Goal: Information Seeking & Learning: Learn about a topic

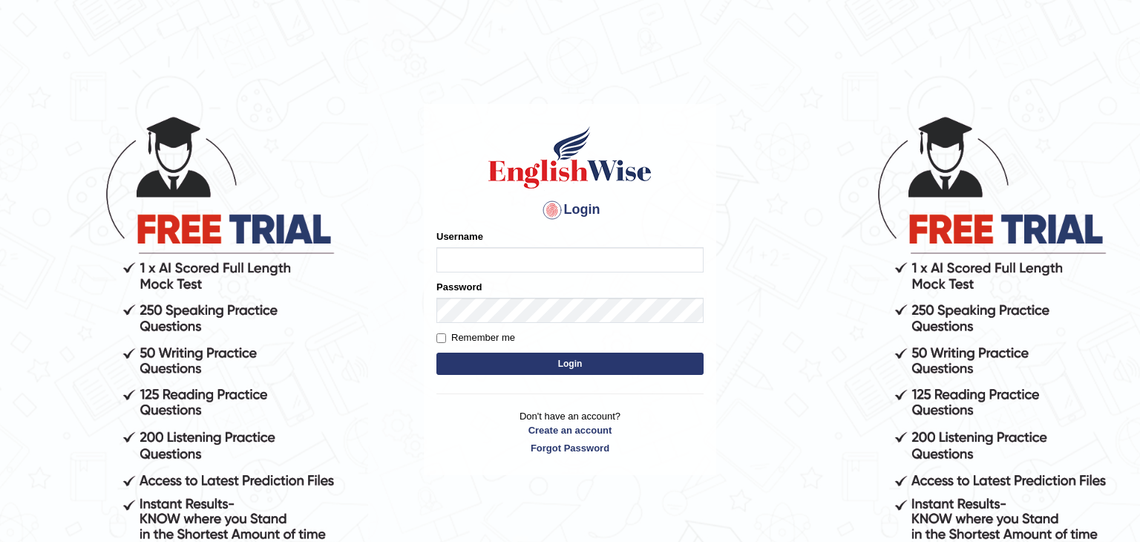
type input "Monia74"
click at [572, 366] on button "Login" at bounding box center [569, 363] width 267 height 22
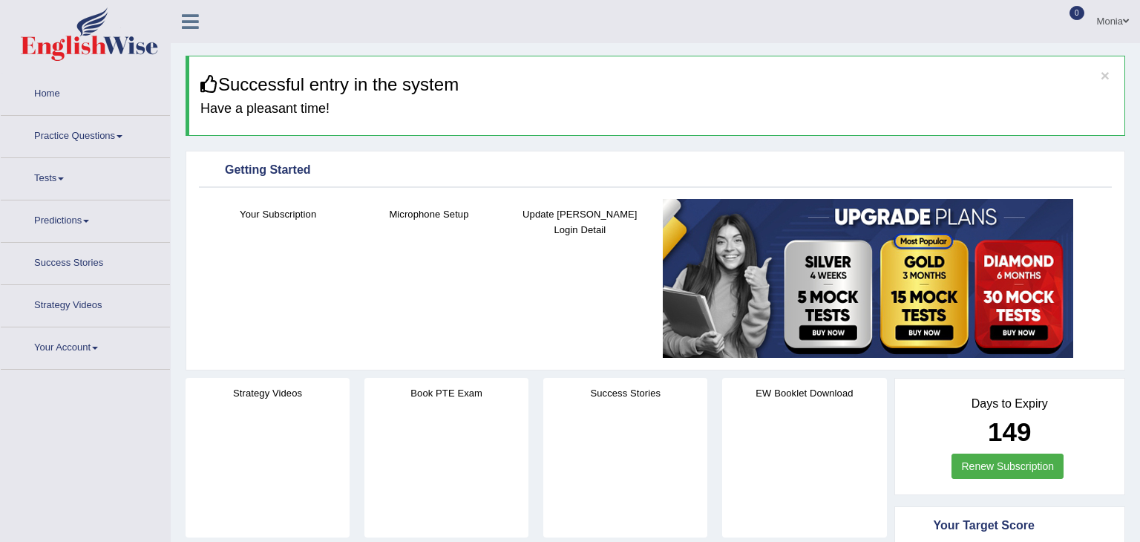
click at [67, 174] on link "Tests" at bounding box center [85, 176] width 169 height 37
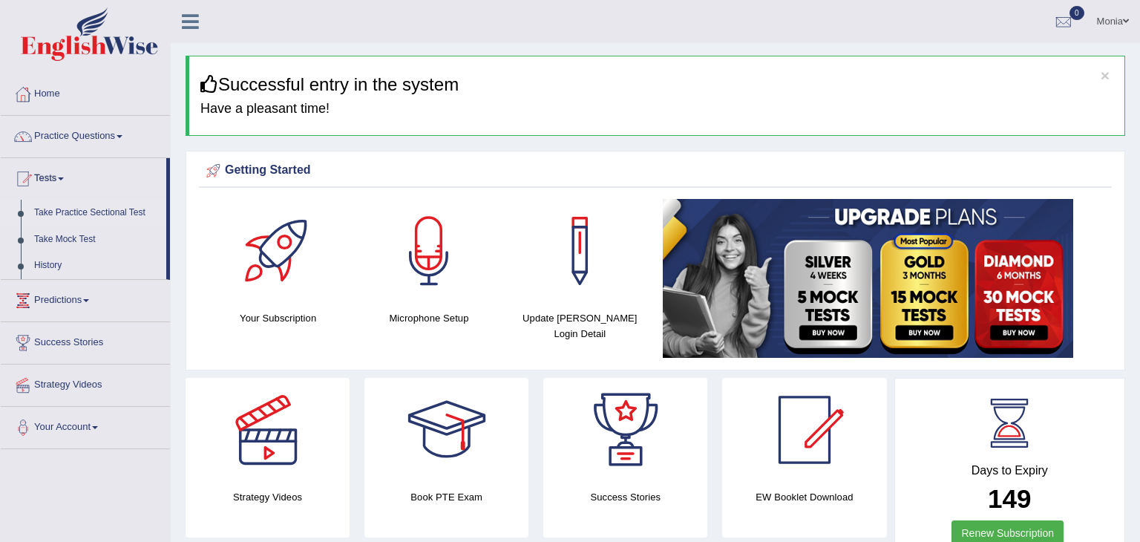
click at [120, 214] on link "Take Practice Sectional Test" at bounding box center [96, 213] width 139 height 27
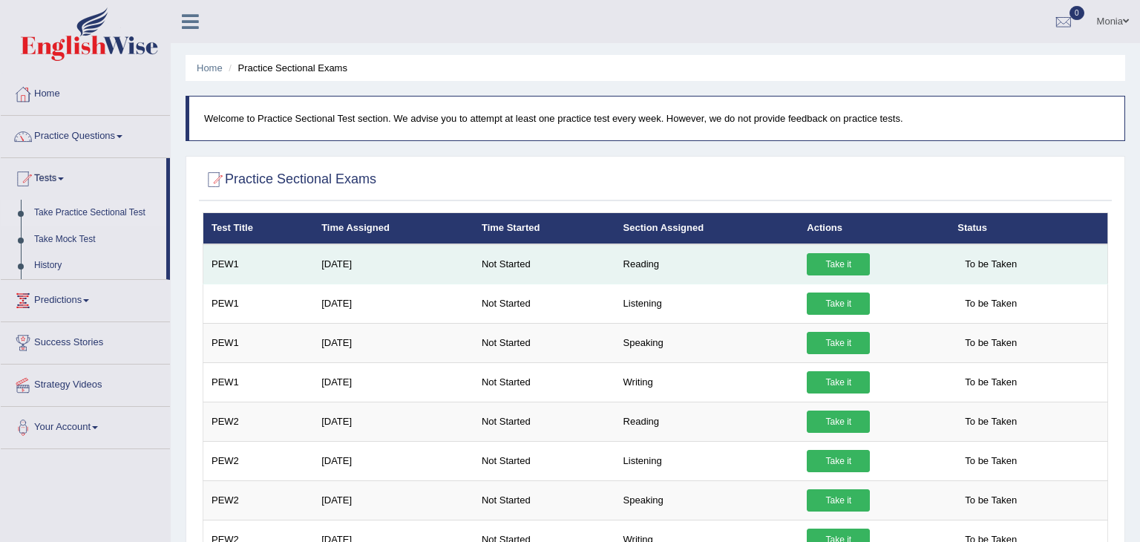
click at [827, 260] on link "Take it" at bounding box center [838, 264] width 63 height 22
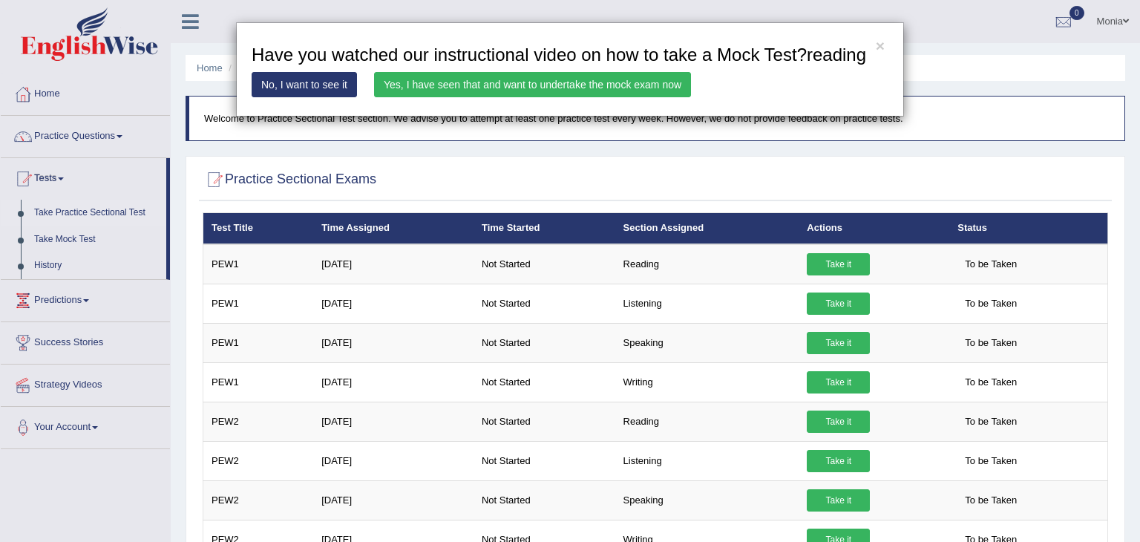
click at [541, 85] on link "Yes, I have seen that and want to undertake the mock exam now" at bounding box center [532, 84] width 317 height 25
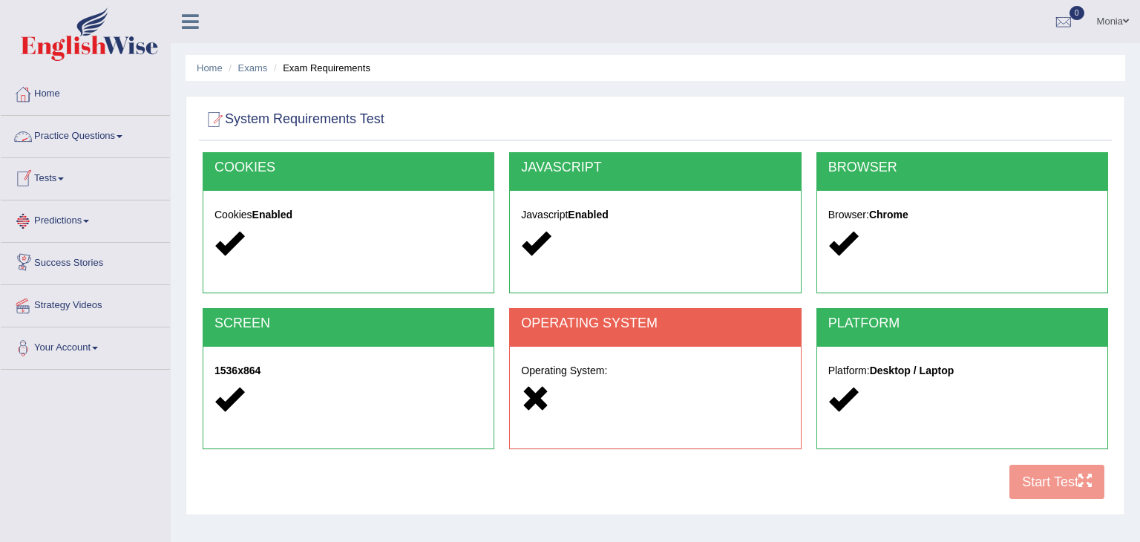
click at [113, 140] on link "Practice Questions" at bounding box center [85, 134] width 169 height 37
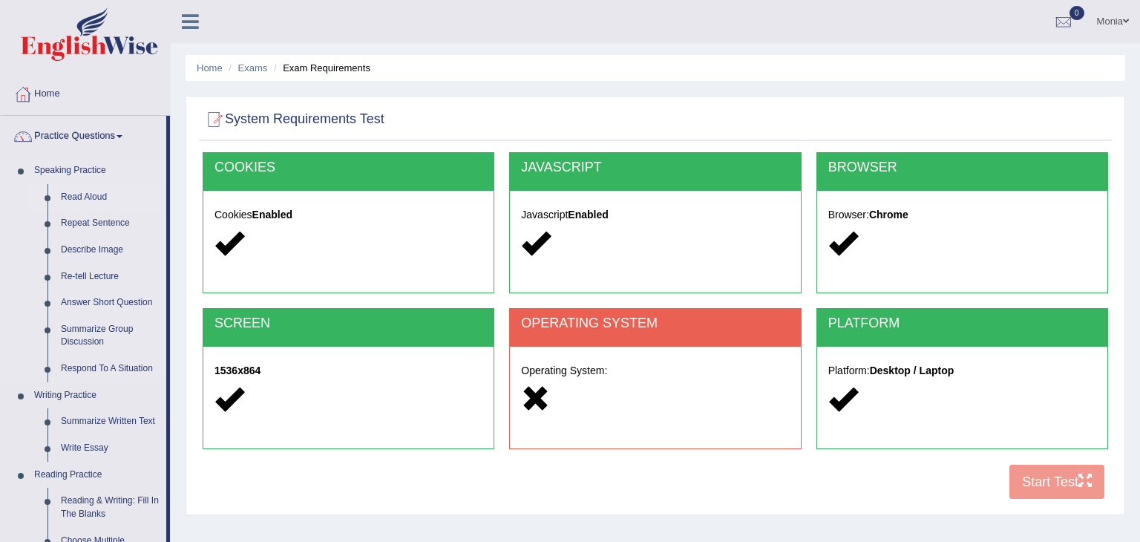
click at [61, 199] on link "Read Aloud" at bounding box center [110, 197] width 112 height 27
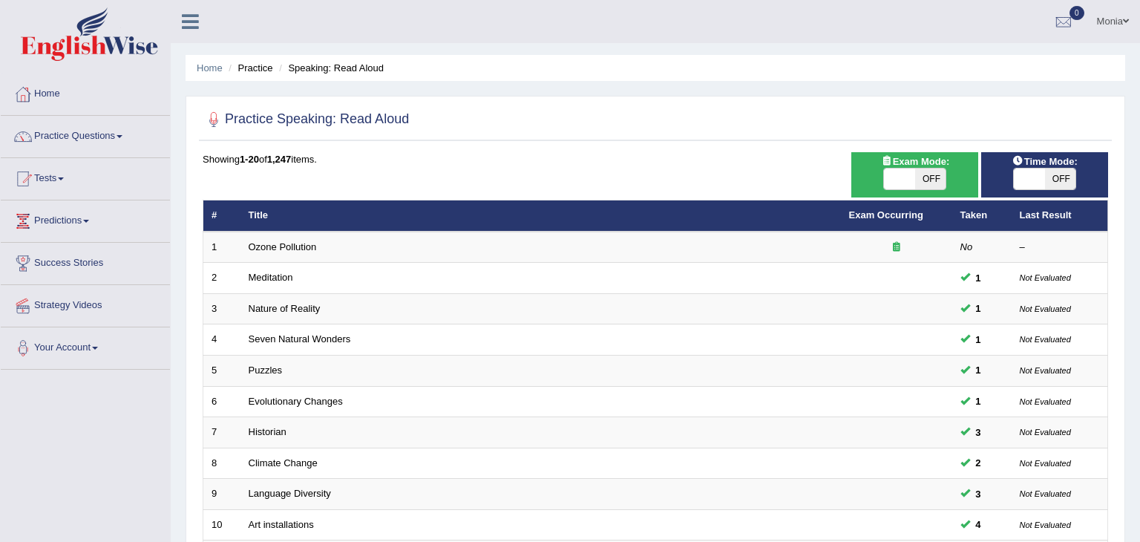
click at [905, 183] on span at bounding box center [899, 178] width 31 height 21
checkbox input "true"
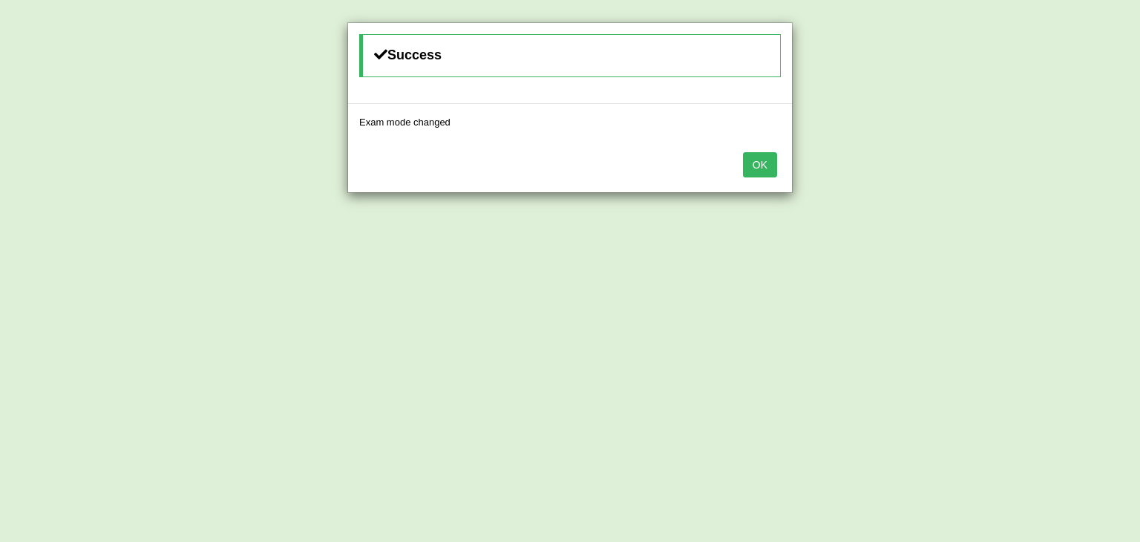
click at [758, 160] on button "OK" at bounding box center [760, 164] width 34 height 25
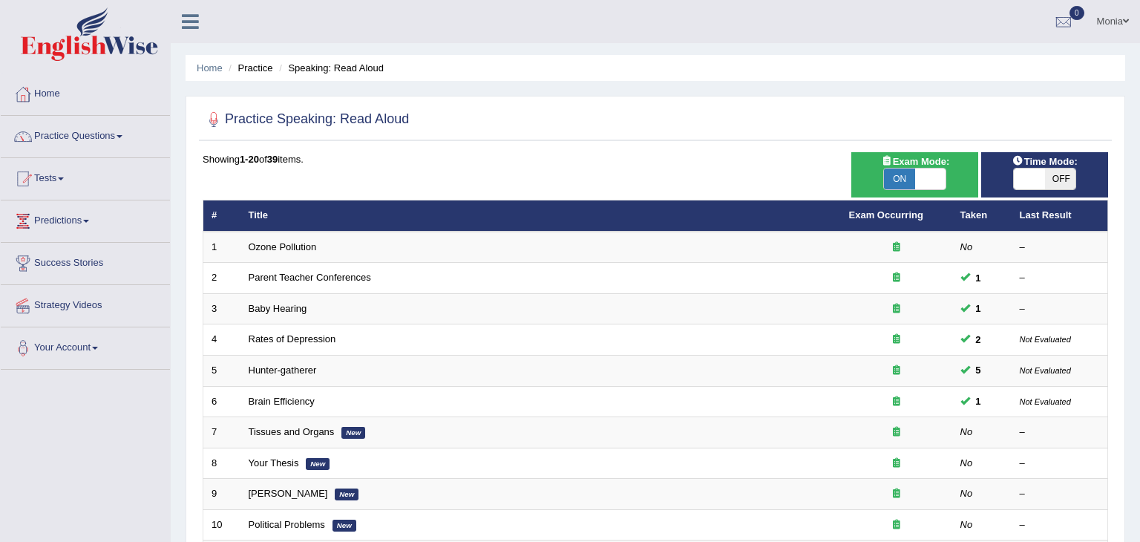
click at [1046, 172] on span "OFF" at bounding box center [1060, 178] width 31 height 21
checkbox input "true"
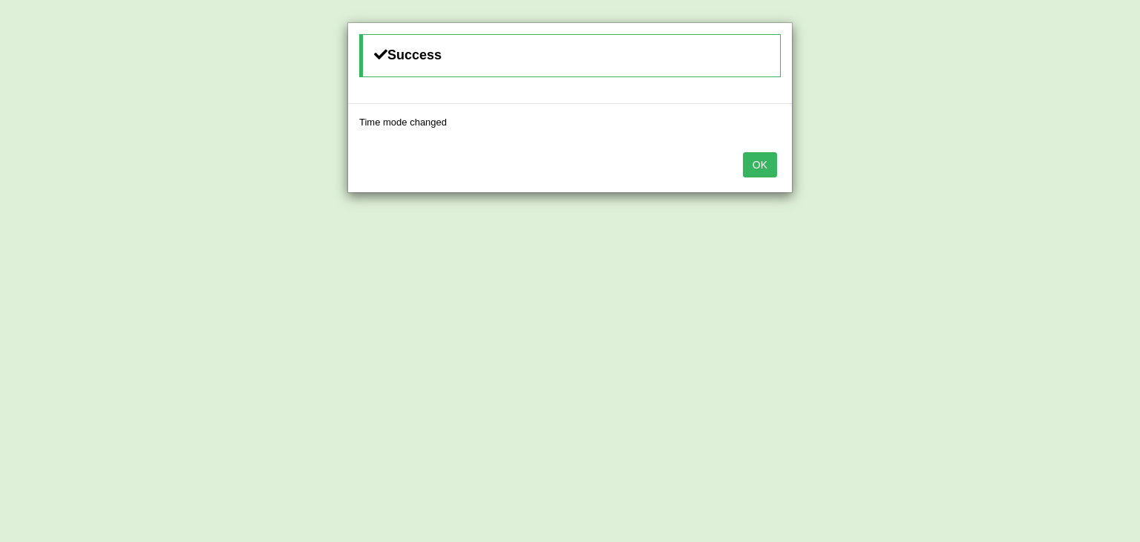
click at [764, 166] on button "OK" at bounding box center [760, 164] width 34 height 25
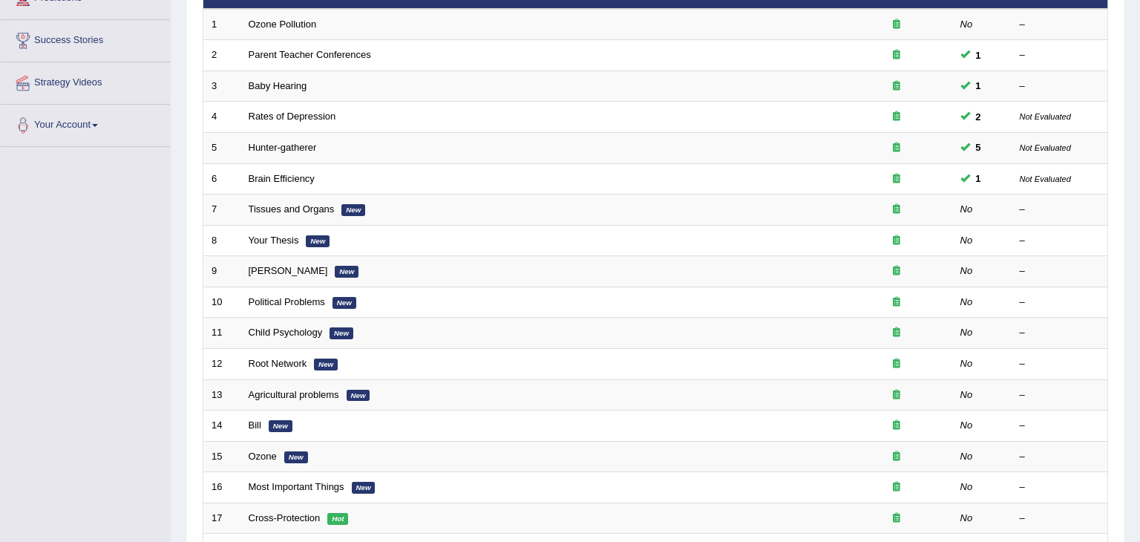
scroll to position [223, 0]
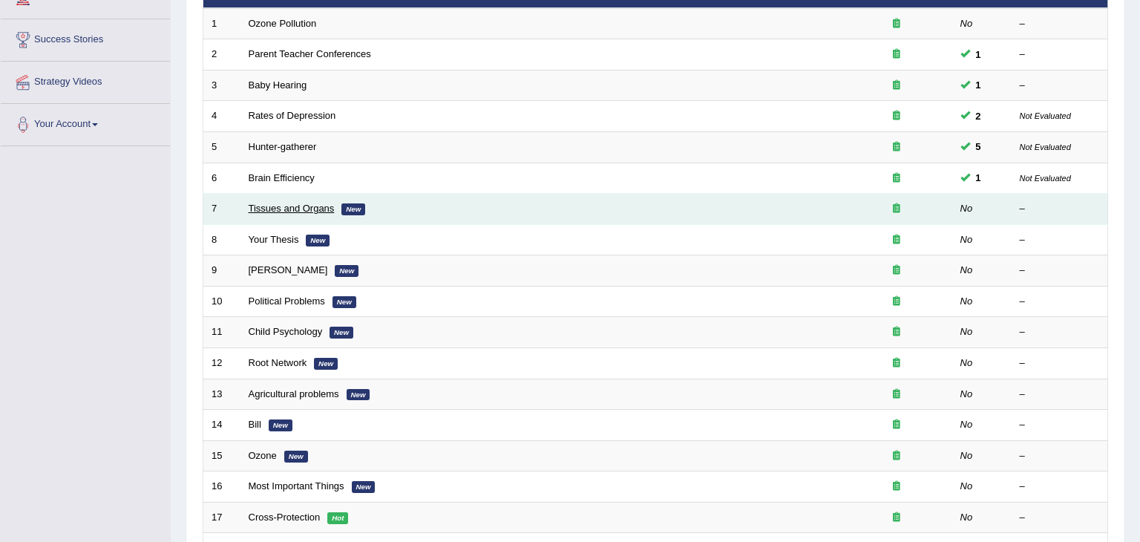
click at [295, 211] on link "Tissues and Organs" at bounding box center [292, 208] width 86 height 11
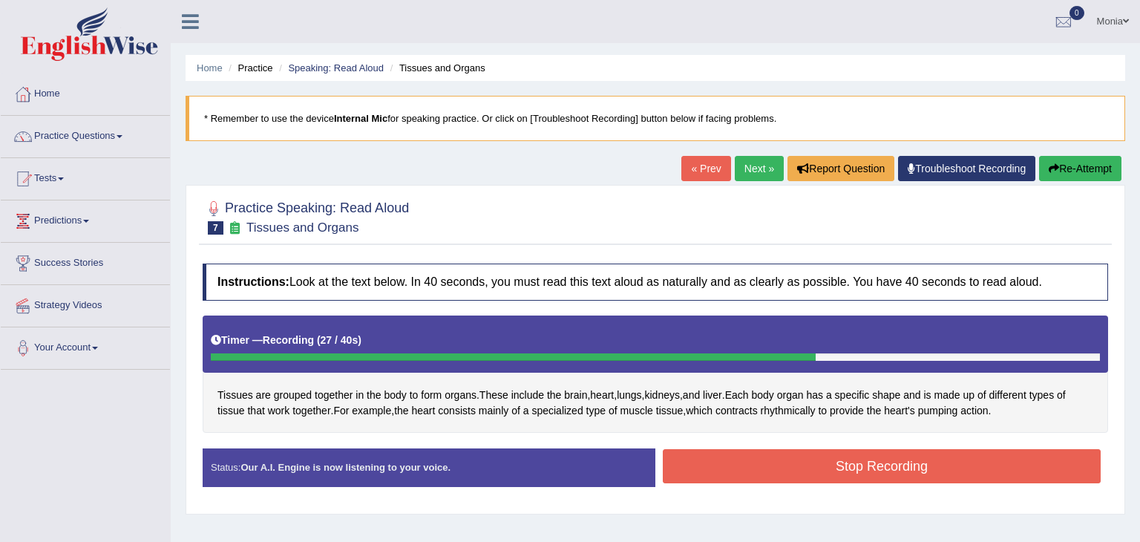
click at [781, 460] on button "Stop Recording" at bounding box center [882, 466] width 438 height 34
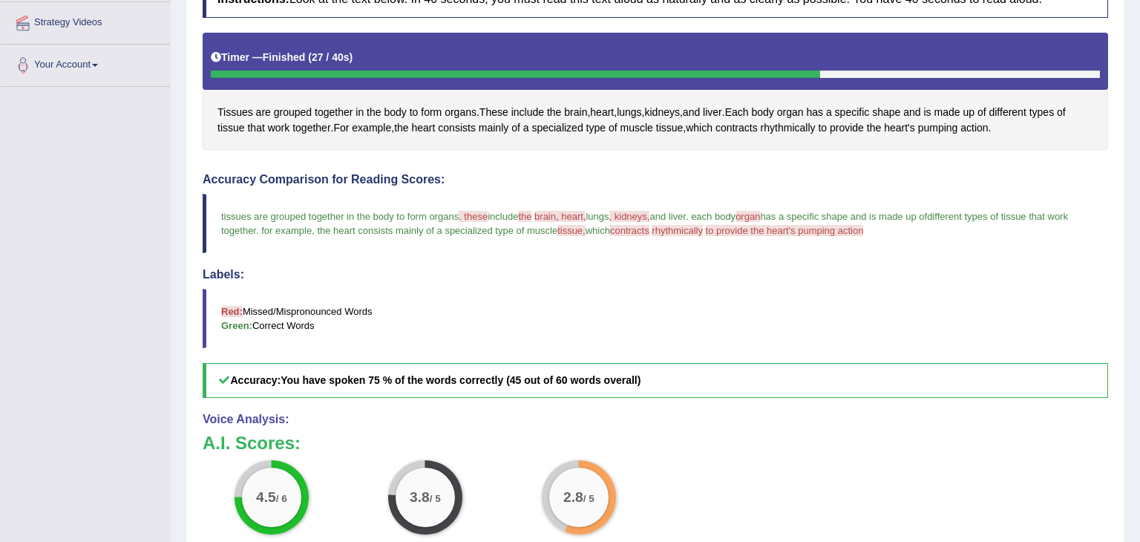
scroll to position [324, 0]
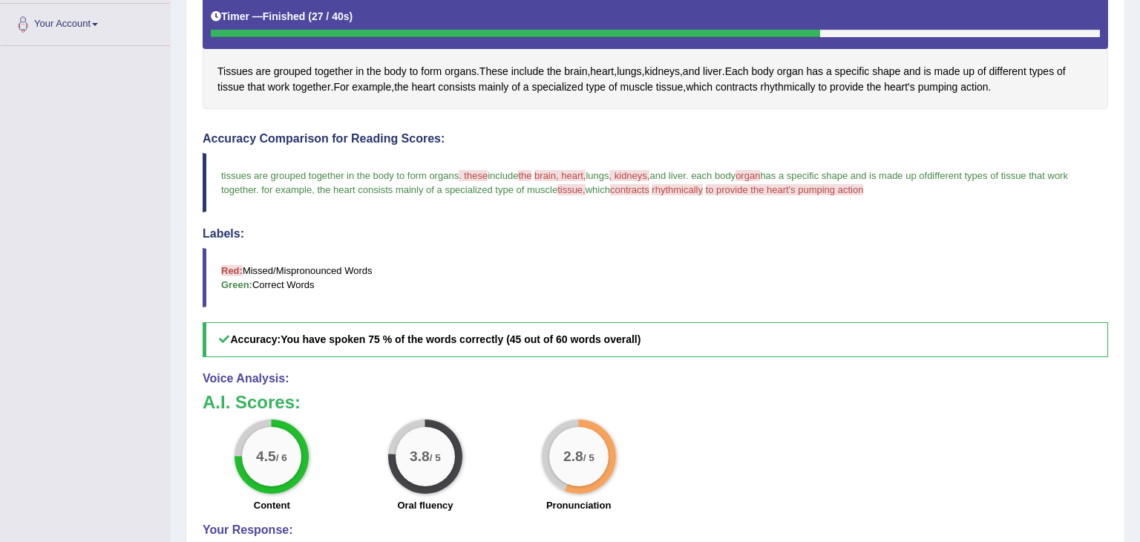
drag, startPoint x: 1139, startPoint y: 249, endPoint x: 1139, endPoint y: 424, distance: 175.1
click at [1139, 424] on div "Home Practice Speaking: Read [PERSON_NAME] and Organs * Remember to use the dev…" at bounding box center [655, 164] width 969 height 977
click at [1139, 370] on div "Home Practice Speaking: Read [PERSON_NAME] and Organs * Remember to use the dev…" at bounding box center [655, 164] width 969 height 977
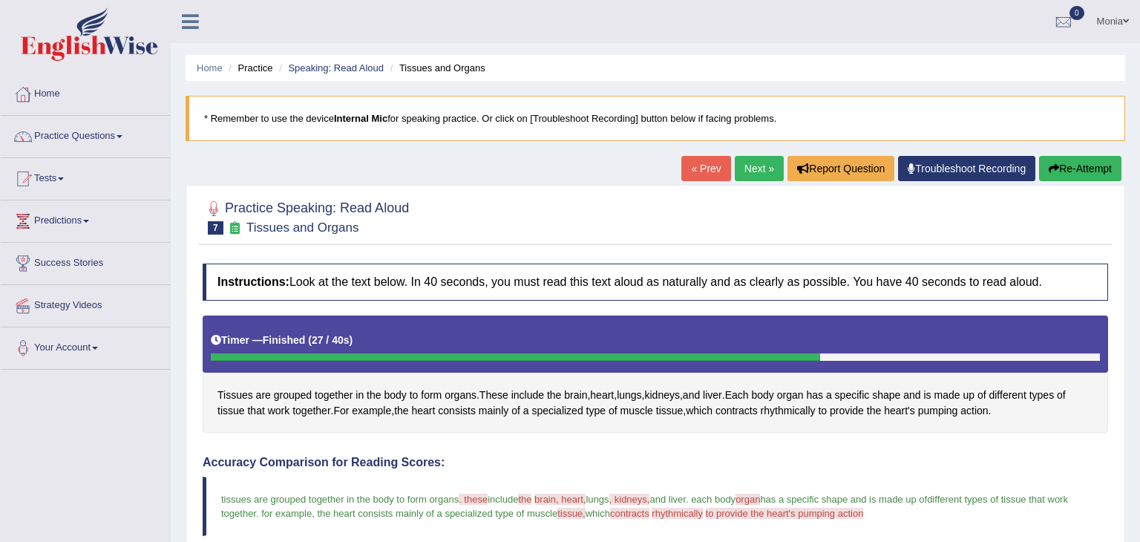
drag, startPoint x: 1139, startPoint y: 357, endPoint x: 1139, endPoint y: 79, distance: 278.3
click at [1139, 79] on div "Home Practice Speaking: Read Aloud Tissues and Organs * Remember to use the dev…" at bounding box center [655, 488] width 969 height 977
click at [755, 165] on link "Next »" at bounding box center [759, 168] width 49 height 25
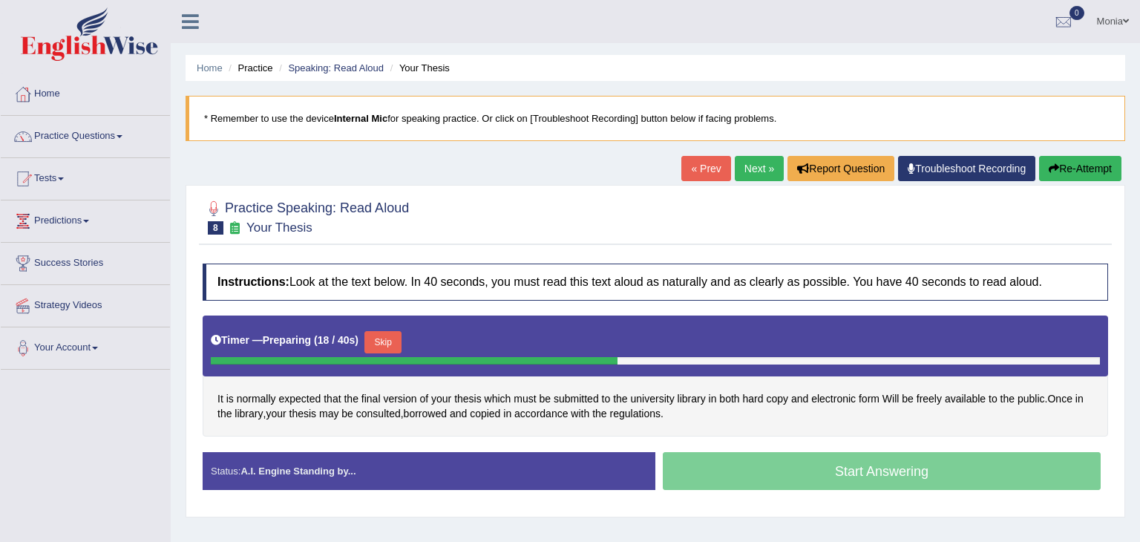
click at [374, 342] on button "Skip" at bounding box center [382, 342] width 37 height 22
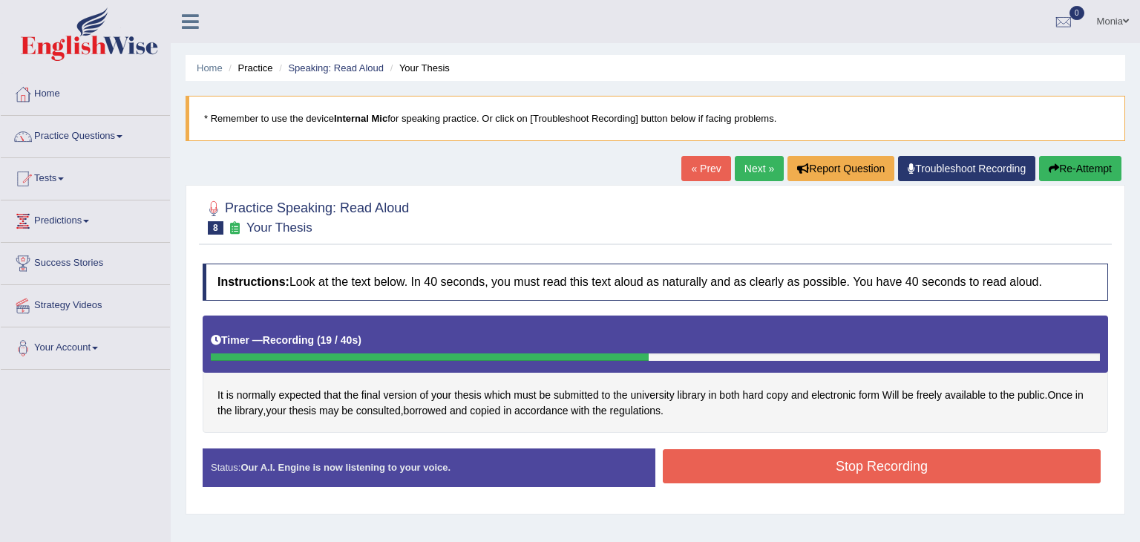
click at [743, 467] on button "Stop Recording" at bounding box center [882, 466] width 438 height 34
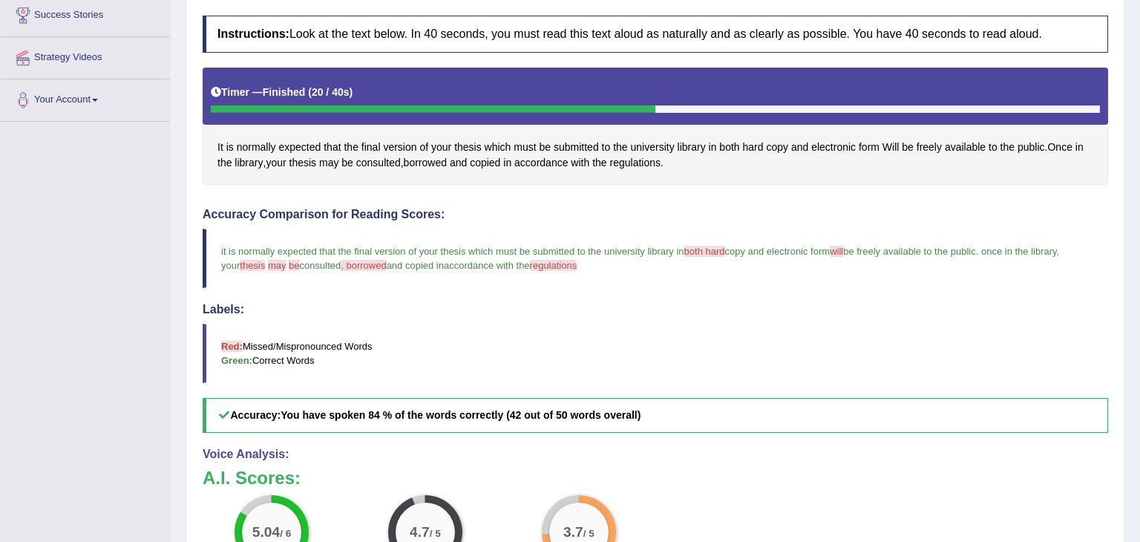
scroll to position [470, 0]
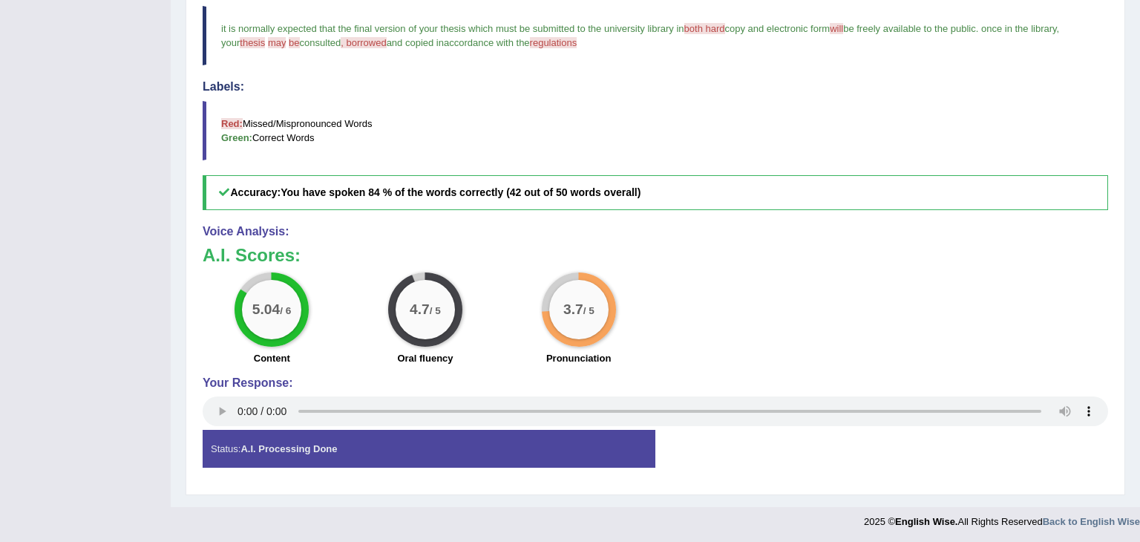
drag, startPoint x: 1139, startPoint y: 139, endPoint x: 1138, endPoint y: 462, distance: 322.8
click at [1138, 462] on div "Home Practice Speaking: Read Aloud Your Thesis * Remember to use the device Int…" at bounding box center [655, 18] width 969 height 977
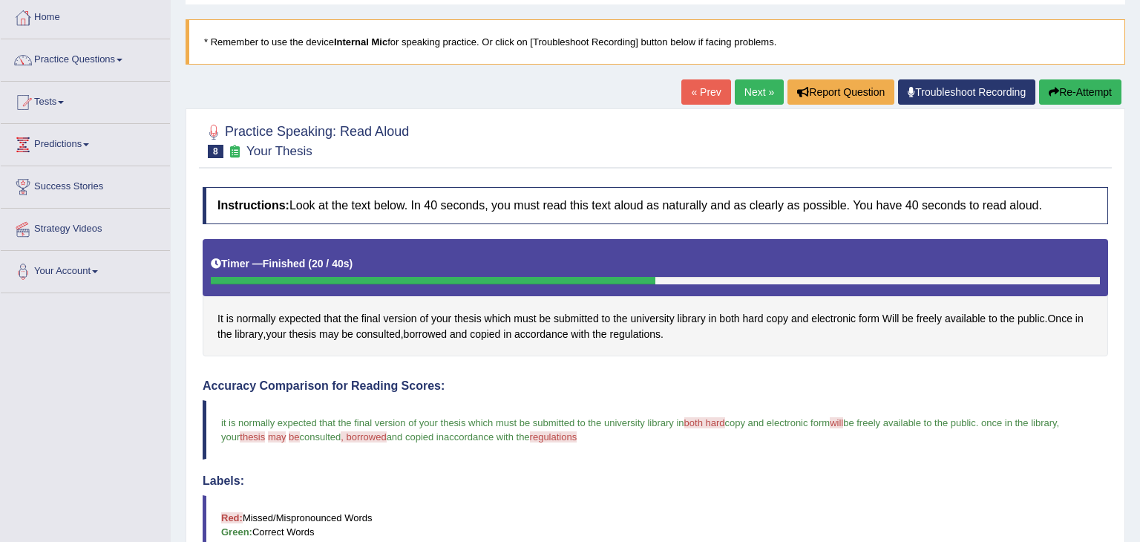
drag, startPoint x: 1139, startPoint y: 300, endPoint x: 1139, endPoint y: 65, distance: 235.2
click at [1139, 65] on div "Home Practice Speaking: Read Aloud Your Thesis * Remember to use the device Int…" at bounding box center [655, 412] width 969 height 977
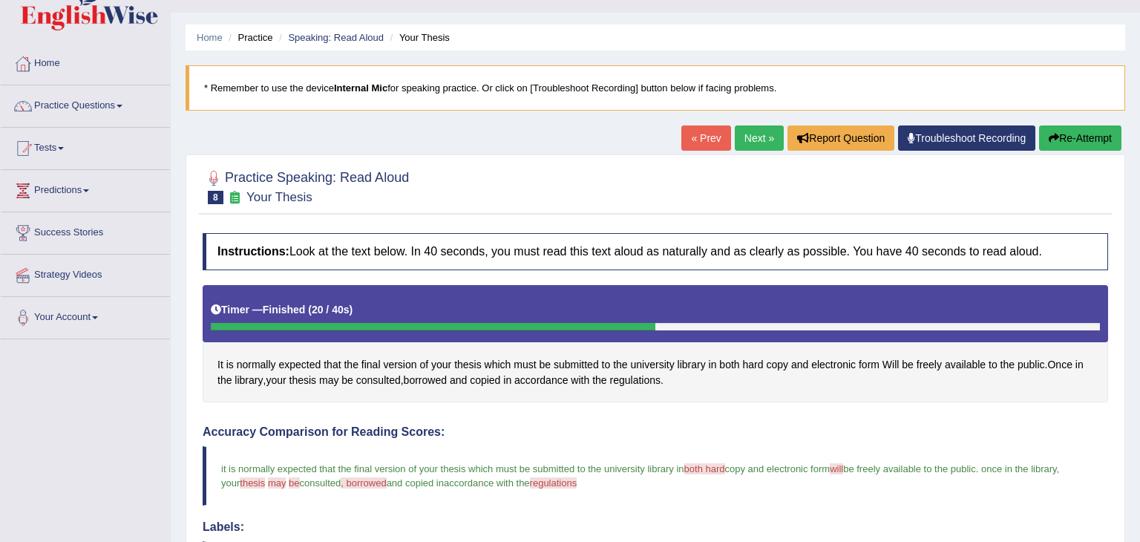
click at [752, 140] on link "Next »" at bounding box center [759, 137] width 49 height 25
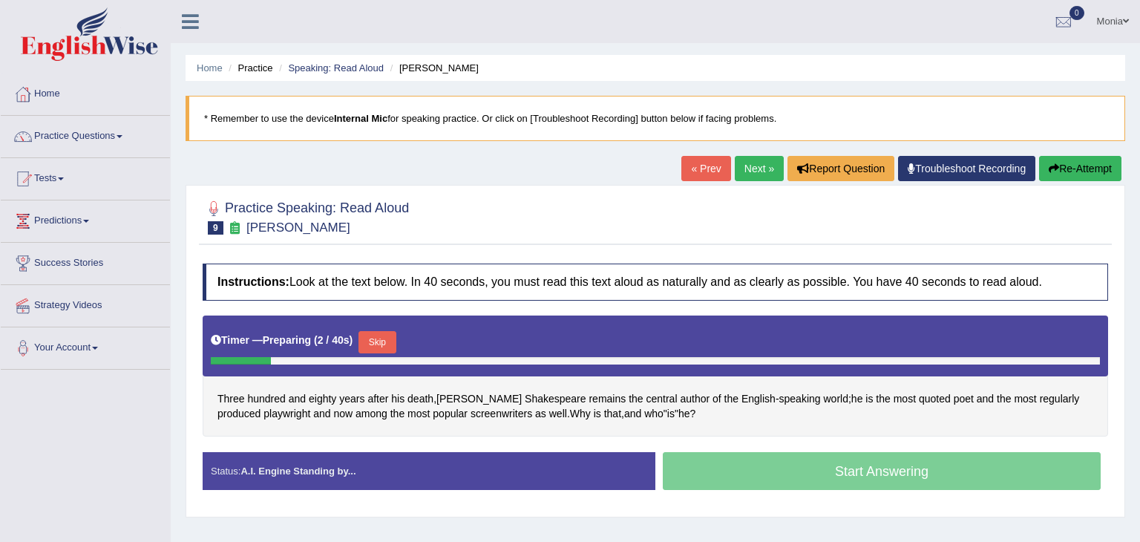
click at [375, 340] on button "Skip" at bounding box center [376, 342] width 37 height 22
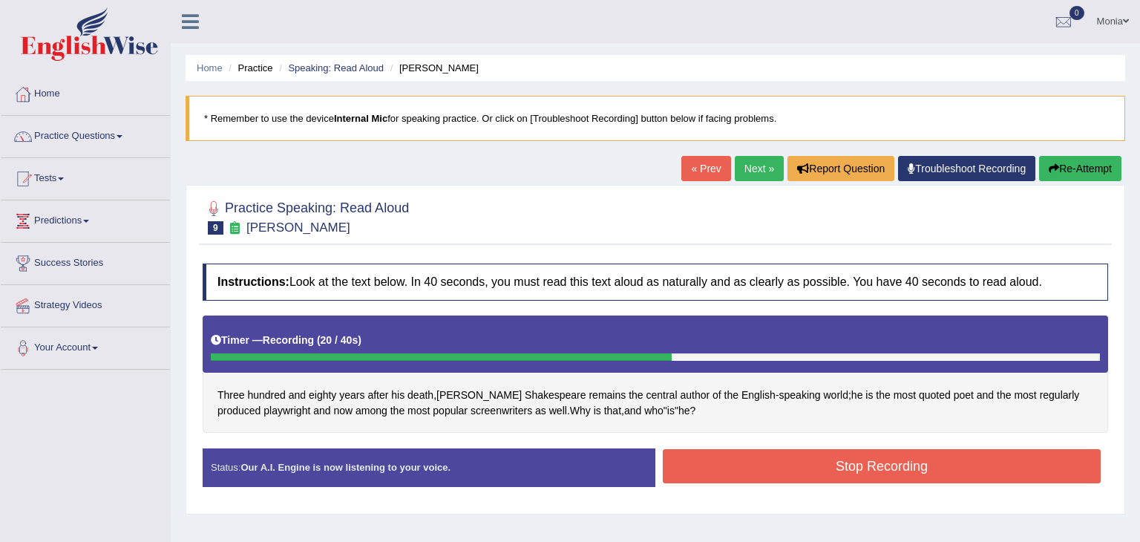
click at [730, 468] on button "Stop Recording" at bounding box center [882, 466] width 438 height 34
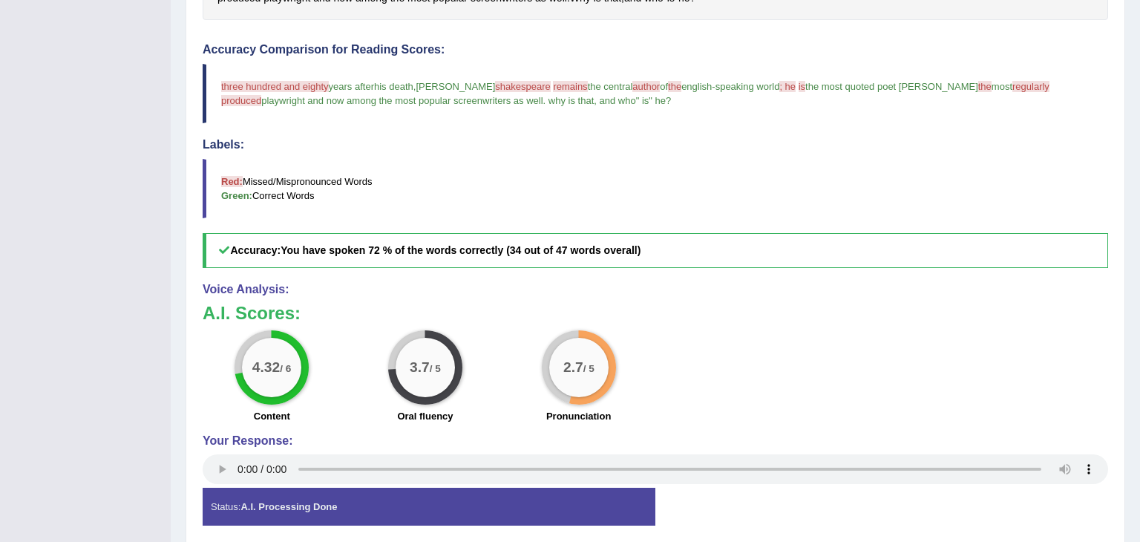
scroll to position [470, 0]
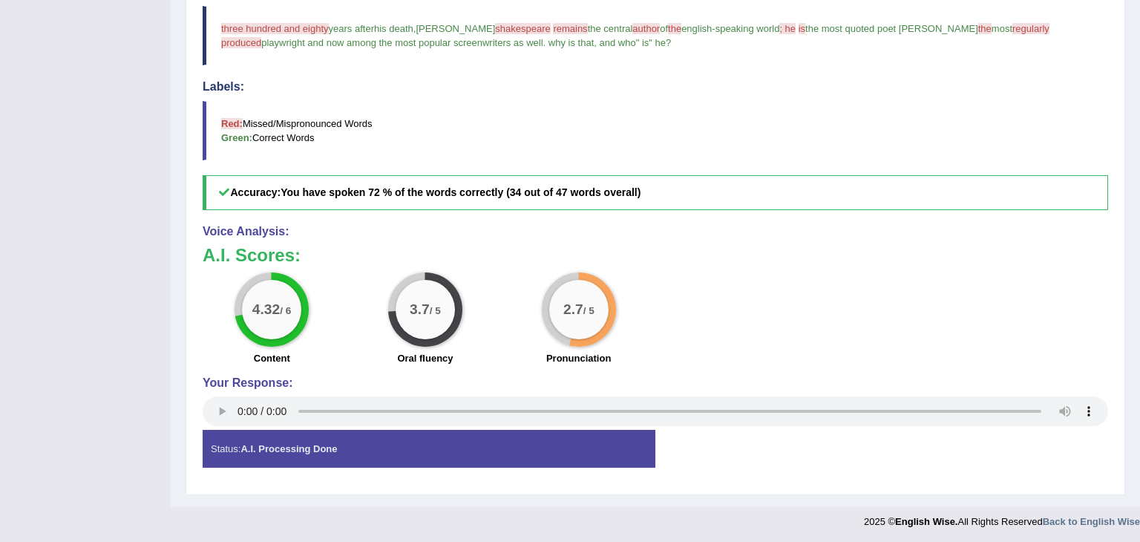
drag, startPoint x: 1139, startPoint y: 195, endPoint x: 1132, endPoint y: 466, distance: 270.9
click at [1132, 466] on div "Home Practice Speaking: Read Aloud William Shakespeare * Remember to use the de…" at bounding box center [655, 18] width 969 height 977
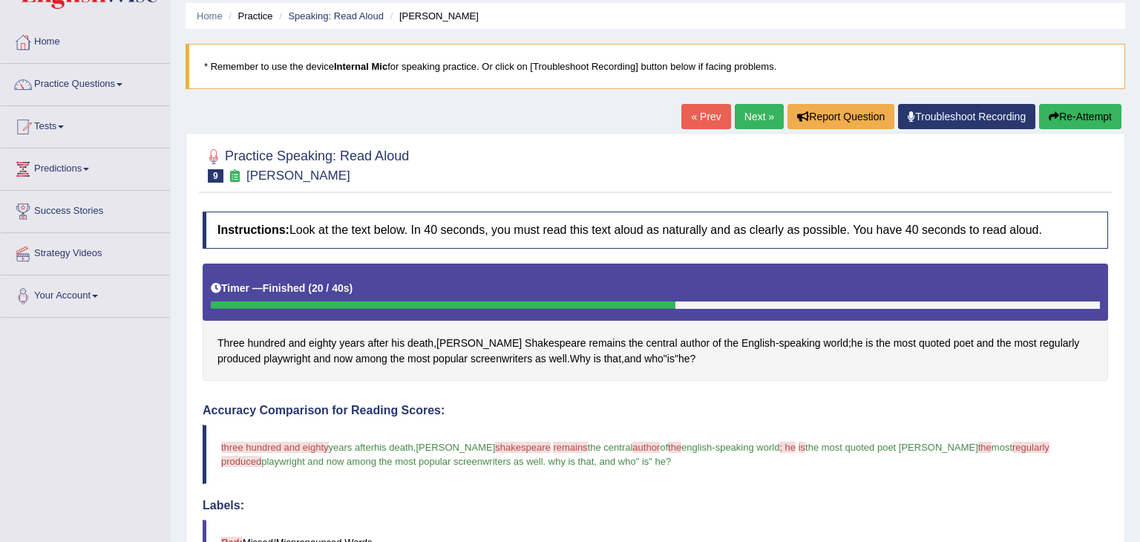
scroll to position [47, 0]
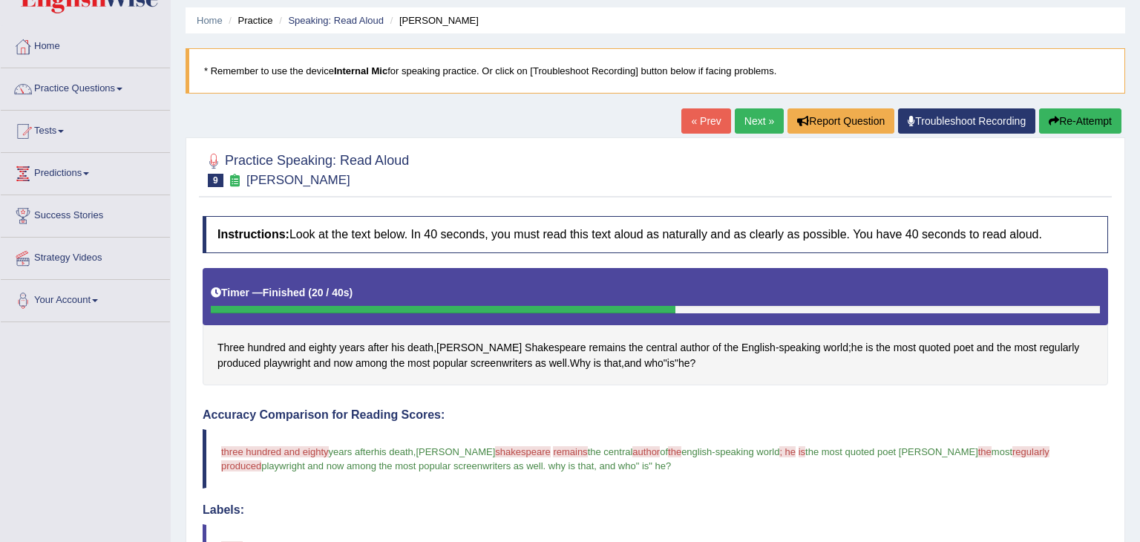
drag, startPoint x: 1139, startPoint y: 330, endPoint x: 1139, endPoint y: 104, distance: 226.3
click at [1139, 104] on div "Home Practice Speaking: Read Aloud William Shakespeare * Remember to use the de…" at bounding box center [655, 441] width 969 height 977
click at [759, 119] on link "Next »" at bounding box center [759, 120] width 49 height 25
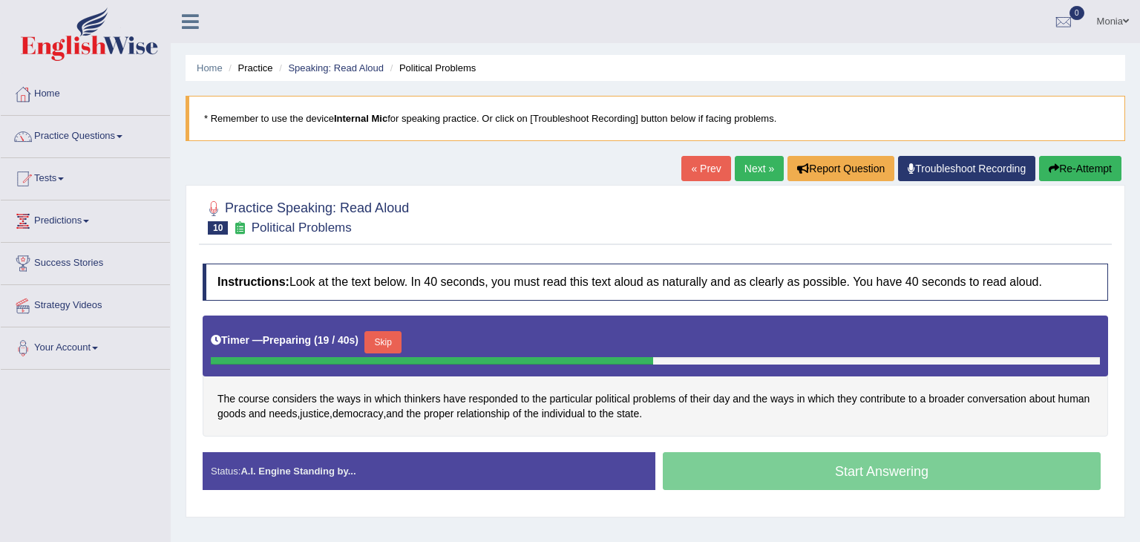
click at [381, 341] on button "Skip" at bounding box center [382, 342] width 37 height 22
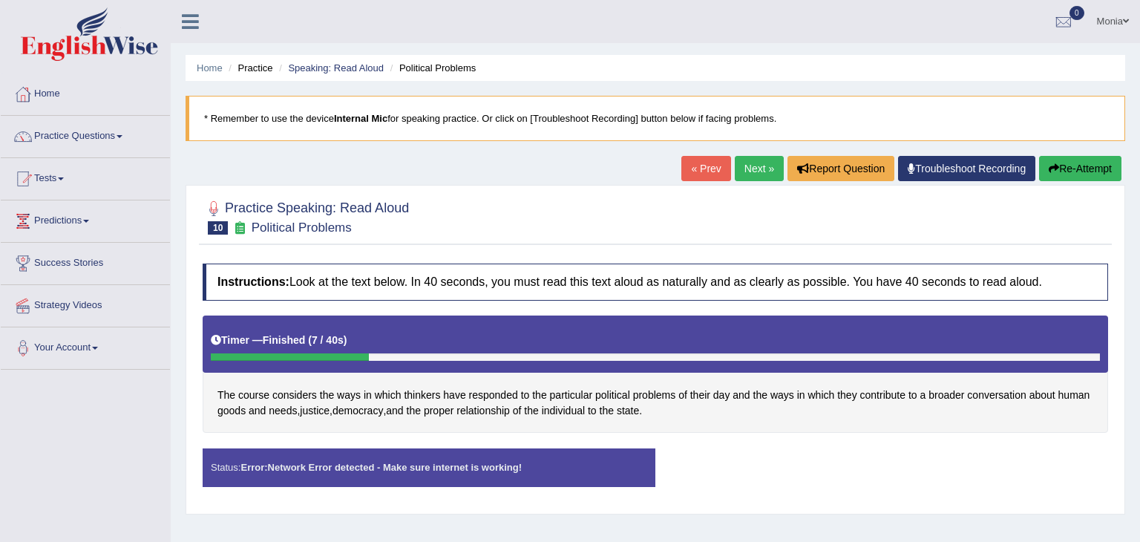
click at [1036, 159] on div "« Prev Next » Report Question Troubleshoot Recording Re-Attempt" at bounding box center [903, 170] width 444 height 29
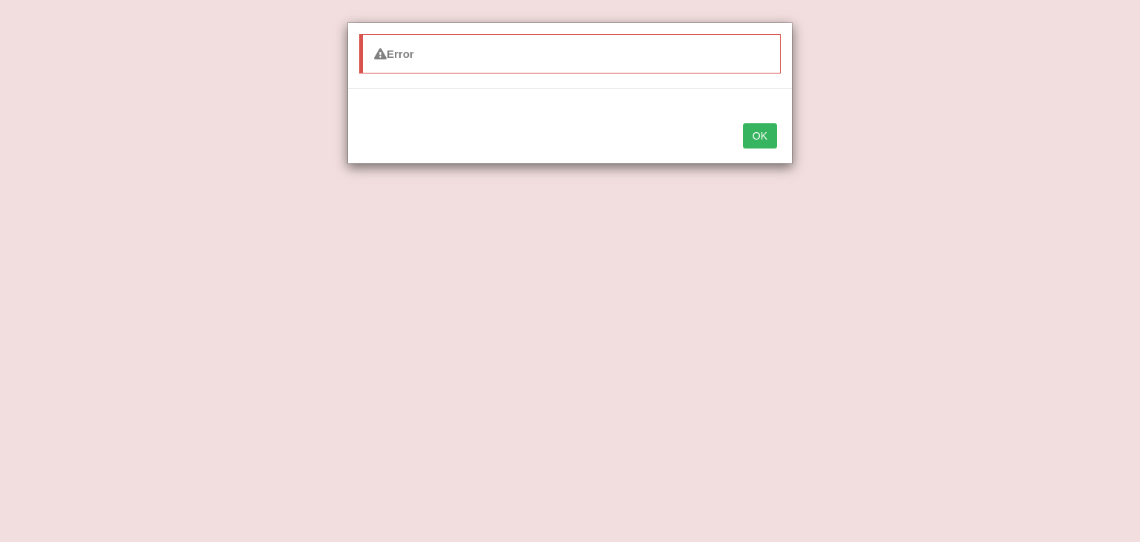
click at [1080, 170] on div "Error OK" at bounding box center [570, 271] width 1140 height 542
click at [761, 140] on button "OK" at bounding box center [760, 135] width 34 height 25
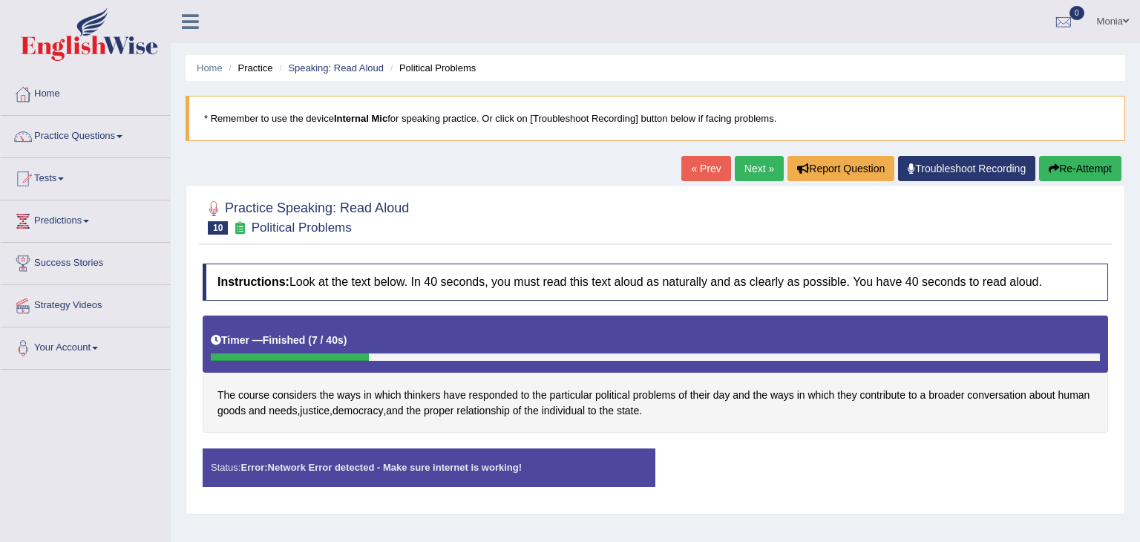
click at [1053, 509] on div "Practice Speaking: Read Aloud 10 Political Problems Instructions: Look at the t…" at bounding box center [655, 349] width 939 height 329
click at [1086, 169] on button "Re-Attempt" at bounding box center [1080, 168] width 82 height 25
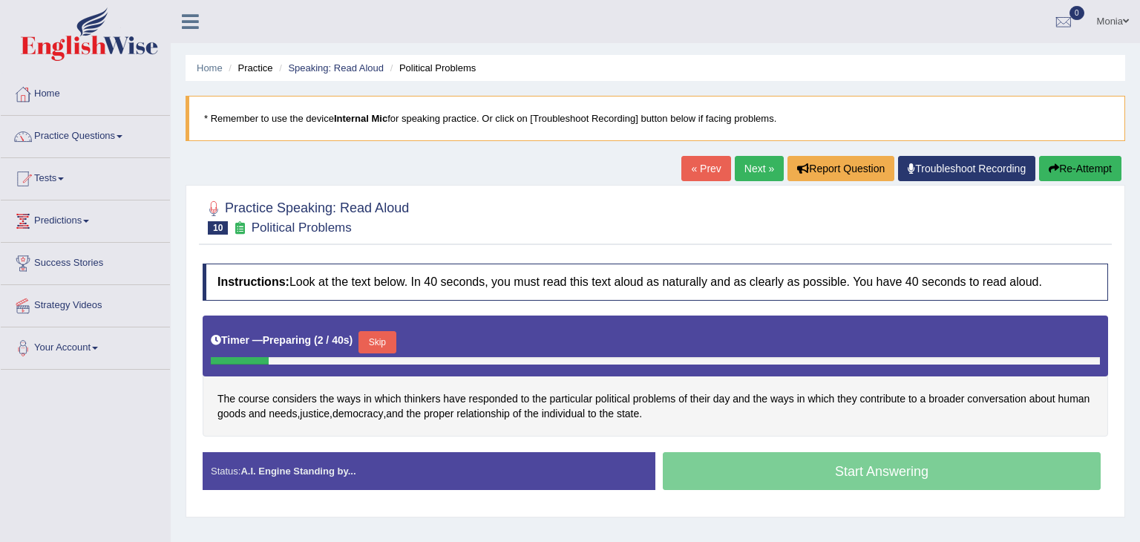
click at [377, 341] on button "Skip" at bounding box center [376, 342] width 37 height 22
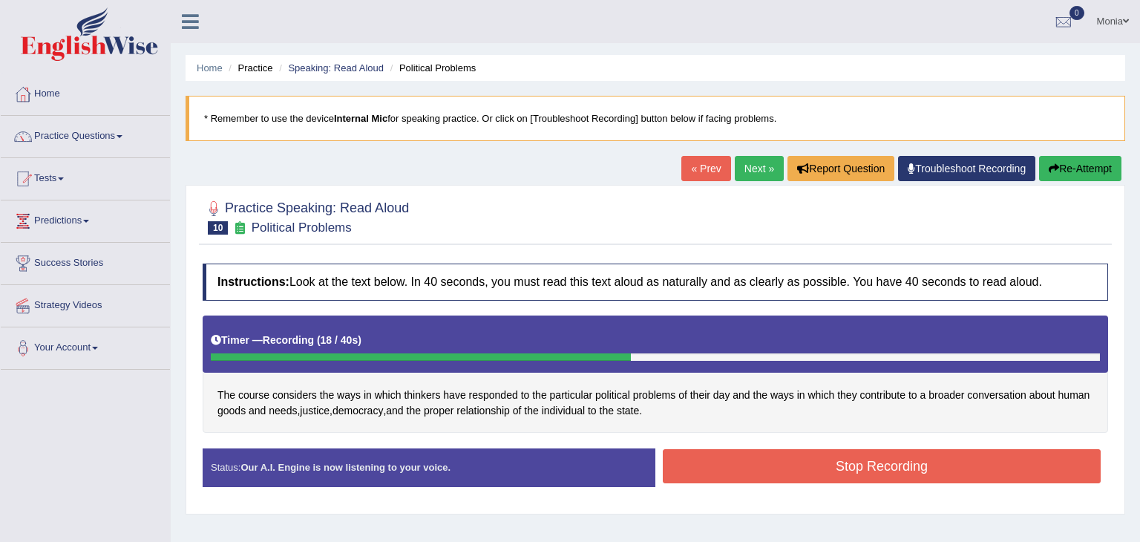
click at [790, 462] on button "Stop Recording" at bounding box center [882, 466] width 438 height 34
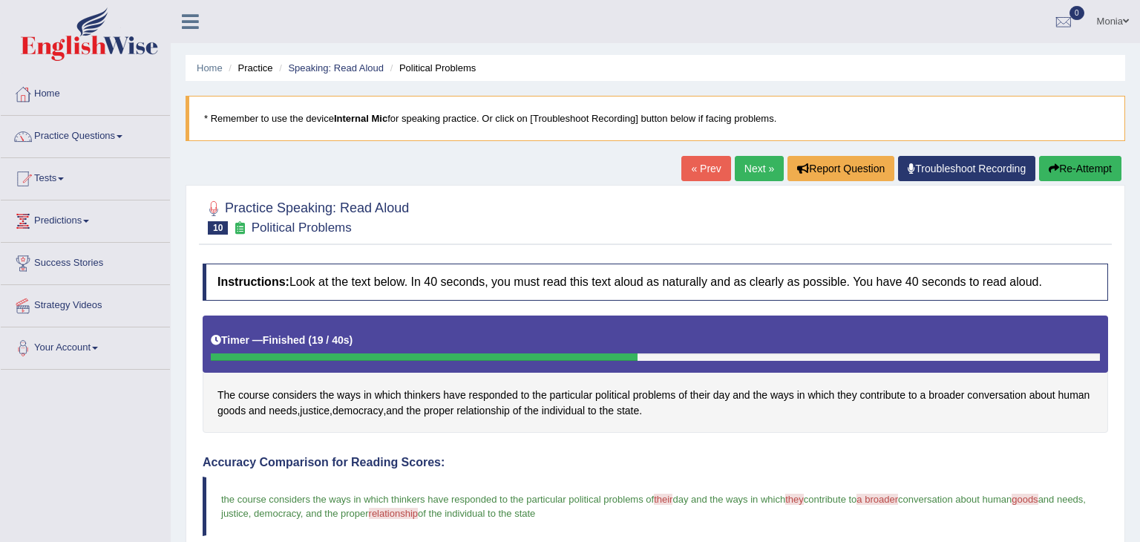
click at [746, 168] on link "Next »" at bounding box center [759, 168] width 49 height 25
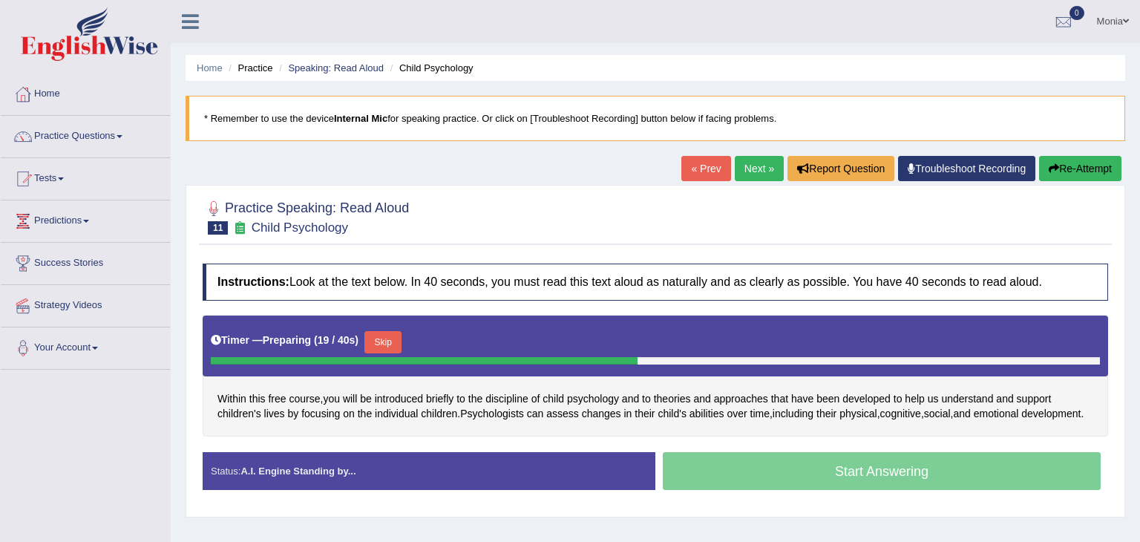
click at [372, 340] on button "Skip" at bounding box center [382, 342] width 37 height 22
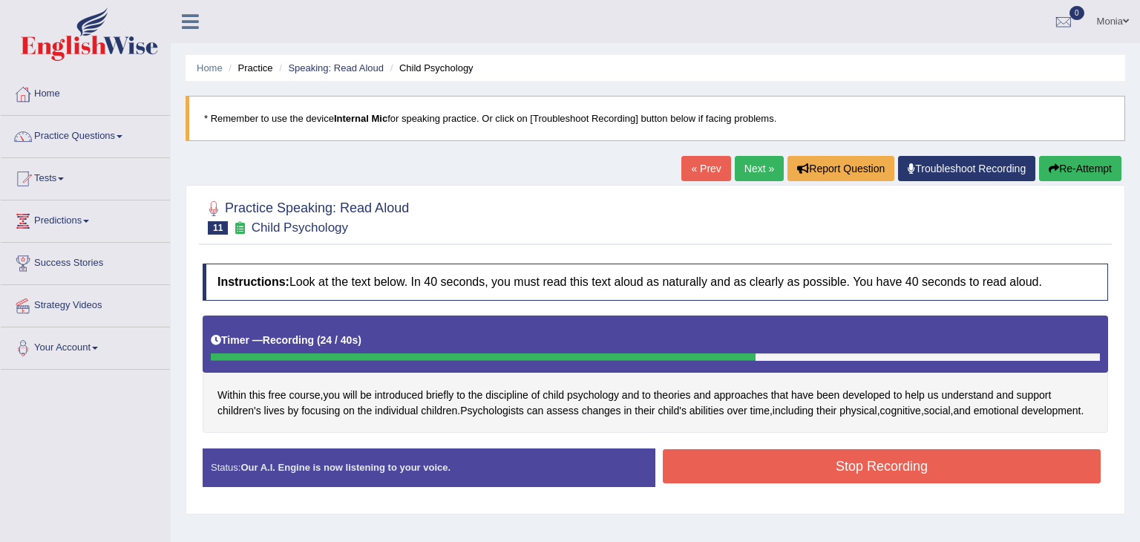
click at [852, 473] on button "Stop Recording" at bounding box center [882, 466] width 438 height 34
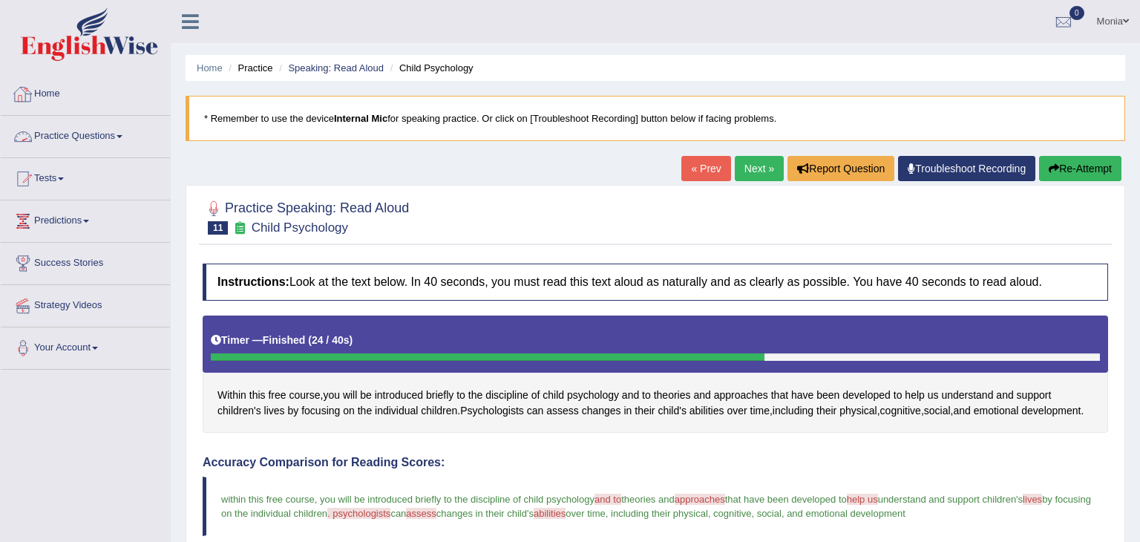
click at [111, 137] on link "Practice Questions" at bounding box center [85, 134] width 169 height 37
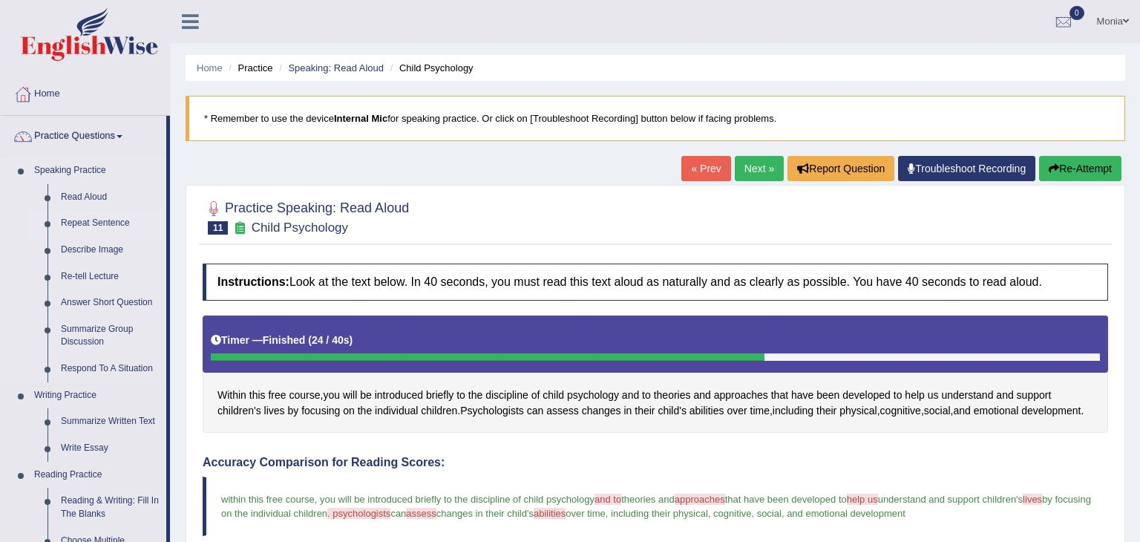
click at [113, 223] on link "Repeat Sentence" at bounding box center [110, 223] width 112 height 27
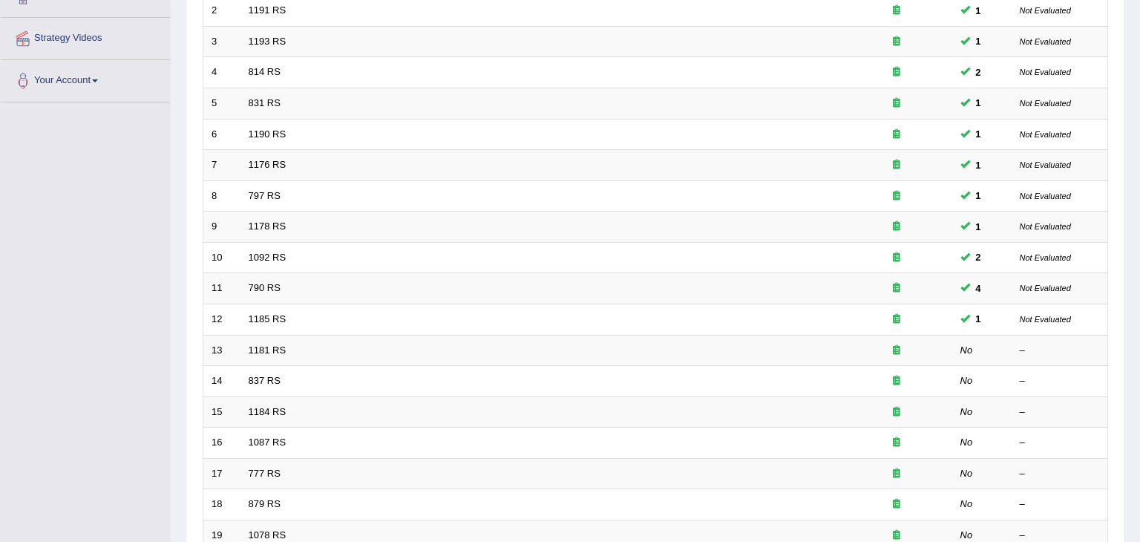
scroll to position [361, 0]
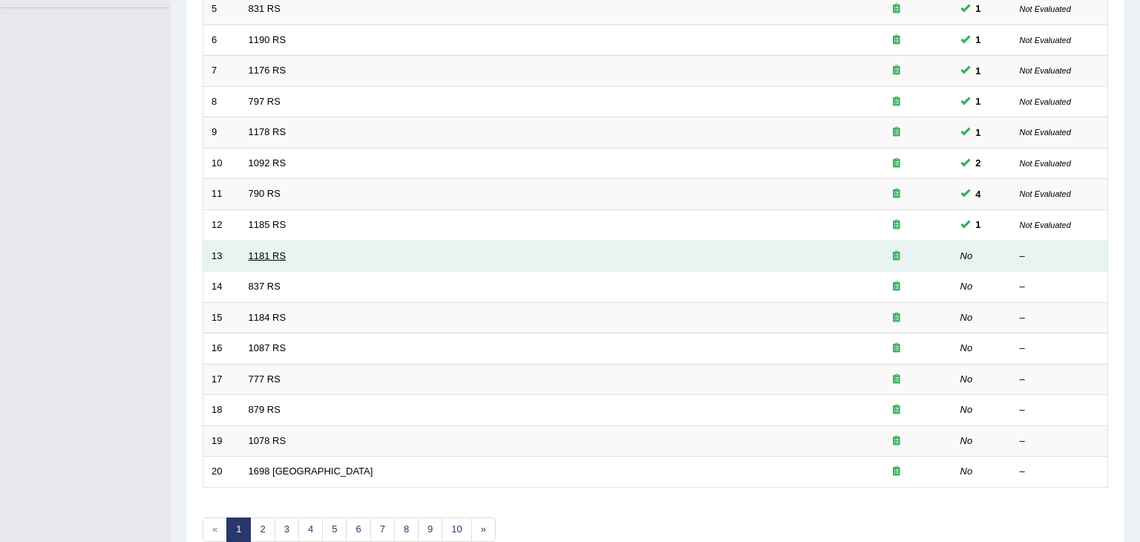
click at [269, 256] on link "1181 RS" at bounding box center [268, 255] width 38 height 11
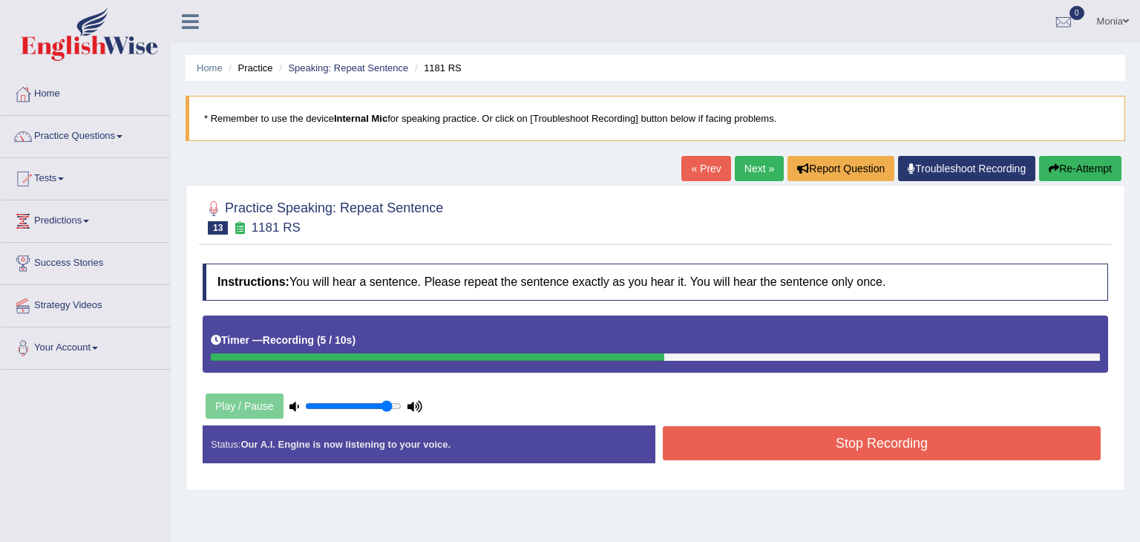
click at [818, 430] on button "Stop Recording" at bounding box center [882, 443] width 438 height 34
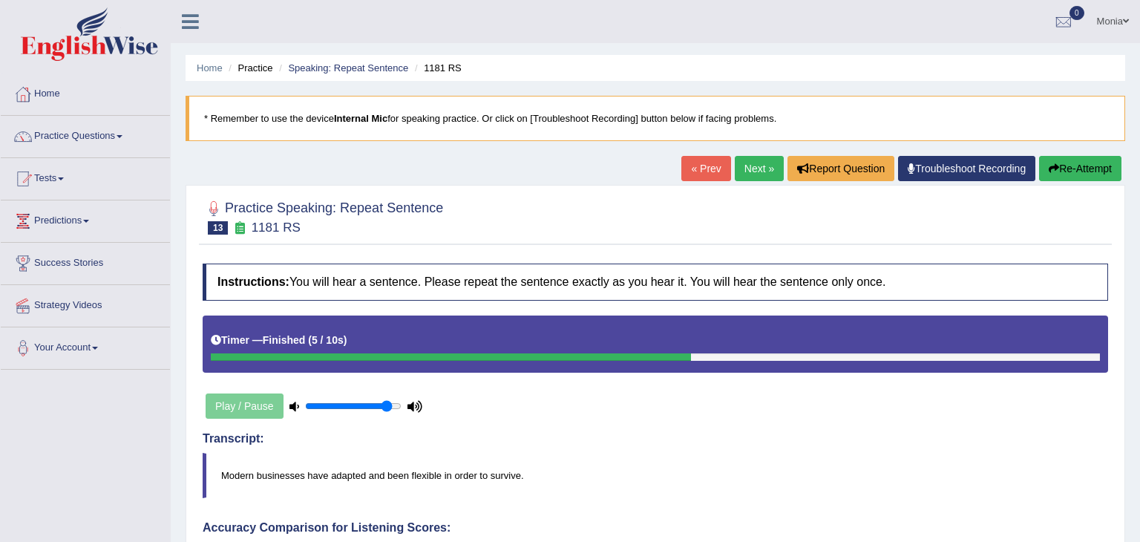
click at [748, 174] on link "Next »" at bounding box center [759, 168] width 49 height 25
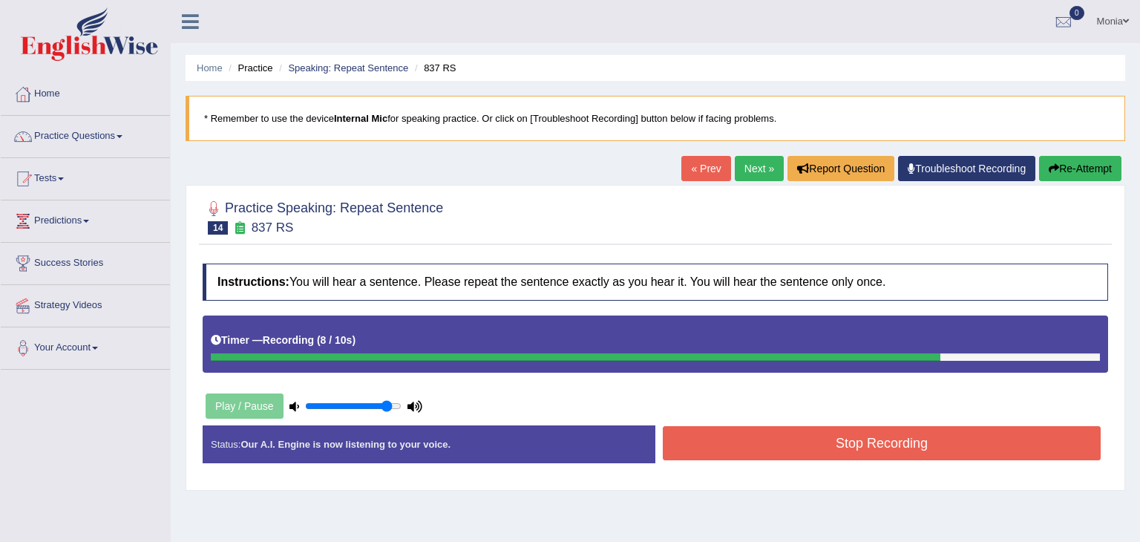
click at [871, 449] on button "Stop Recording" at bounding box center [882, 443] width 438 height 34
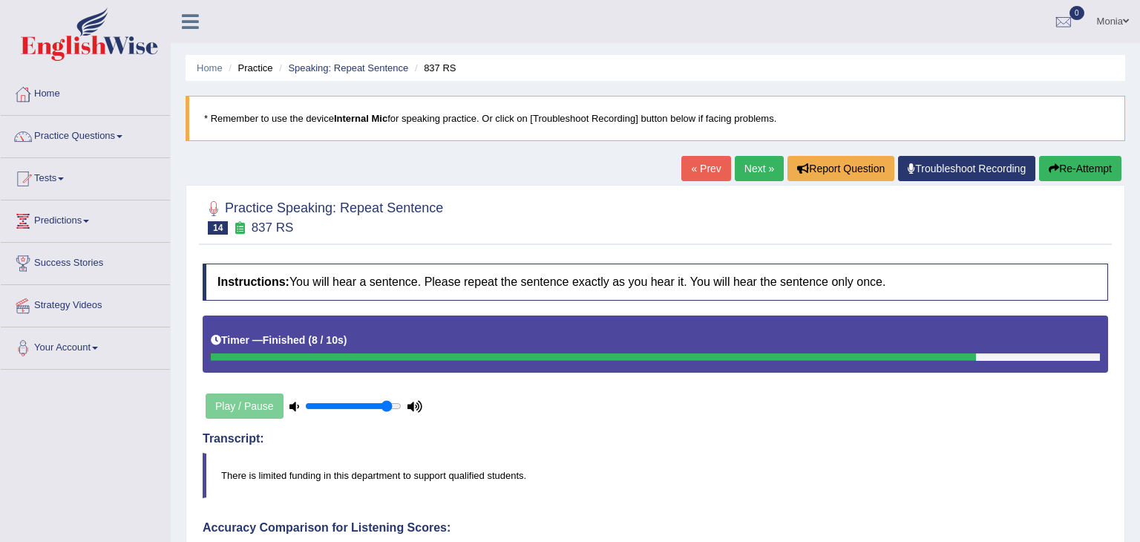
click at [756, 169] on link "Next »" at bounding box center [759, 168] width 49 height 25
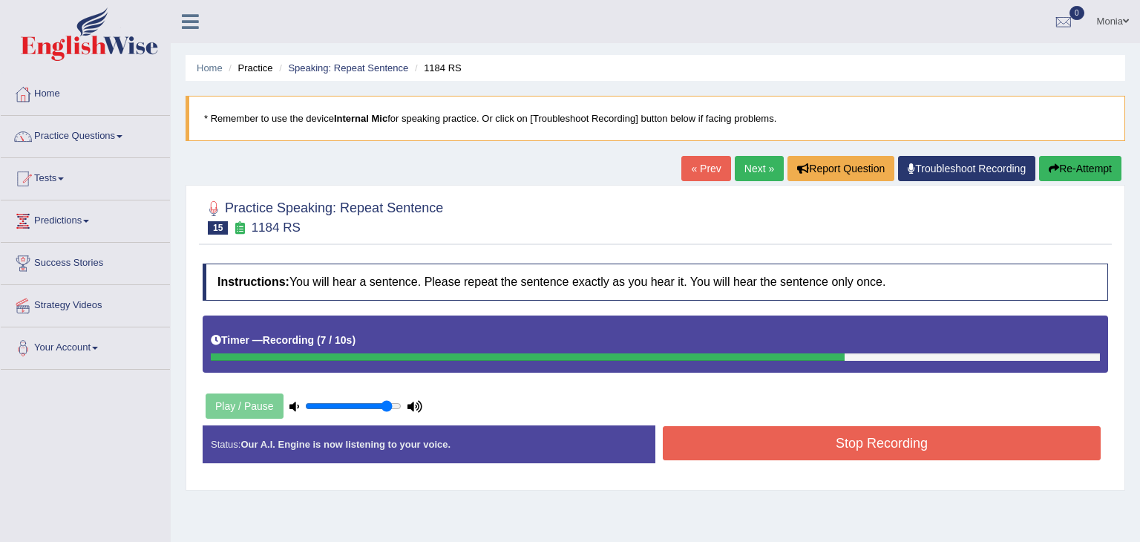
click at [947, 458] on button "Stop Recording" at bounding box center [882, 443] width 438 height 34
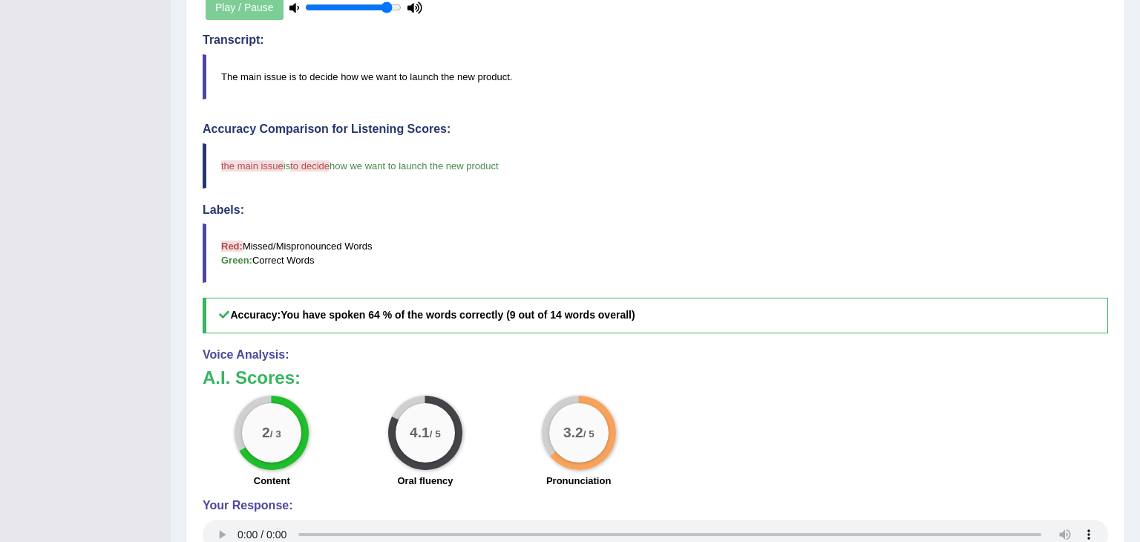
scroll to position [407, 0]
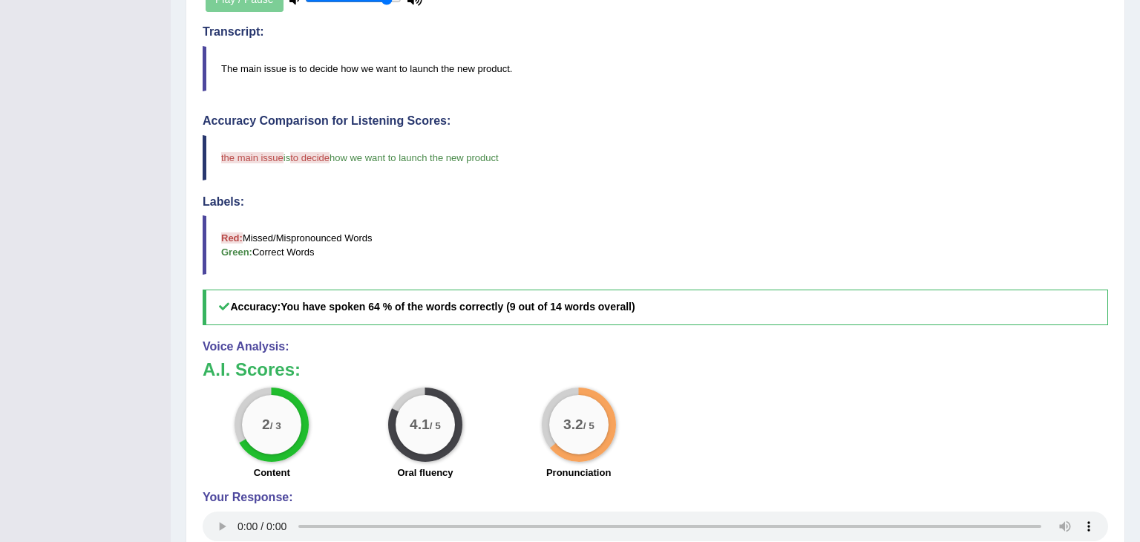
drag, startPoint x: 1139, startPoint y: 131, endPoint x: 1139, endPoint y: 339, distance: 207.8
click at [1139, 339] on div "Home Practice Speaking: Repeat Sentence 1184 RS * Remember to use the device In…" at bounding box center [655, 107] width 969 height 1028
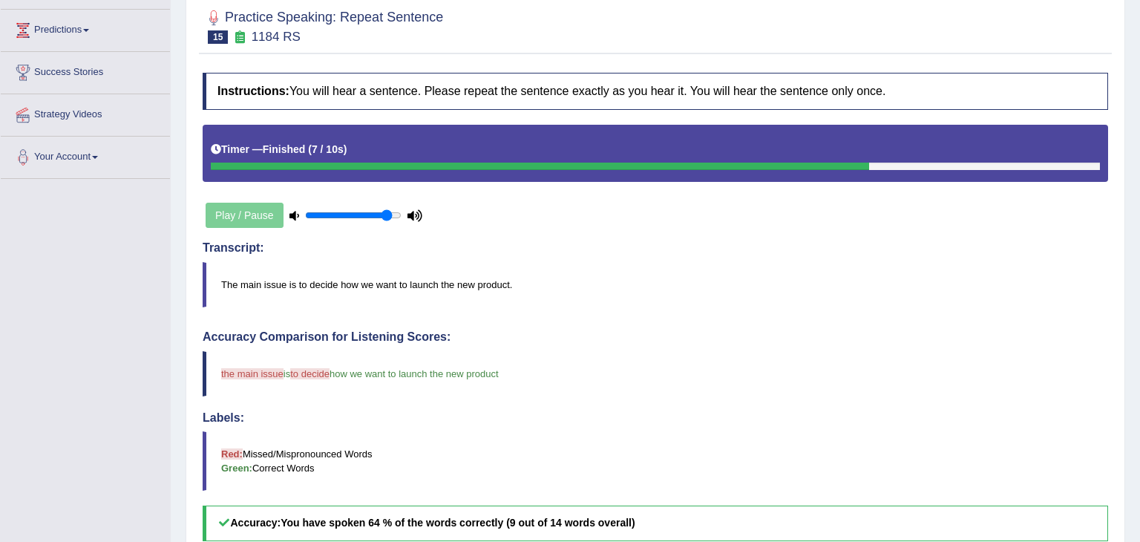
scroll to position [0, 0]
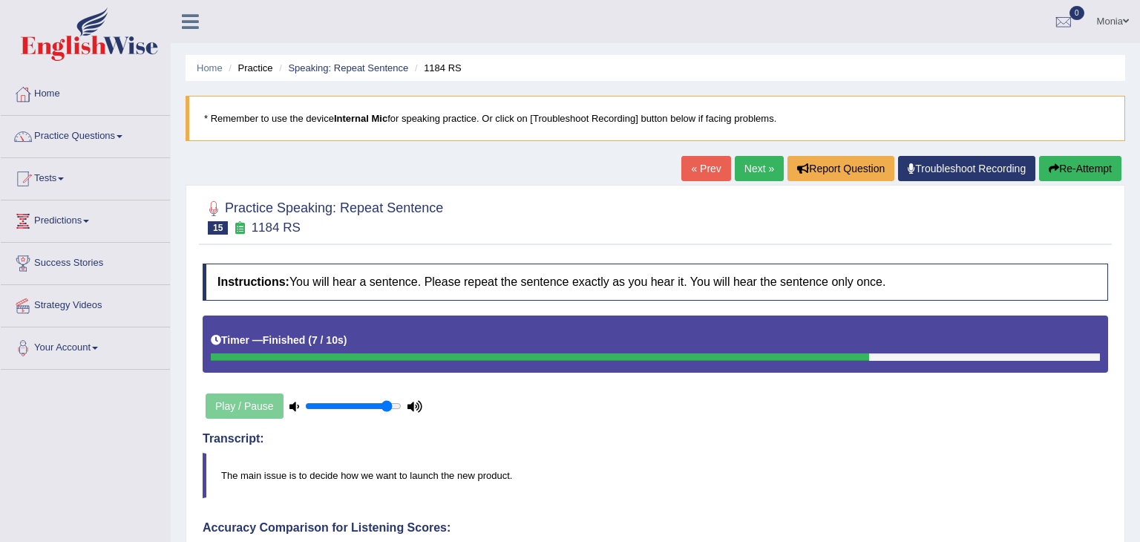
drag, startPoint x: 1139, startPoint y: 298, endPoint x: 1139, endPoint y: 83, distance: 214.5
click at [1139, 83] on div "Home Practice Speaking: Repeat Sentence 1184 RS * Remember to use the device In…" at bounding box center [655, 514] width 969 height 1028
click at [760, 172] on link "Next »" at bounding box center [759, 168] width 49 height 25
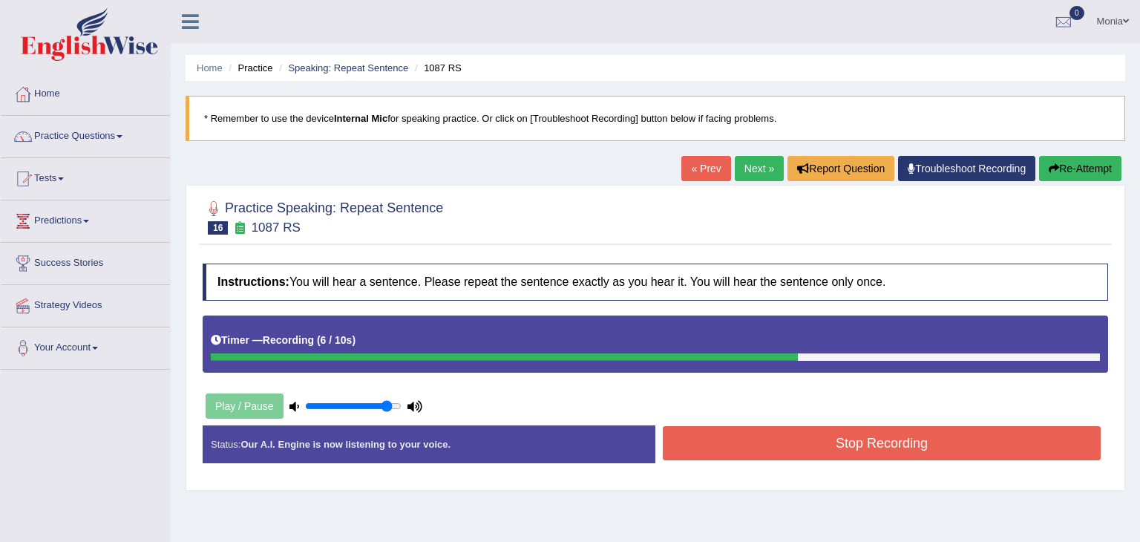
click at [1112, 174] on button "Re-Attempt" at bounding box center [1080, 168] width 82 height 25
click at [829, 453] on button "Stop Recording" at bounding box center [882, 443] width 438 height 34
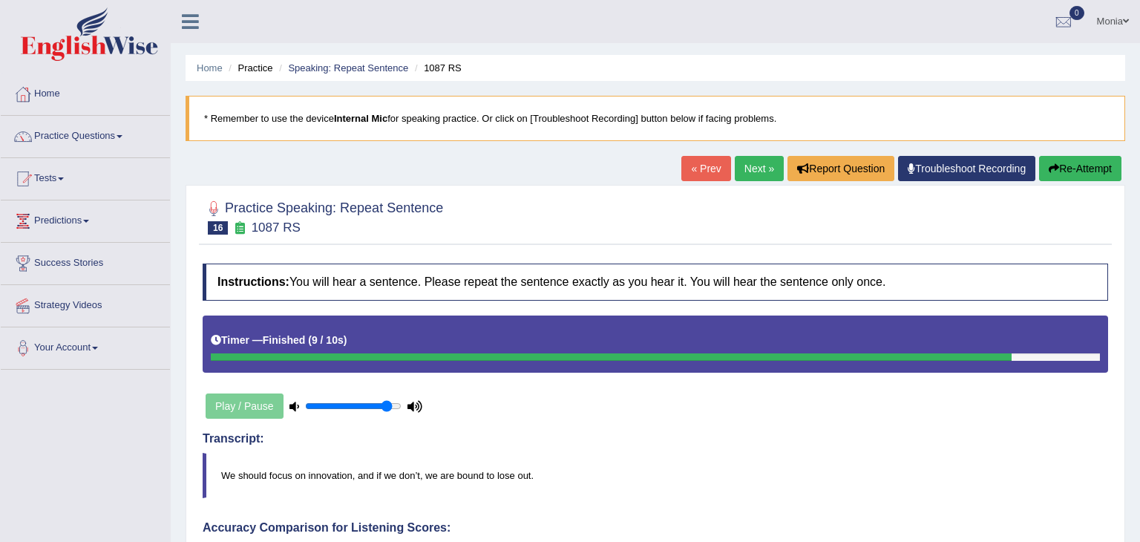
click at [745, 165] on link "Next »" at bounding box center [759, 168] width 49 height 25
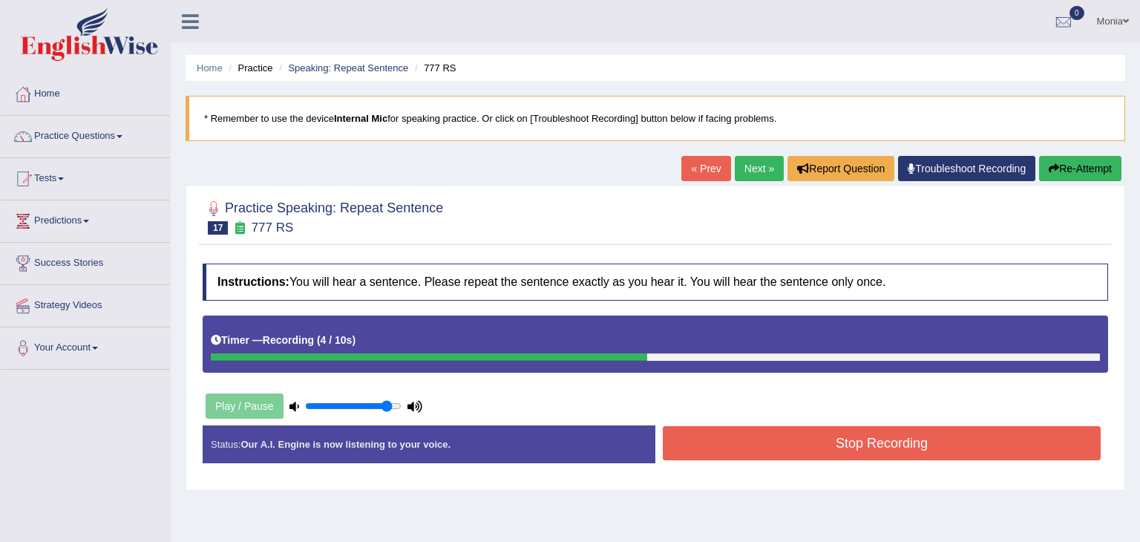
click at [993, 442] on button "Stop Recording" at bounding box center [882, 443] width 438 height 34
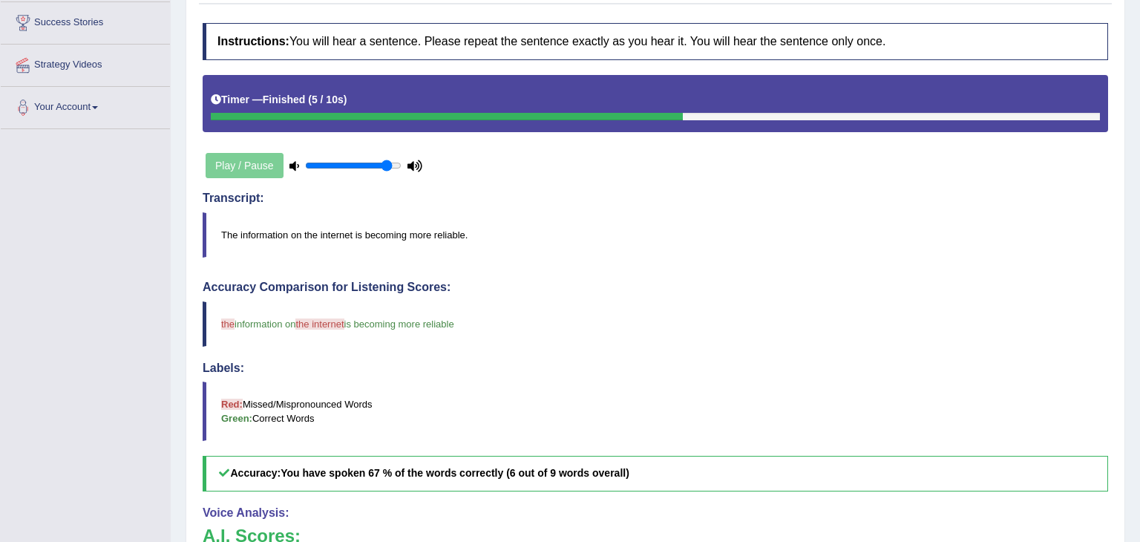
scroll to position [257, 0]
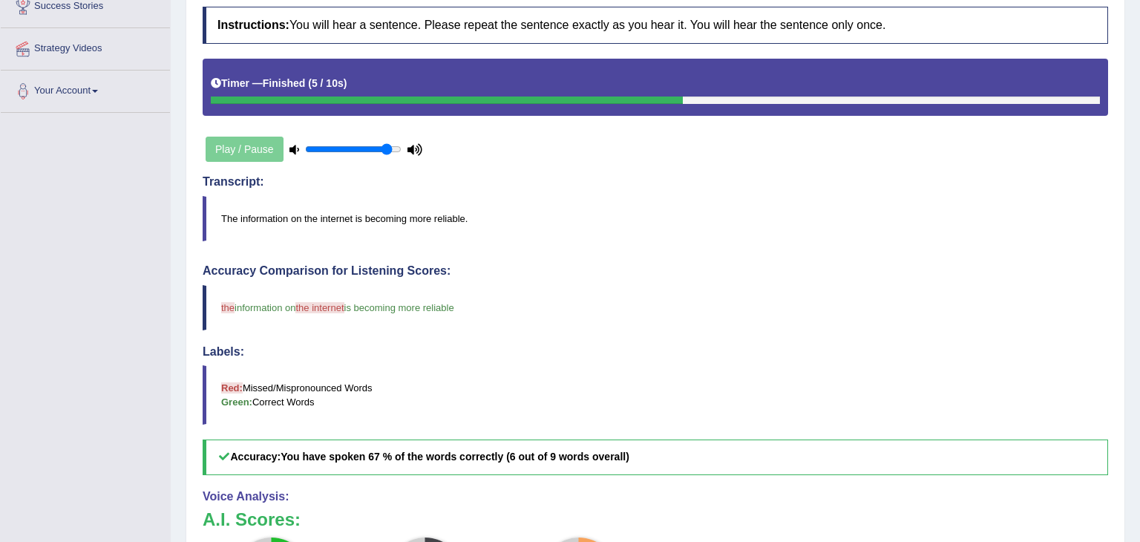
drag, startPoint x: 1139, startPoint y: 102, endPoint x: 1127, endPoint y: 233, distance: 131.1
click at [1127, 233] on div "Home Practice Speaking: Repeat Sentence 777 RS * Remember to use the device Int…" at bounding box center [655, 257] width 969 height 1028
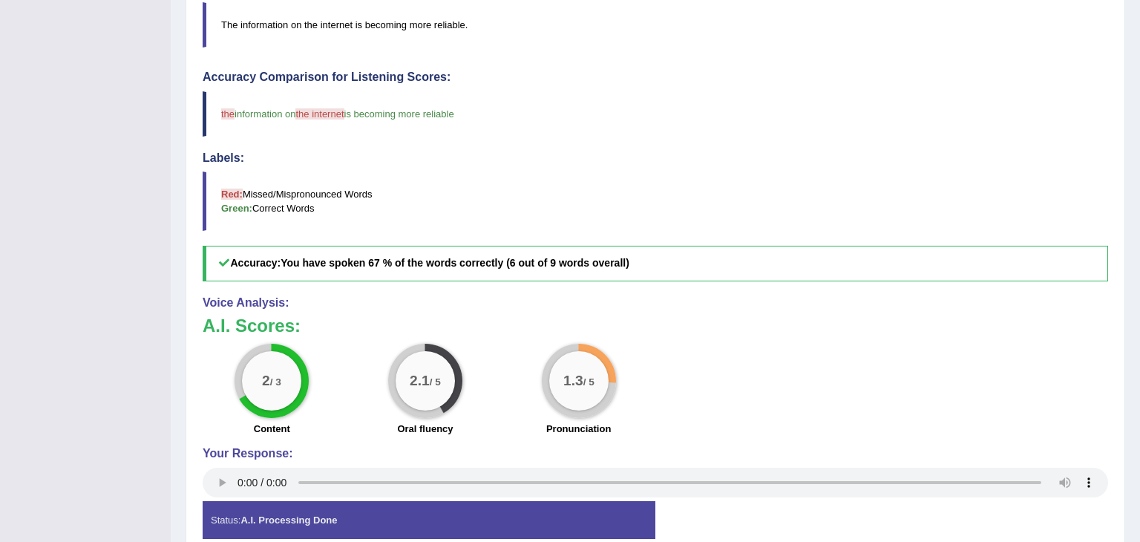
scroll to position [454, 0]
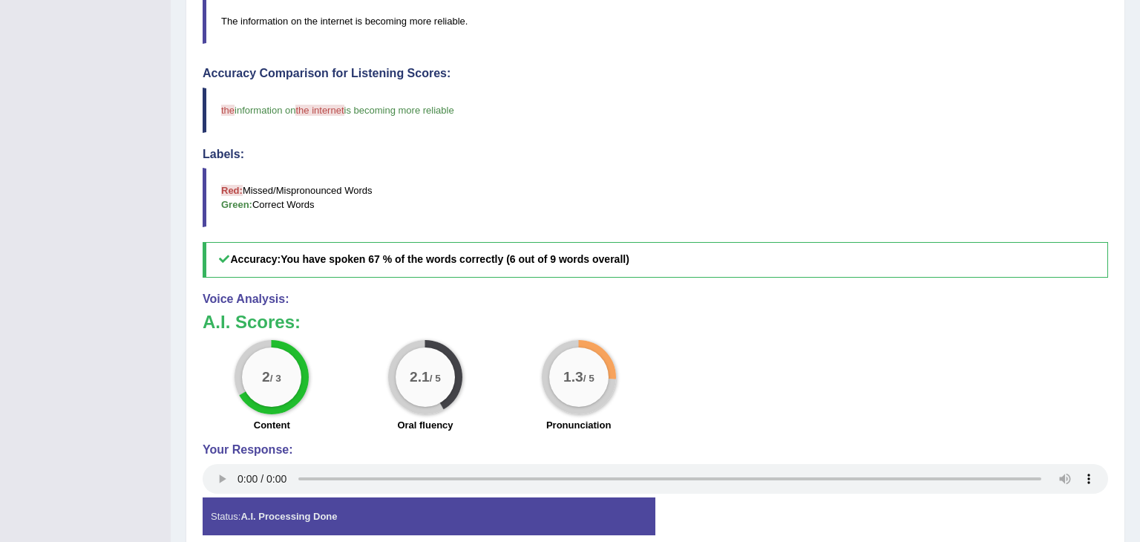
drag, startPoint x: 1139, startPoint y: 203, endPoint x: 1128, endPoint y: 304, distance: 101.5
click at [1128, 304] on div "Home Practice Speaking: Repeat Sentence 777 RS * Remember to use the device Int…" at bounding box center [655, 60] width 969 height 1028
drag, startPoint x: 1139, startPoint y: 180, endPoint x: 1139, endPoint y: -65, distance: 244.9
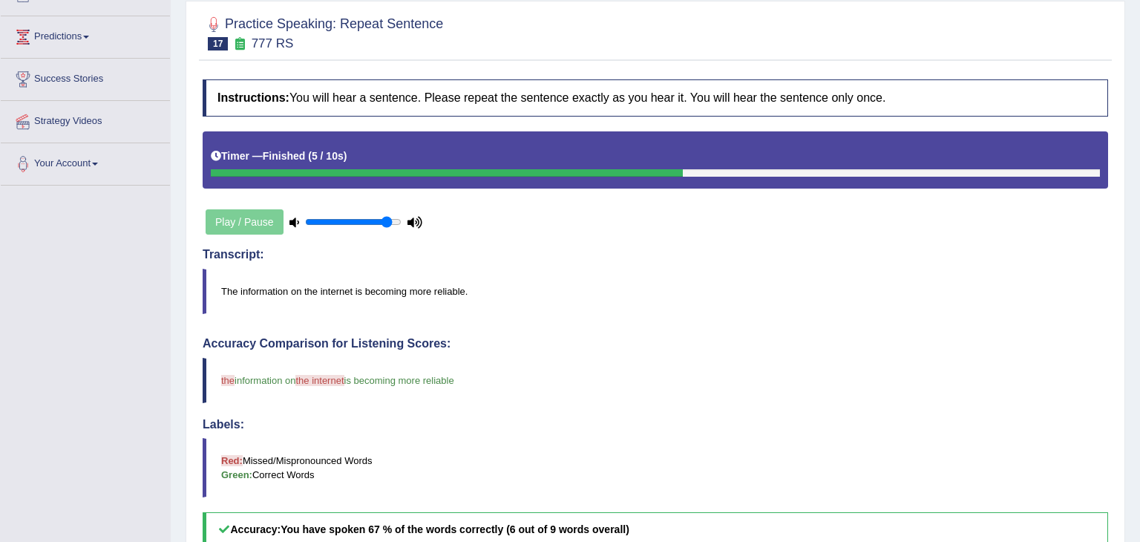
drag, startPoint x: 1139, startPoint y: 328, endPoint x: 1139, endPoint y: 185, distance: 143.2
click at [1139, 185] on div "Home Practice Speaking: Repeat Sentence 777 RS * Remember to use the device Int…" at bounding box center [655, 330] width 969 height 1028
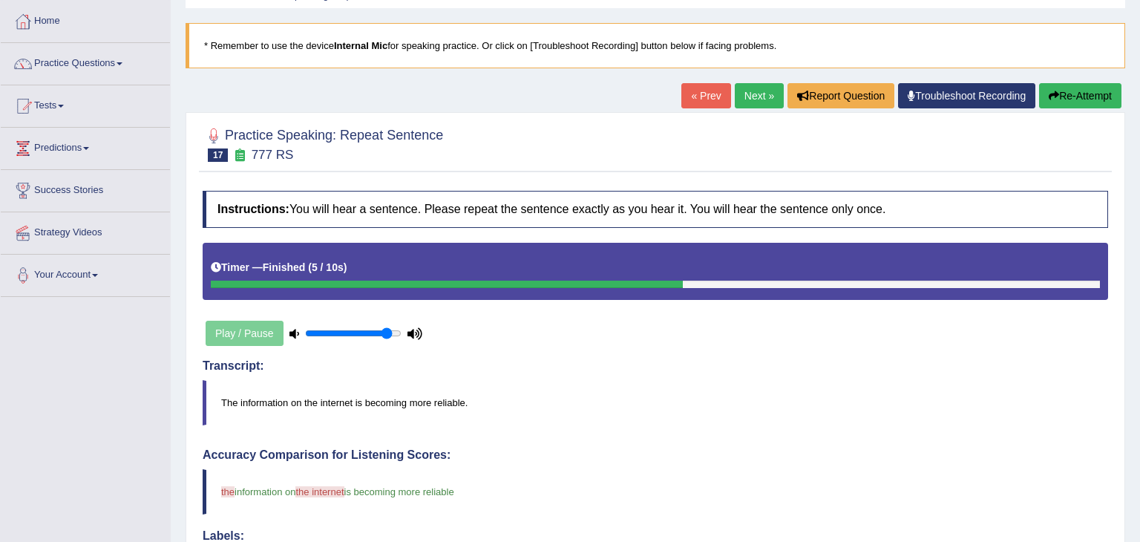
scroll to position [65, 0]
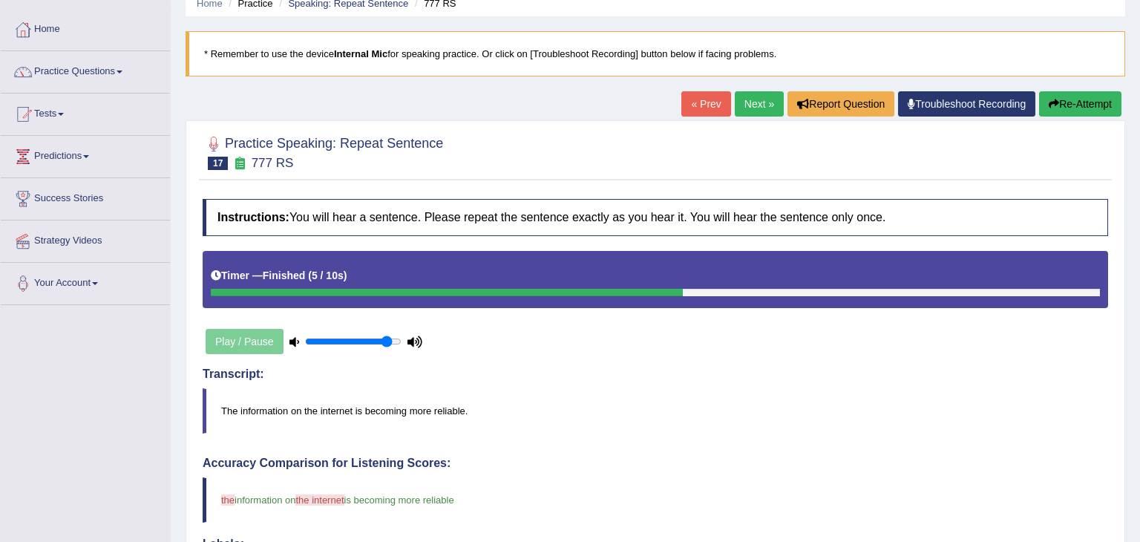
drag, startPoint x: 1139, startPoint y: 185, endPoint x: 1139, endPoint y: 129, distance: 55.7
click at [1139, 129] on div "Home Practice Speaking: Repeat Sentence 777 RS * Remember to use the device Int…" at bounding box center [655, 449] width 969 height 1028
click at [741, 104] on link "Next »" at bounding box center [759, 103] width 49 height 25
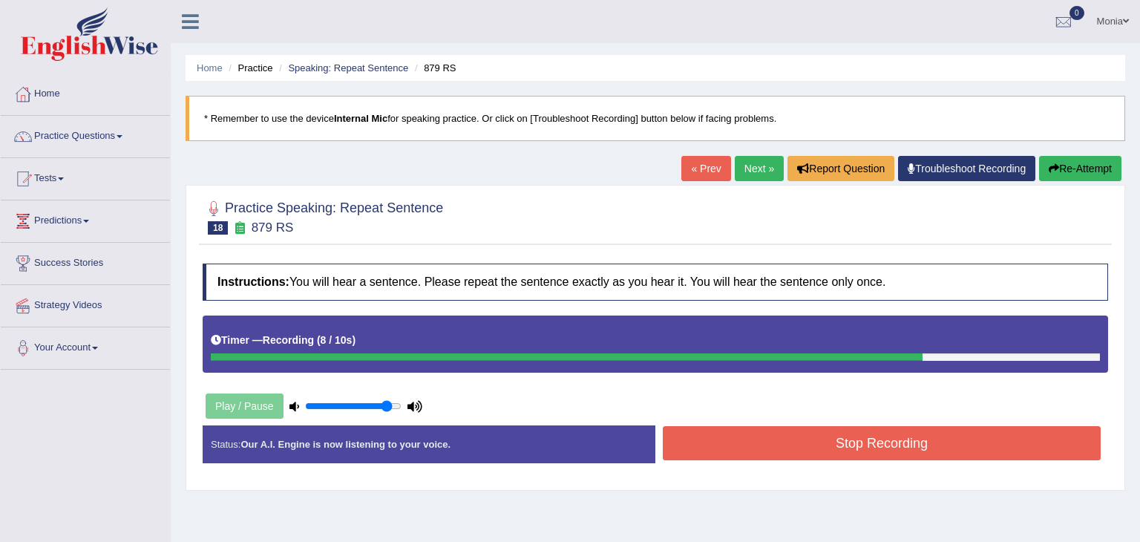
click at [921, 430] on button "Stop Recording" at bounding box center [882, 443] width 438 height 34
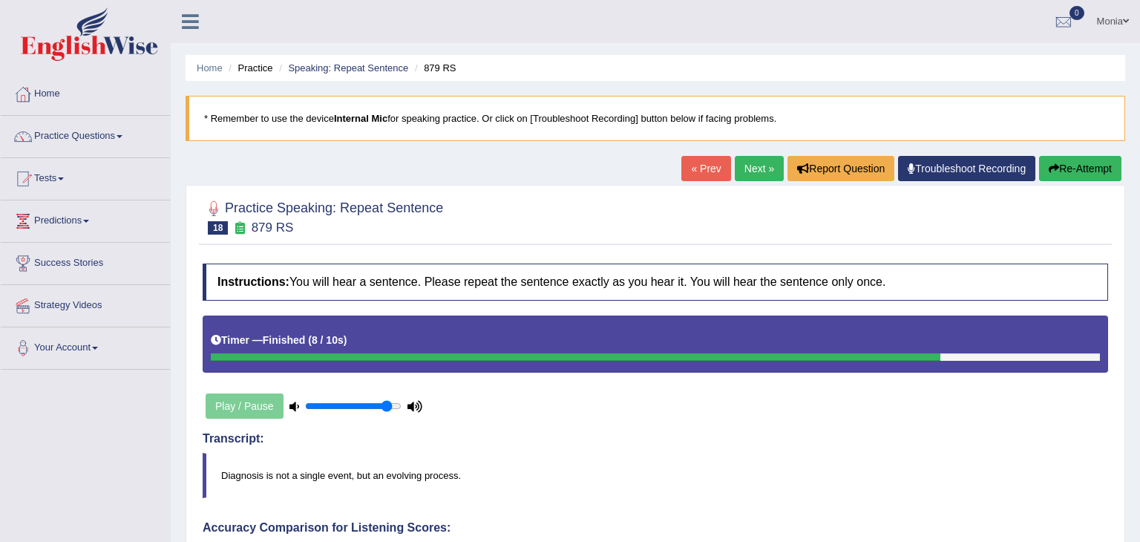
click at [755, 168] on link "Next »" at bounding box center [759, 168] width 49 height 25
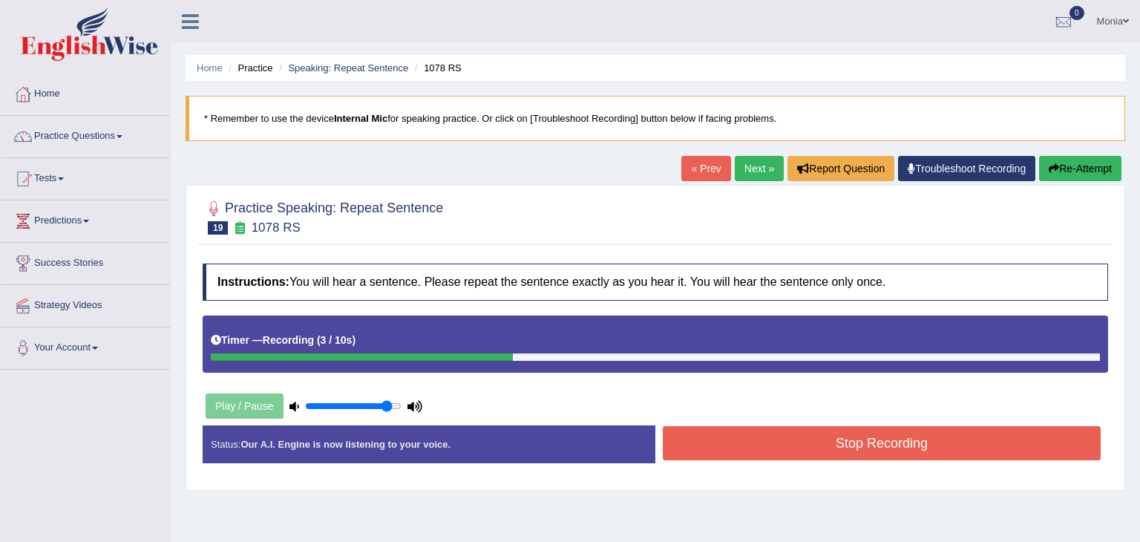
click at [919, 436] on button "Stop Recording" at bounding box center [882, 443] width 438 height 34
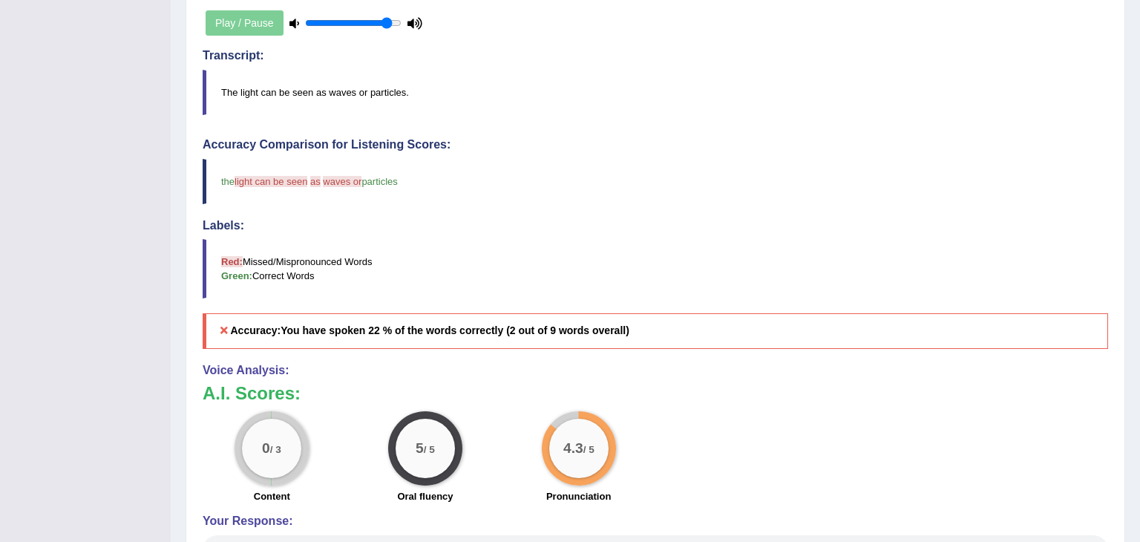
scroll to position [137, 0]
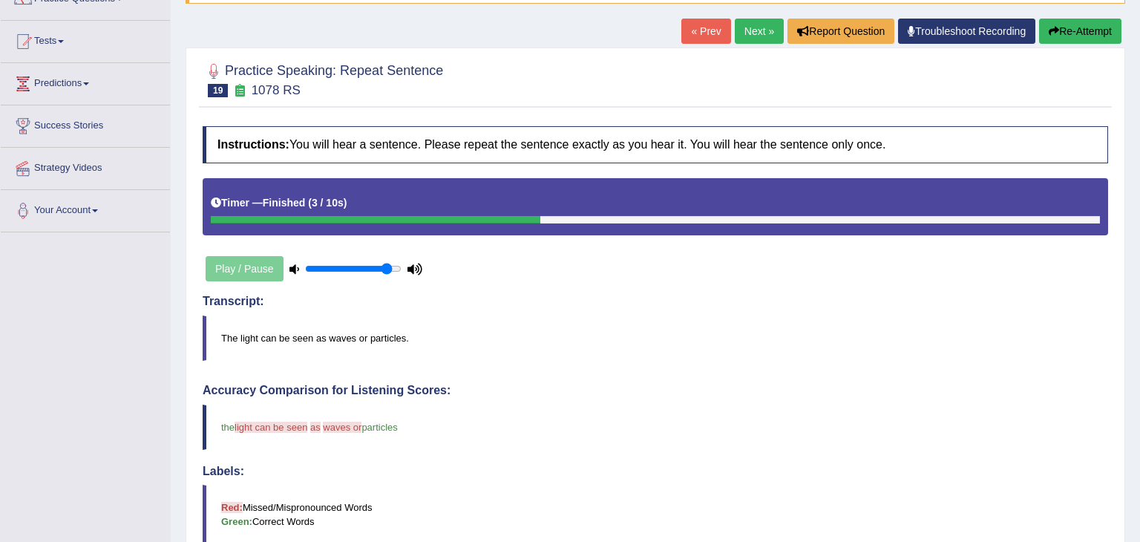
click at [758, 25] on link "Next »" at bounding box center [759, 31] width 49 height 25
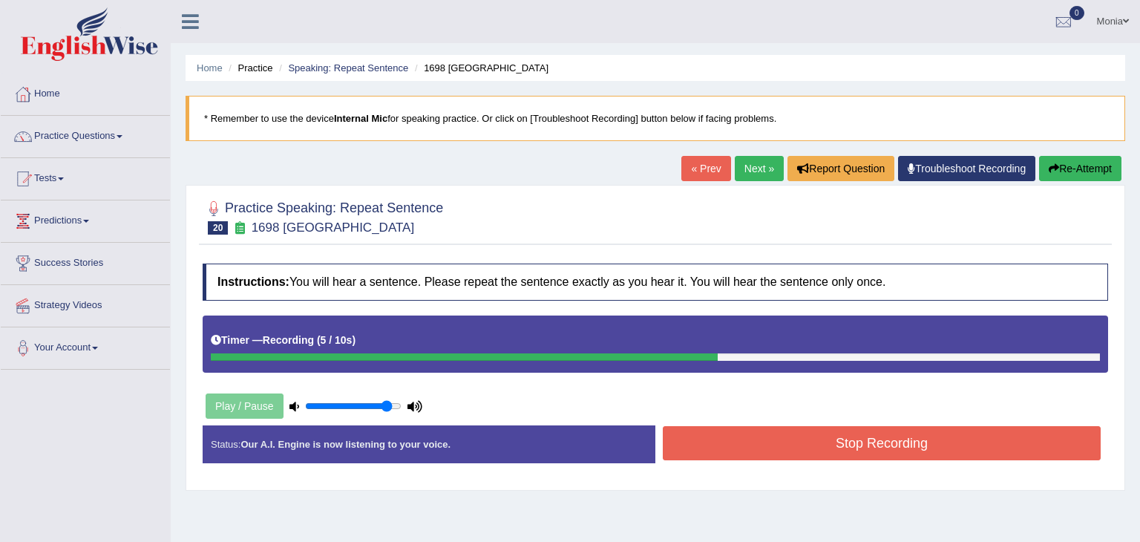
click at [958, 464] on div "Status: Our A.I. Engine is now listening to your voice. Start Answering Stop Re…" at bounding box center [655, 451] width 905 height 53
click at [955, 452] on button "Stop Recording" at bounding box center [882, 443] width 438 height 34
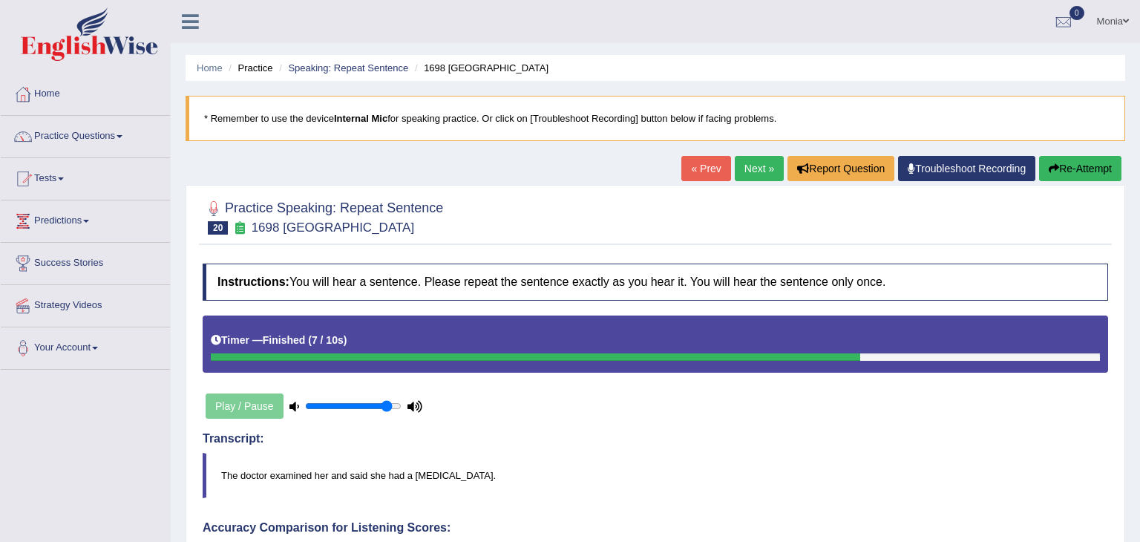
drag, startPoint x: 1139, startPoint y: 168, endPoint x: 1139, endPoint y: 131, distance: 37.8
click at [1139, 131] on div "Home Practice Speaking: Repeat Sentence 1698 RS * Remember to use the device In…" at bounding box center [655, 514] width 969 height 1028
click at [1076, 162] on button "Re-Attempt" at bounding box center [1080, 168] width 82 height 25
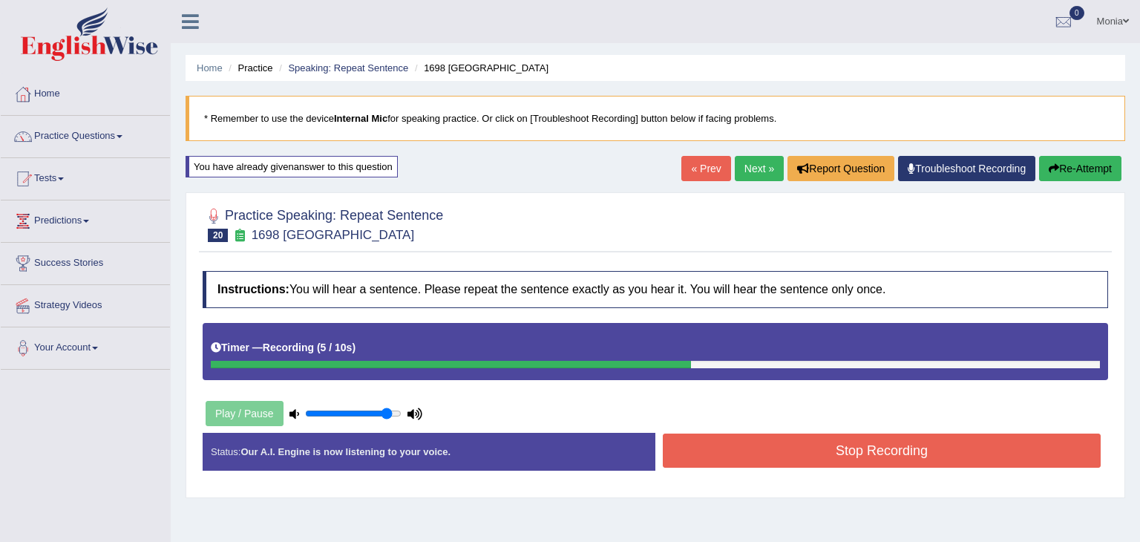
click at [904, 454] on button "Stop Recording" at bounding box center [882, 450] width 438 height 34
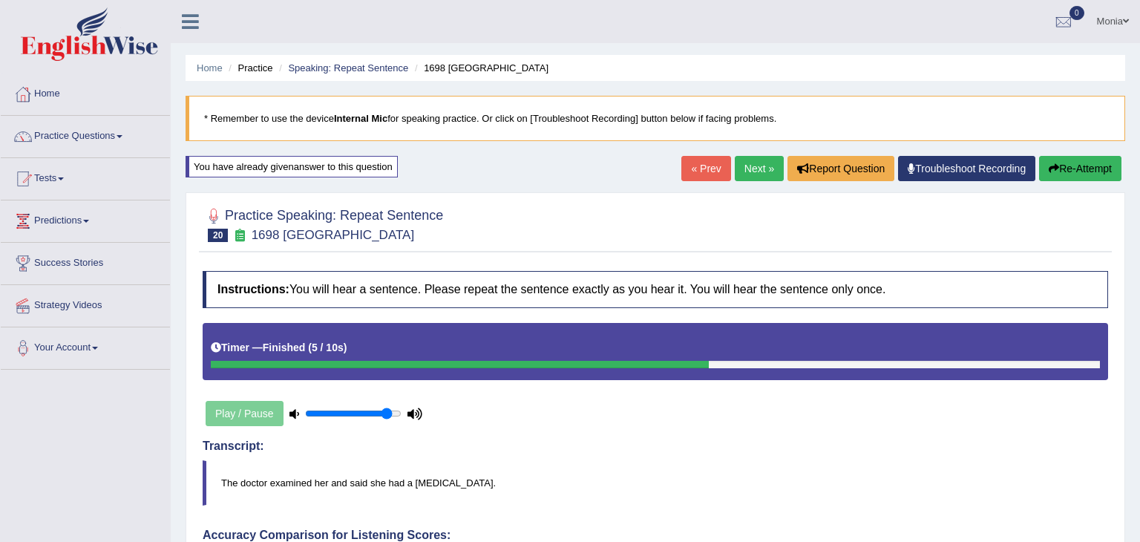
drag, startPoint x: 1139, startPoint y: 162, endPoint x: 1139, endPoint y: 339, distance: 177.4
click at [1139, 339] on html "Toggle navigation Home Practice Questions Speaking Practice Read Aloud Repeat S…" at bounding box center [570, 271] width 1140 height 542
click at [761, 162] on link "Next »" at bounding box center [759, 168] width 49 height 25
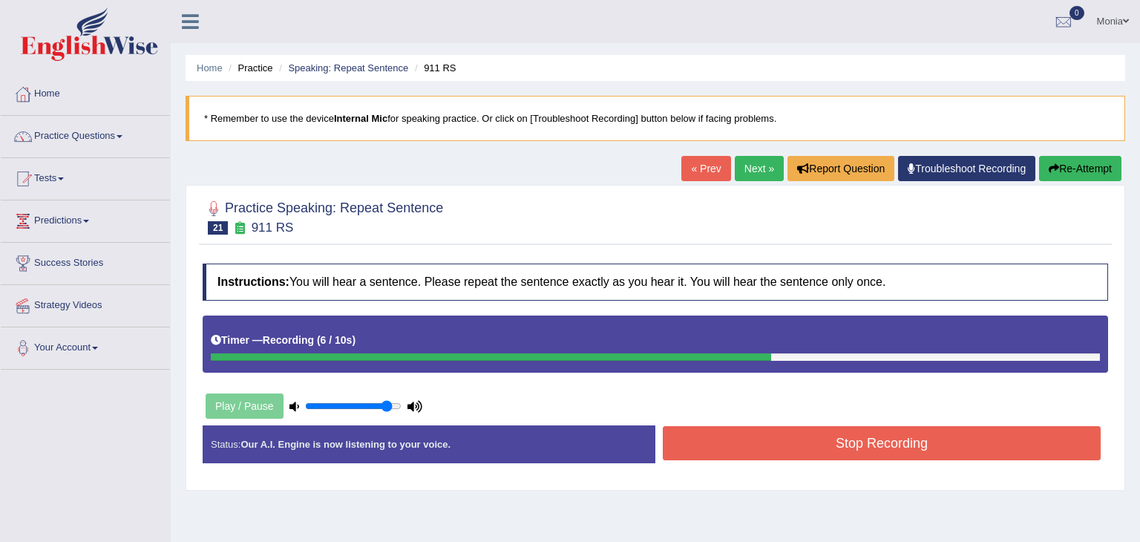
click at [914, 437] on button "Stop Recording" at bounding box center [882, 443] width 438 height 34
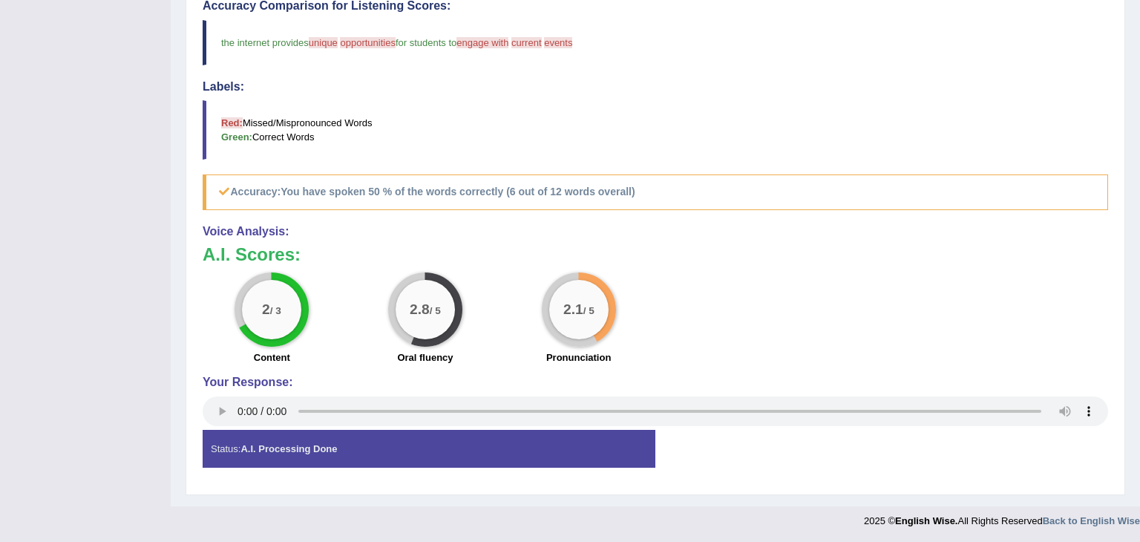
scroll to position [74, 0]
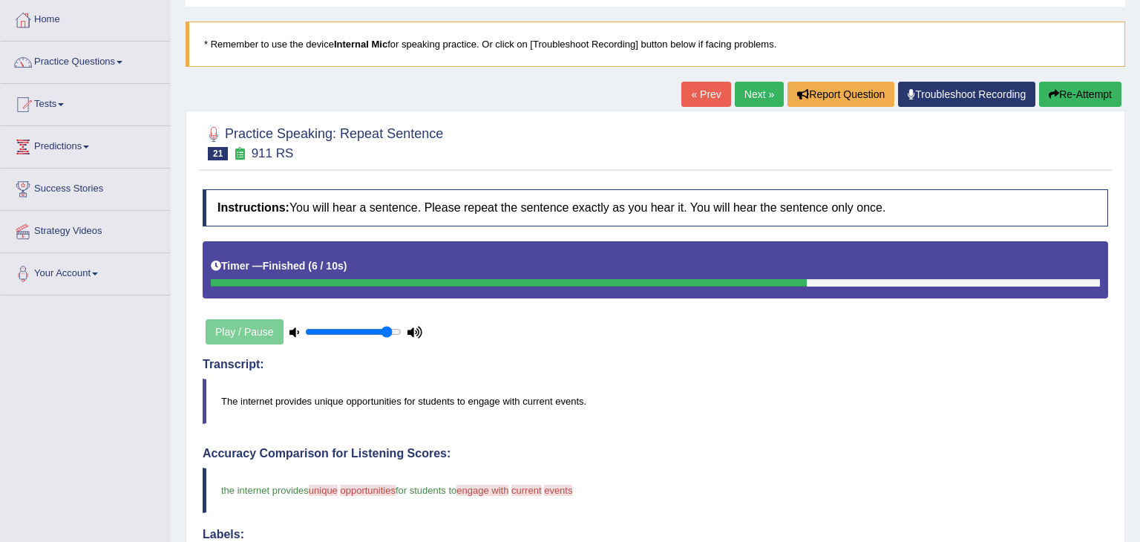
click at [750, 96] on link "Next »" at bounding box center [759, 94] width 49 height 25
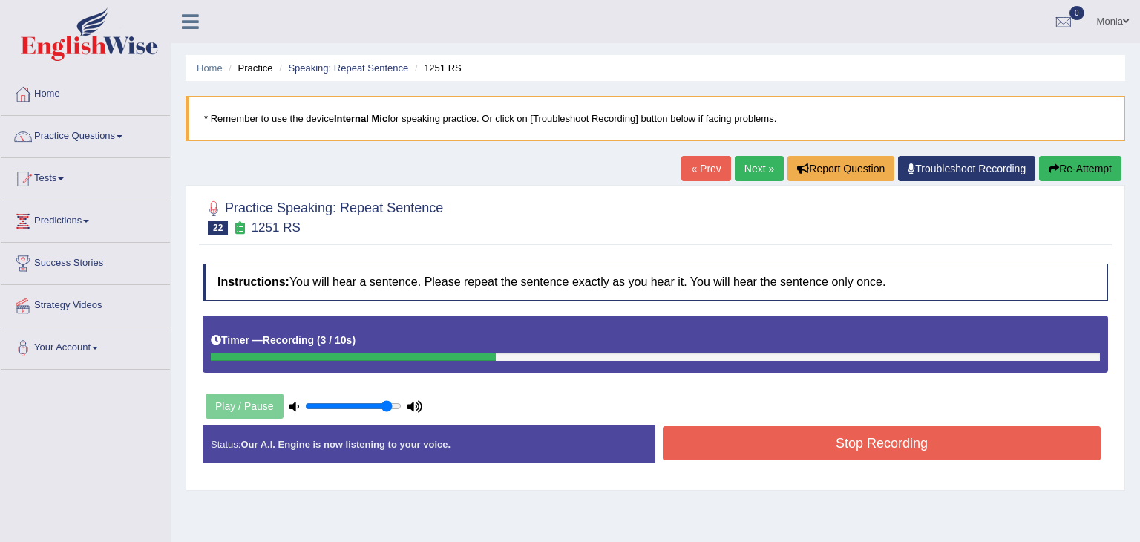
click at [902, 434] on button "Stop Recording" at bounding box center [882, 443] width 438 height 34
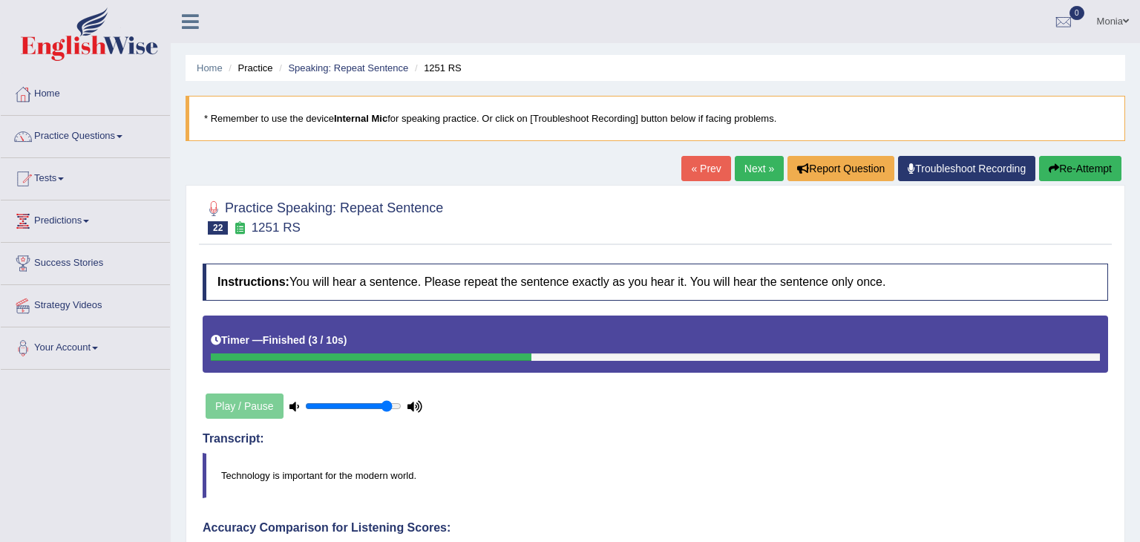
click at [761, 163] on link "Next »" at bounding box center [759, 168] width 49 height 25
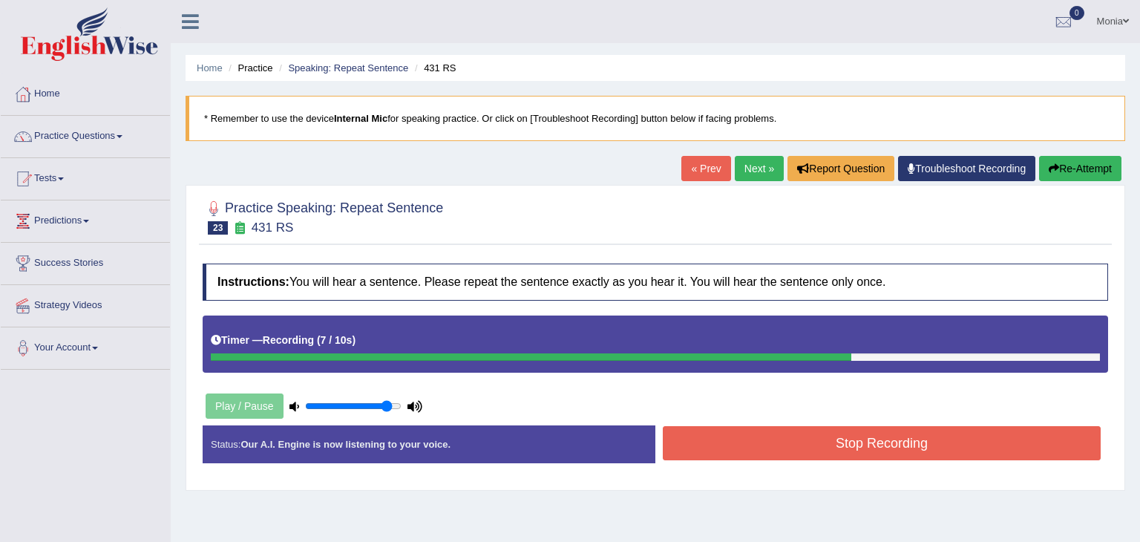
click at [879, 452] on button "Stop Recording" at bounding box center [882, 443] width 438 height 34
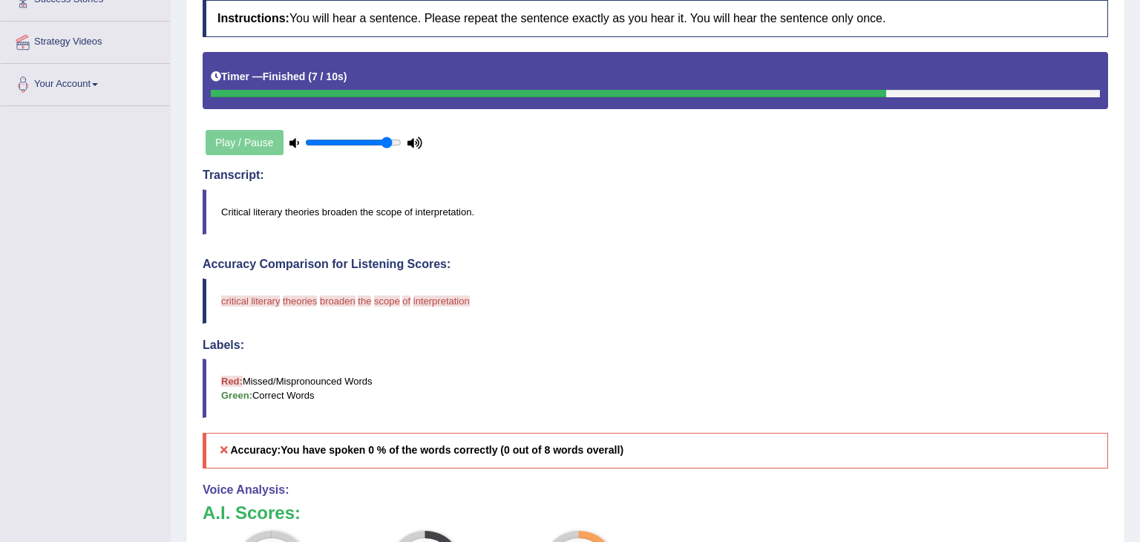
scroll to position [72, 0]
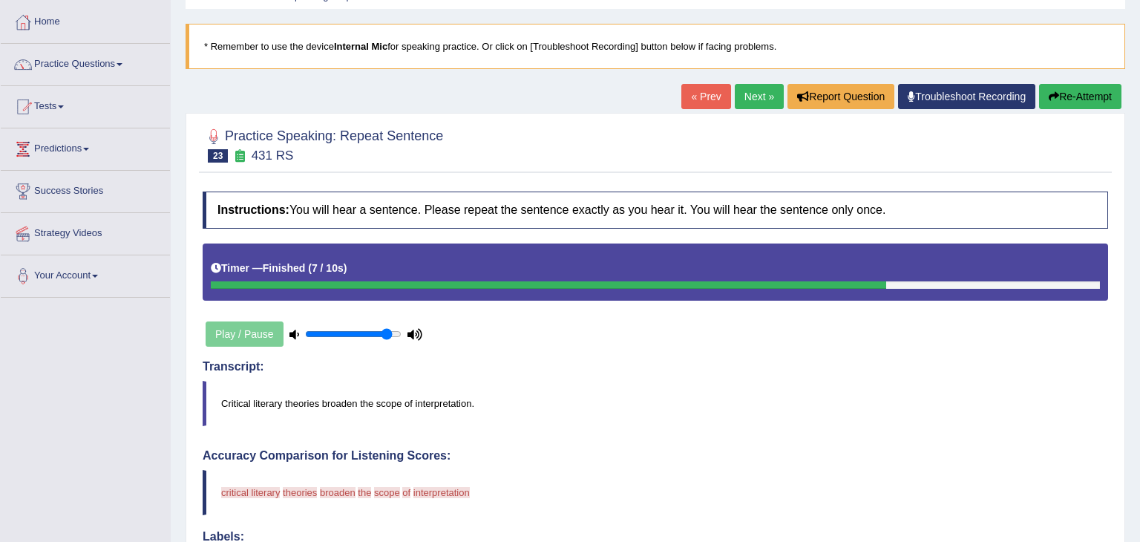
click at [758, 98] on link "Next »" at bounding box center [759, 96] width 49 height 25
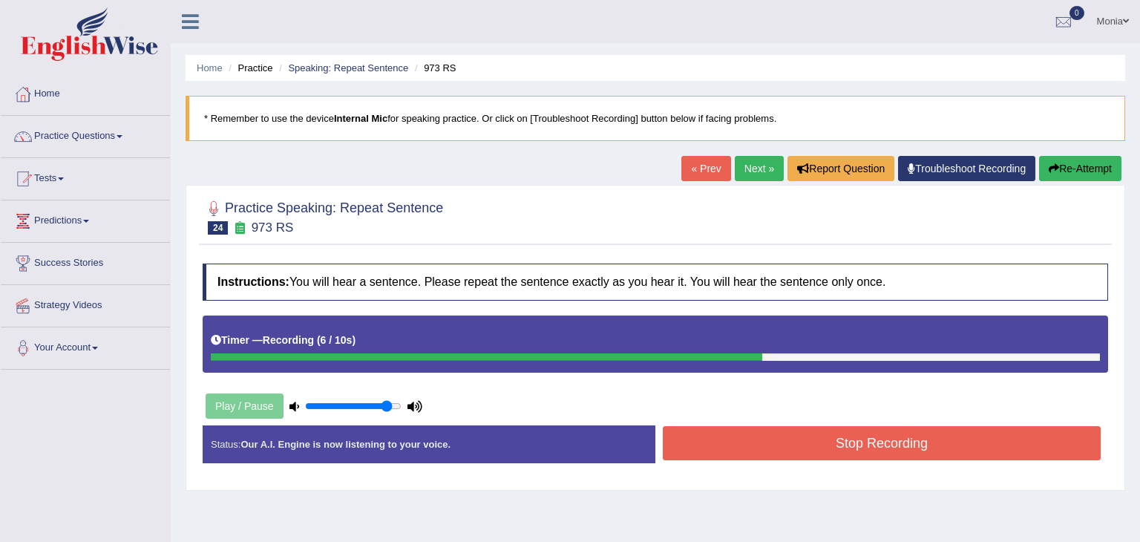
click at [873, 442] on button "Stop Recording" at bounding box center [882, 443] width 438 height 34
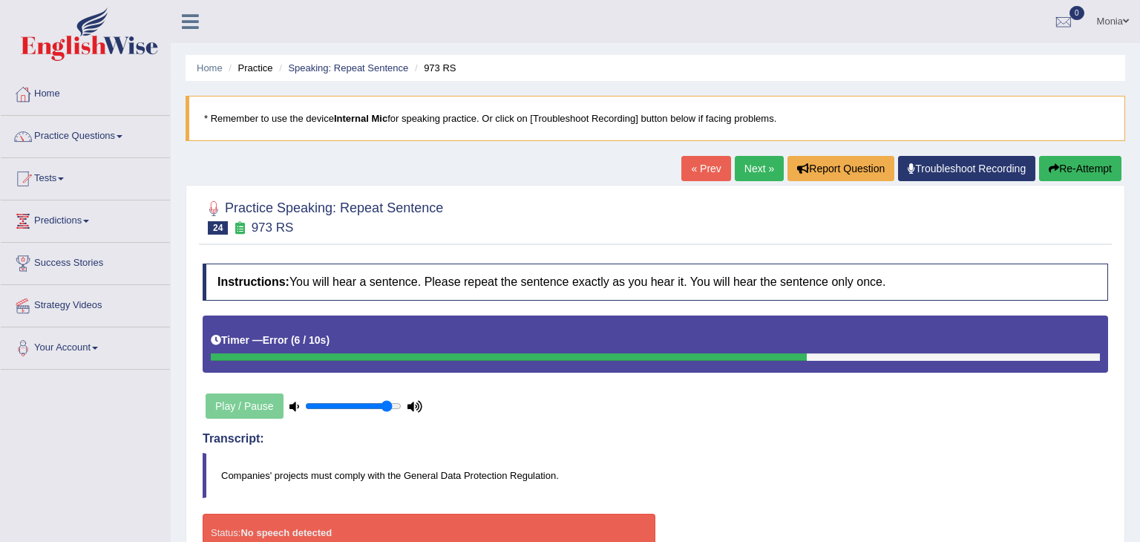
click at [1065, 163] on button "Re-Attempt" at bounding box center [1080, 168] width 82 height 25
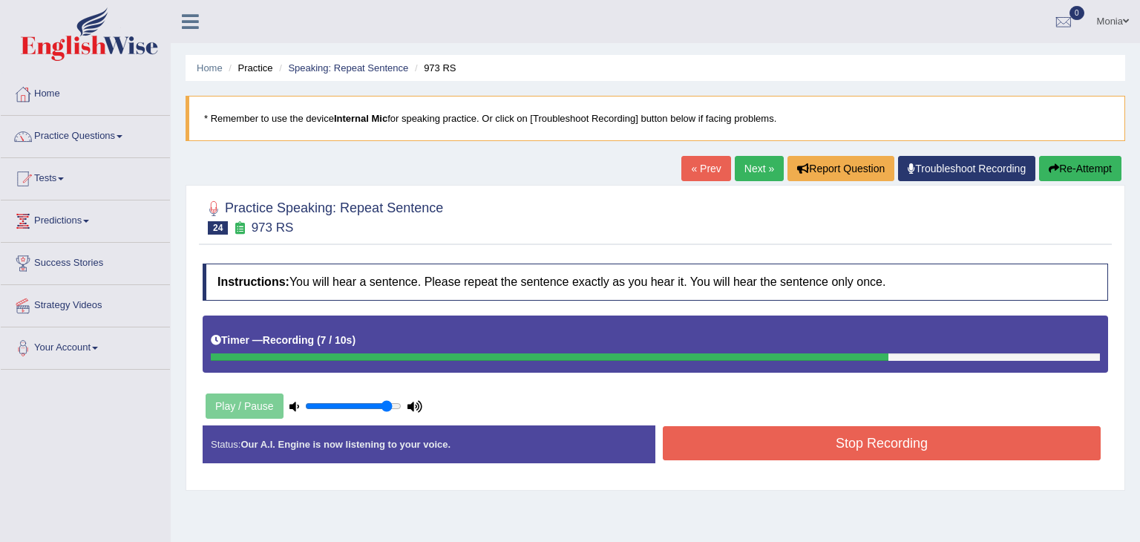
click at [980, 445] on button "Stop Recording" at bounding box center [882, 443] width 438 height 34
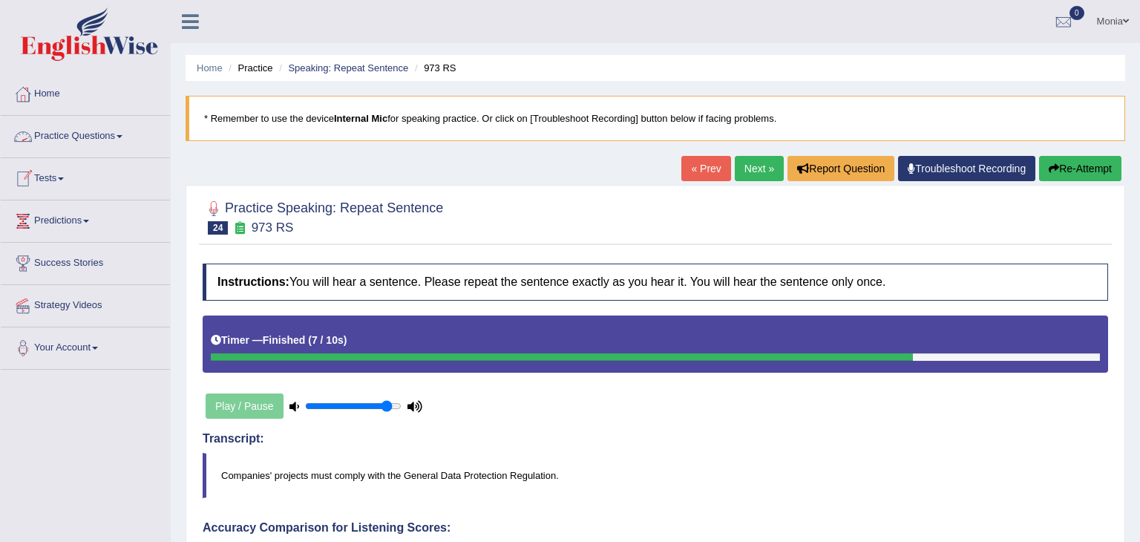
click at [122, 136] on span at bounding box center [120, 136] width 6 height 3
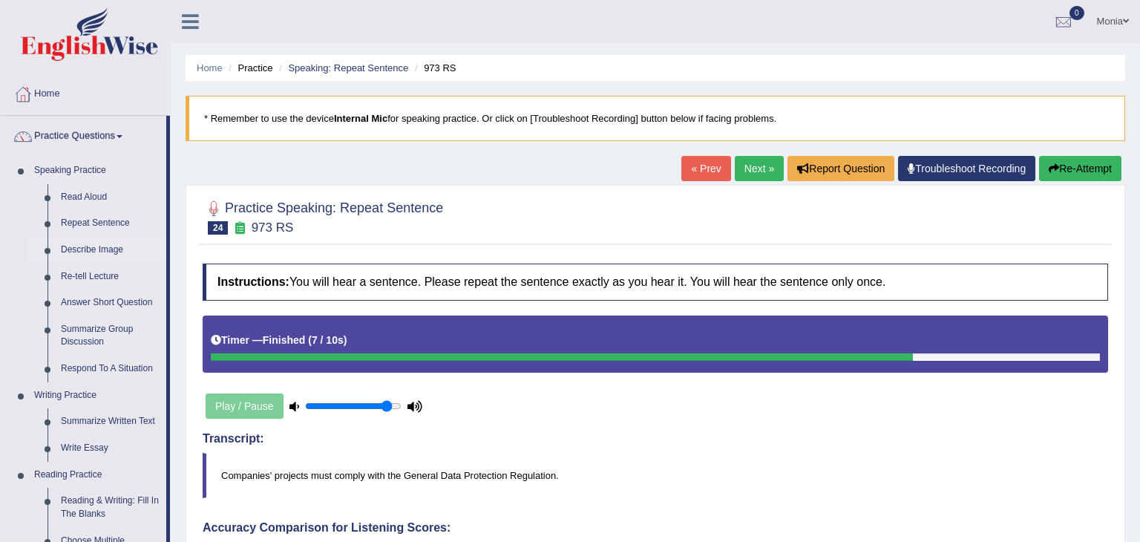
click at [105, 251] on link "Describe Image" at bounding box center [110, 250] width 112 height 27
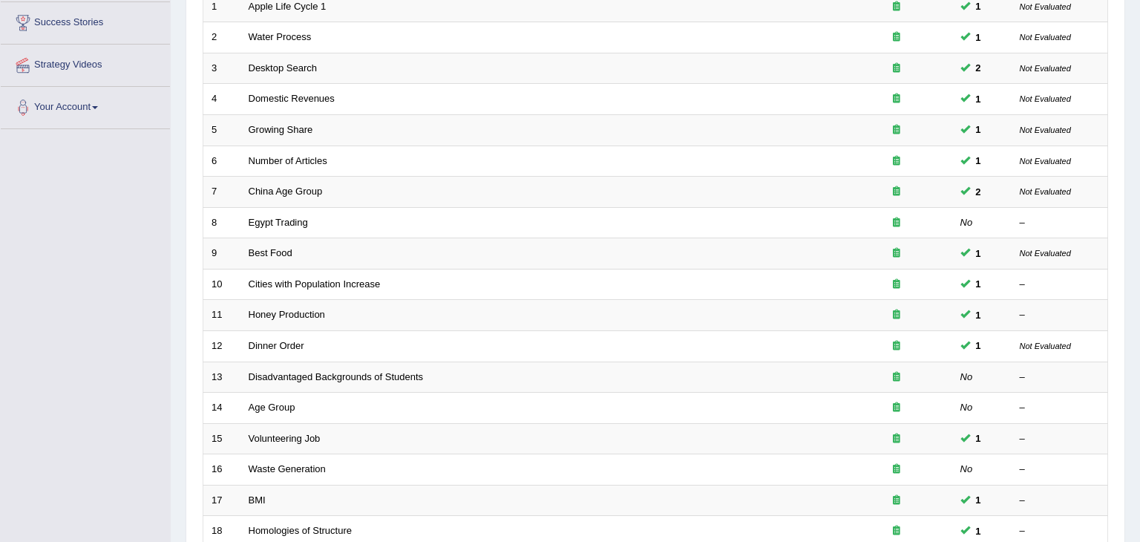
scroll to position [242, 0]
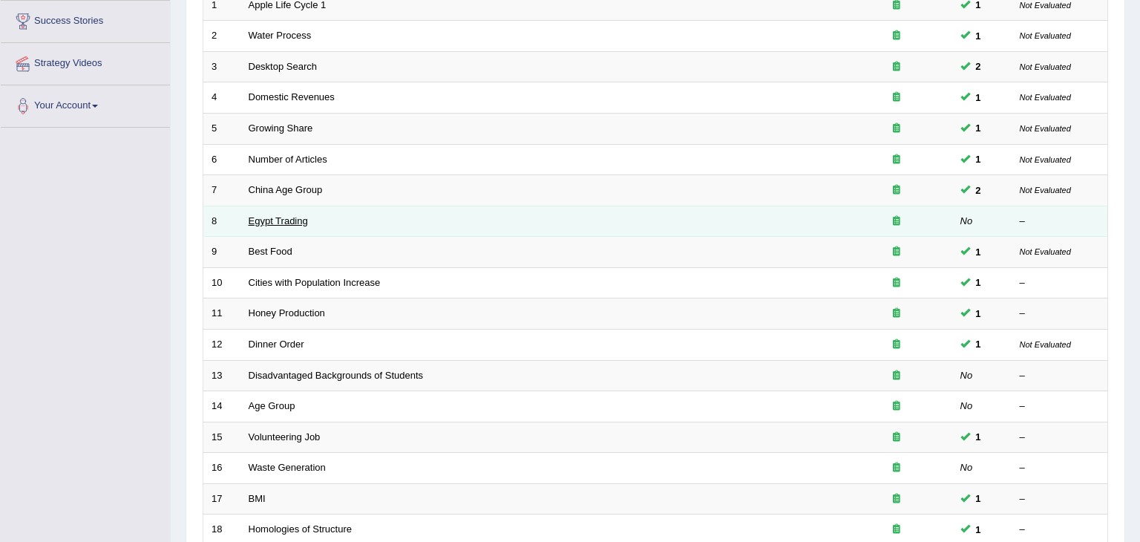
click at [270, 225] on link "Egypt Trading" at bounding box center [278, 220] width 59 height 11
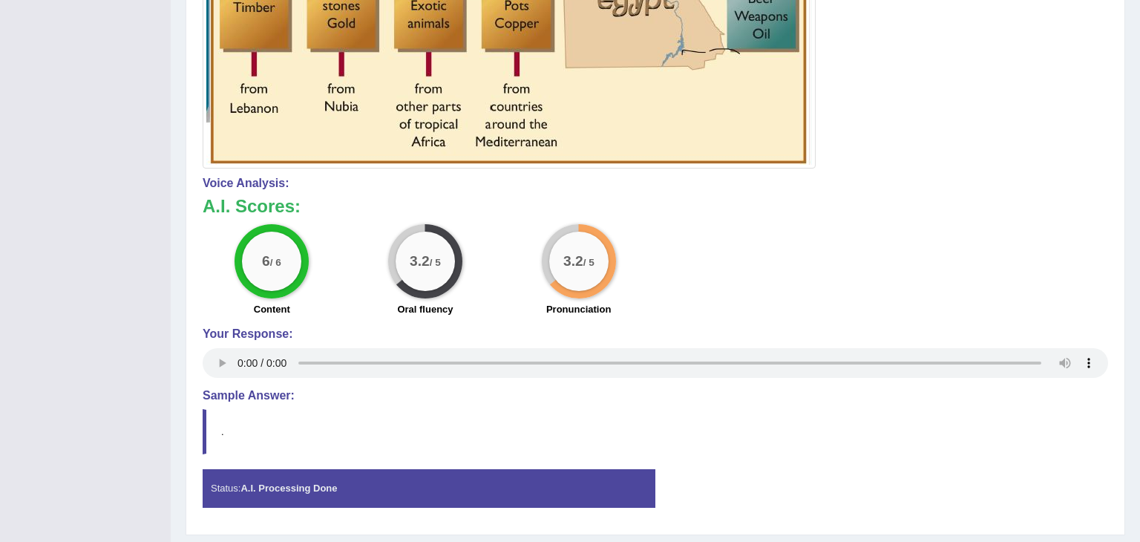
scroll to position [611, 0]
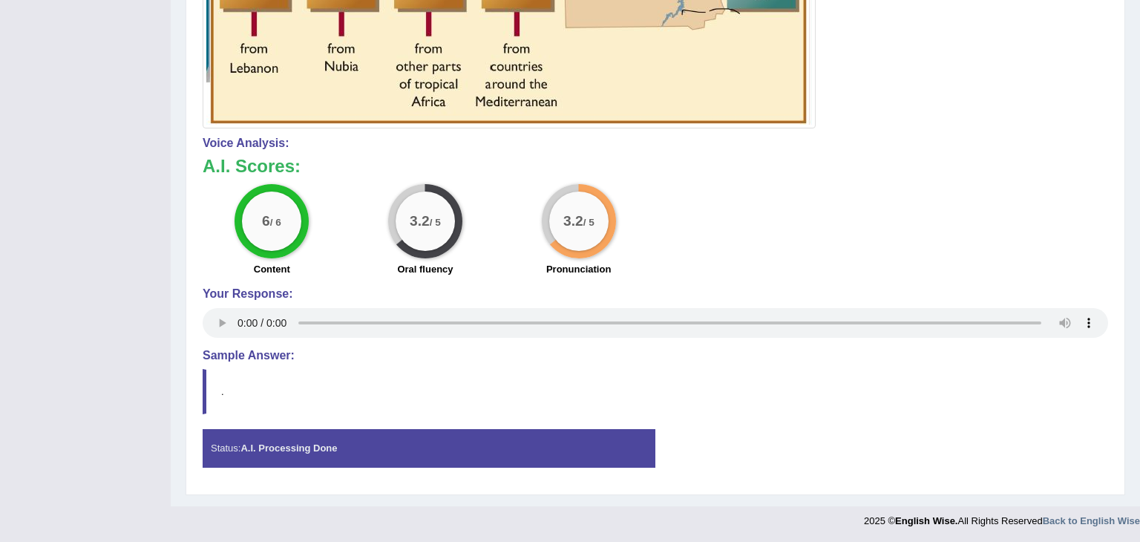
drag, startPoint x: 1139, startPoint y: 212, endPoint x: 1139, endPoint y: 409, distance: 196.6
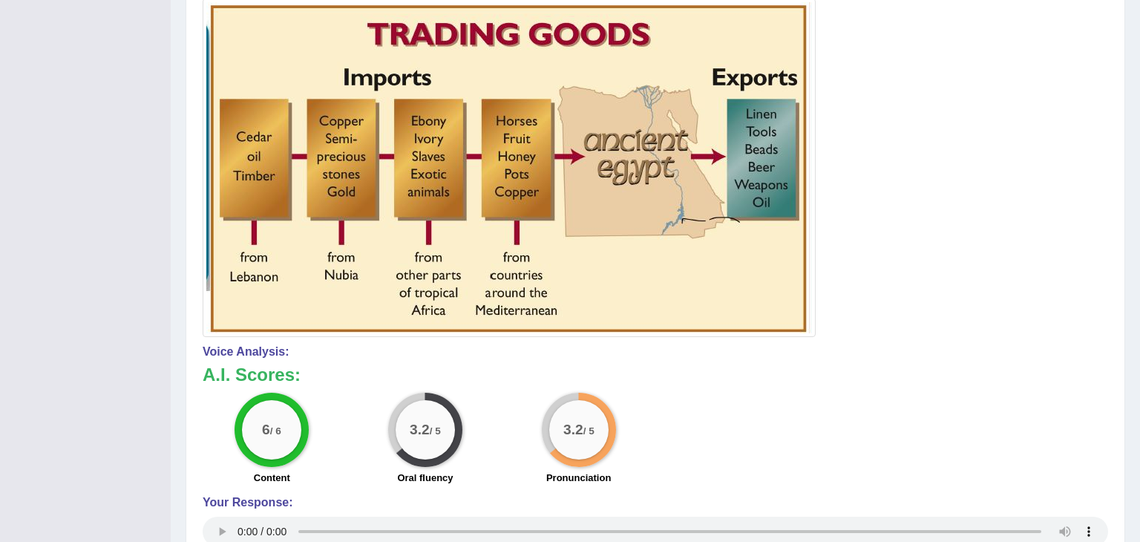
scroll to position [0, 0]
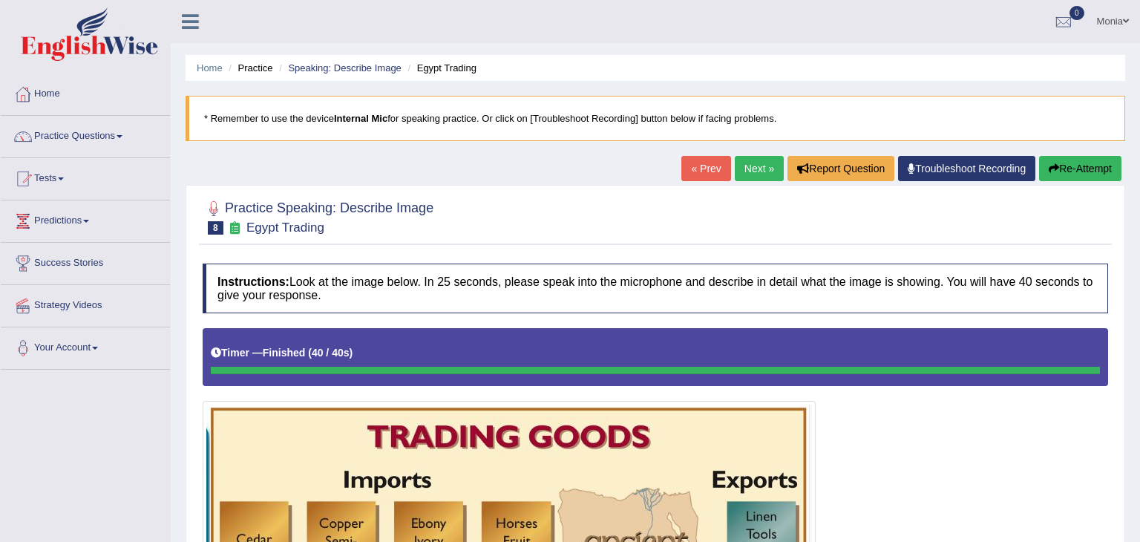
drag, startPoint x: 1139, startPoint y: 409, endPoint x: 1139, endPoint y: 26, distance: 382.9
click at [753, 164] on link "Next »" at bounding box center [759, 168] width 49 height 25
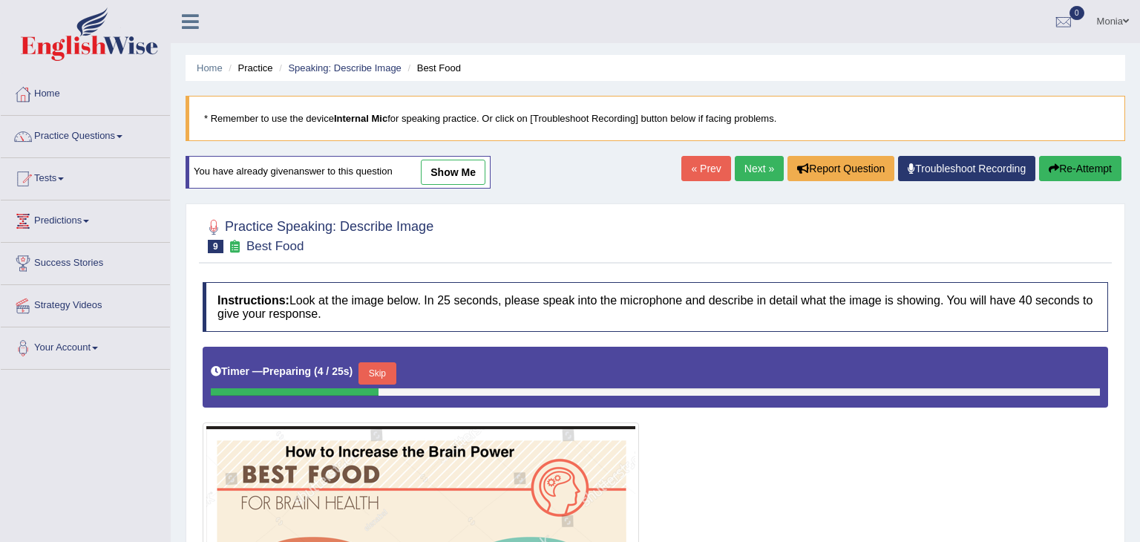
click at [448, 170] on link "show me" at bounding box center [453, 172] width 65 height 25
click at [448, 170] on div "Home Practice Speaking: Describe Image Best Food * Remember to use the device I…" at bounding box center [655, 468] width 969 height 937
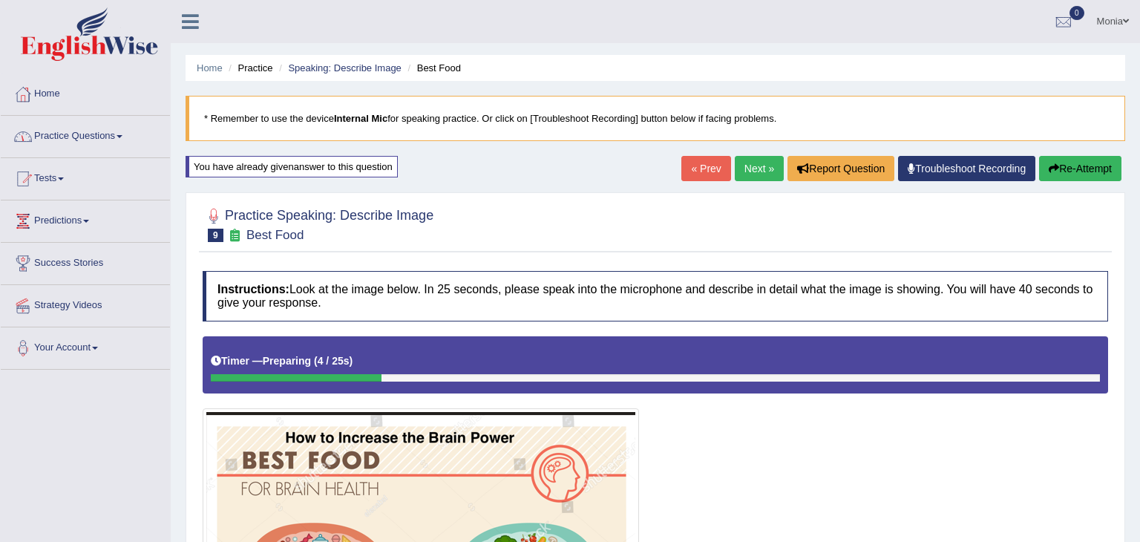
click at [116, 137] on link "Practice Questions" at bounding box center [85, 134] width 169 height 37
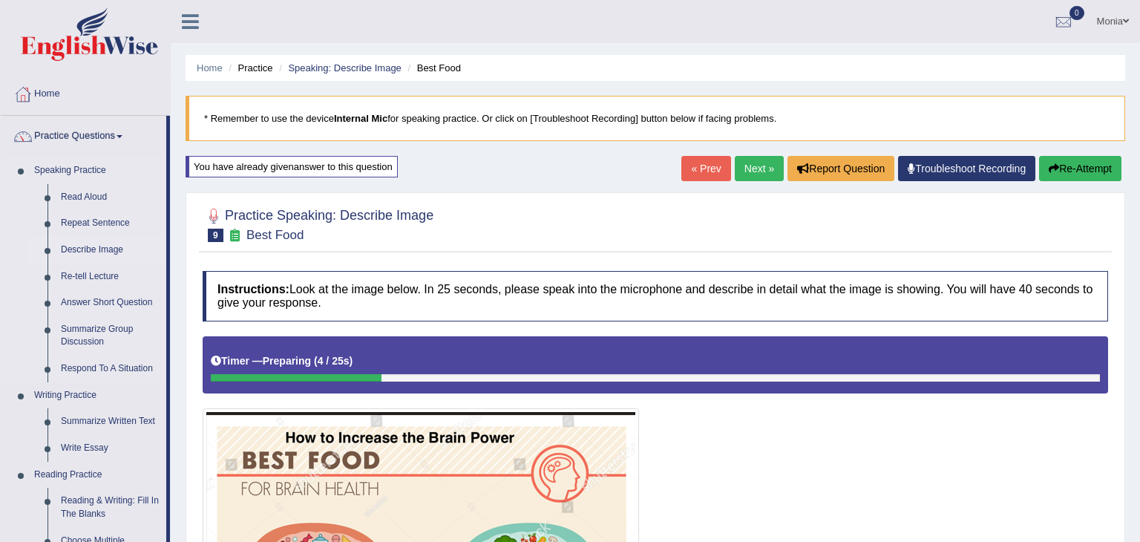
click at [110, 247] on link "Describe Image" at bounding box center [110, 250] width 112 height 27
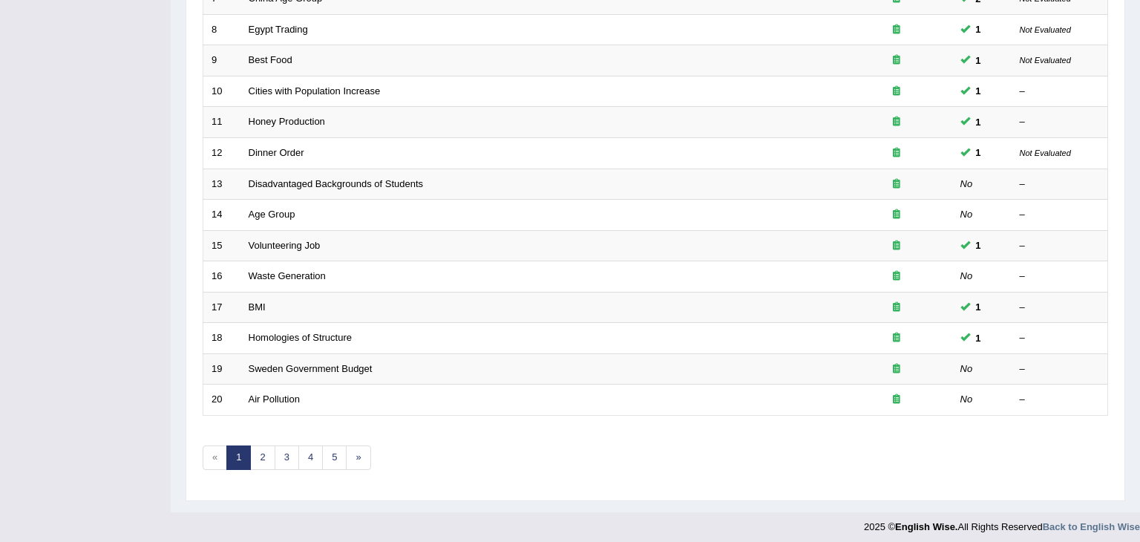
scroll to position [436, 0]
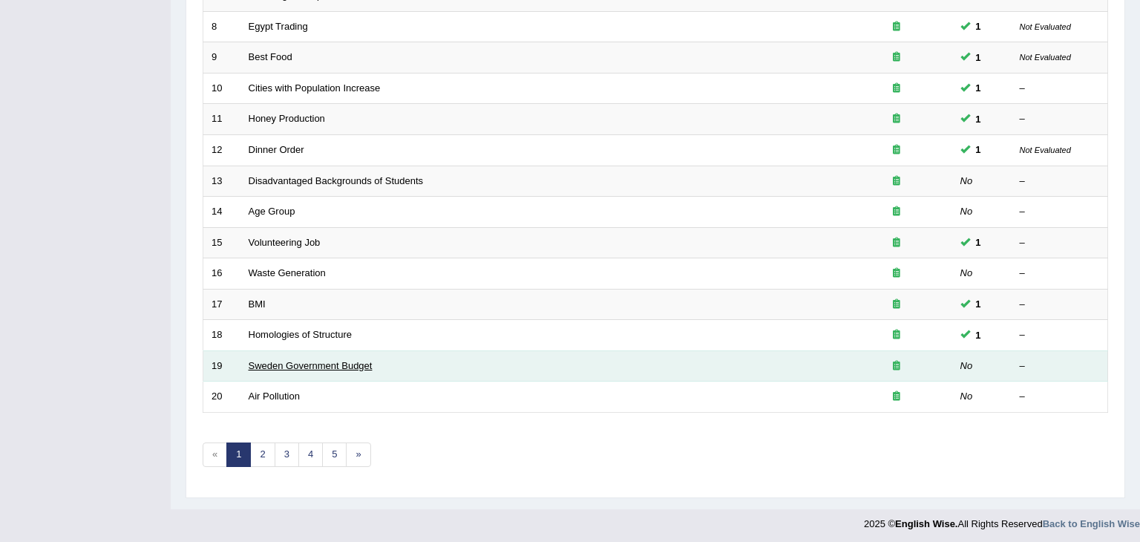
click at [334, 364] on link "Sweden Government Budget" at bounding box center [311, 365] width 124 height 11
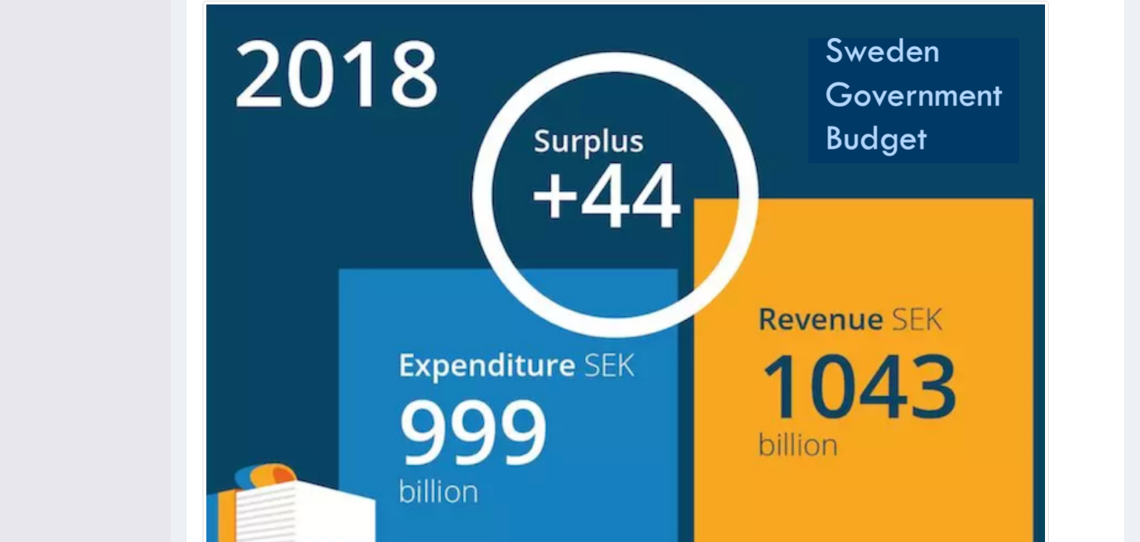
scroll to position [554, 0]
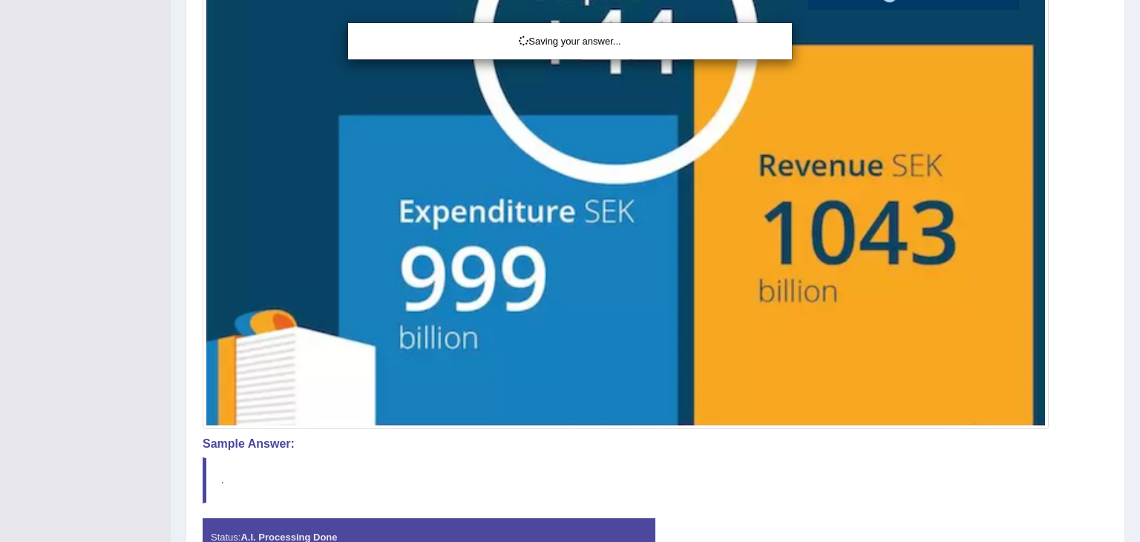
click at [1136, 398] on div "Saving your answer..." at bounding box center [570, 271] width 1140 height 542
drag, startPoint x: 1139, startPoint y: 289, endPoint x: 1139, endPoint y: 177, distance: 112.8
click at [1139, 177] on div "Saving your answer..." at bounding box center [570, 271] width 1140 height 542
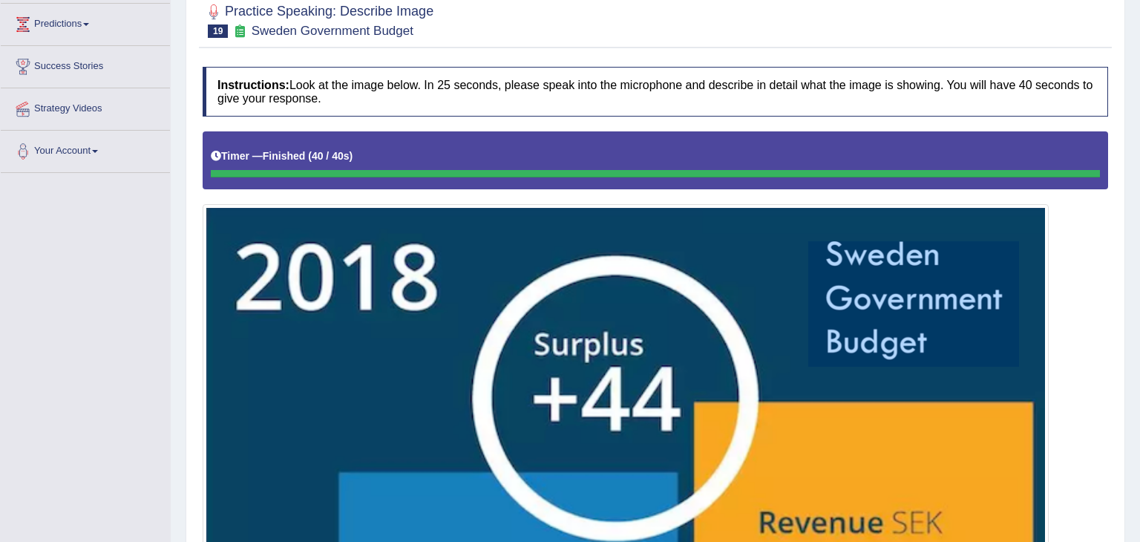
scroll to position [0, 0]
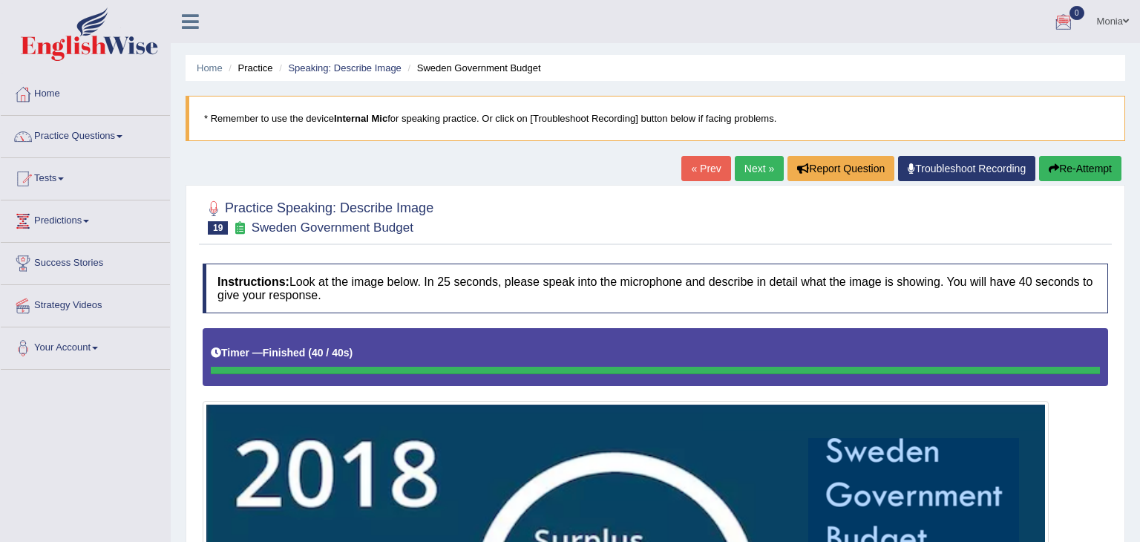
click at [758, 171] on link "Next »" at bounding box center [759, 168] width 49 height 25
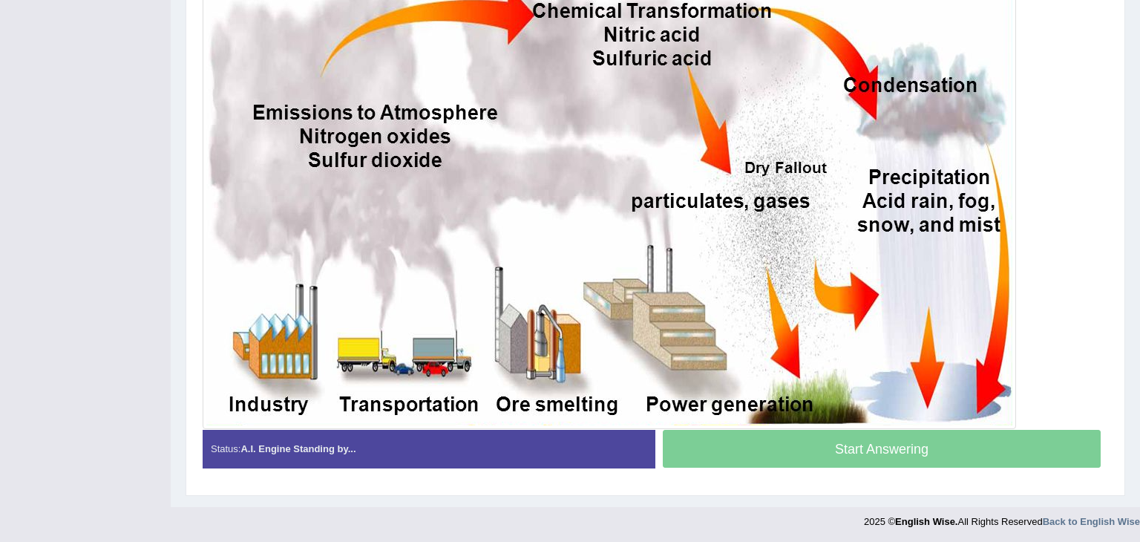
scroll to position [359, 0]
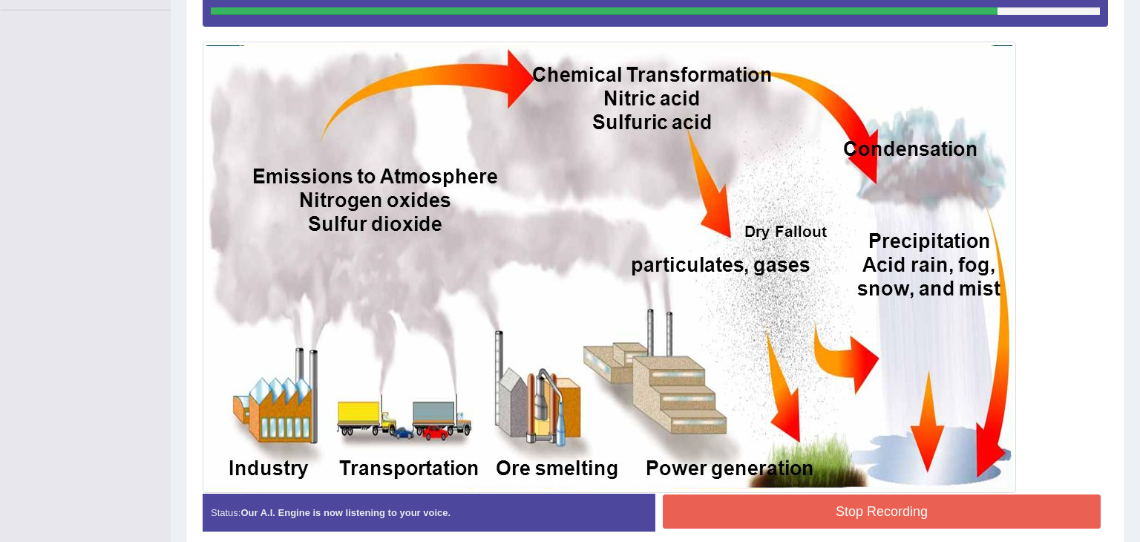
click at [945, 513] on button "Stop Recording" at bounding box center [882, 511] width 438 height 34
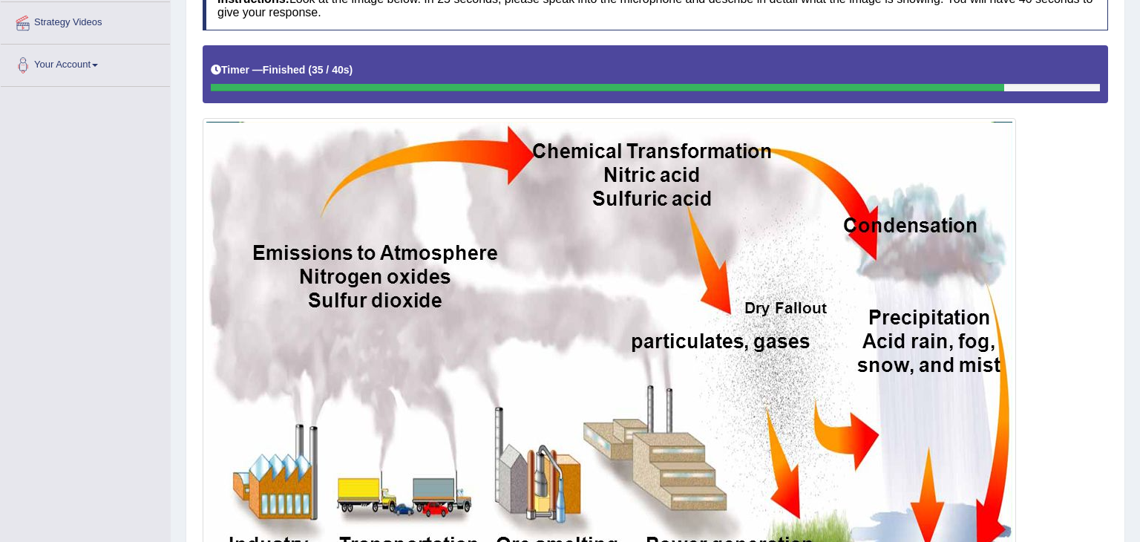
scroll to position [0, 0]
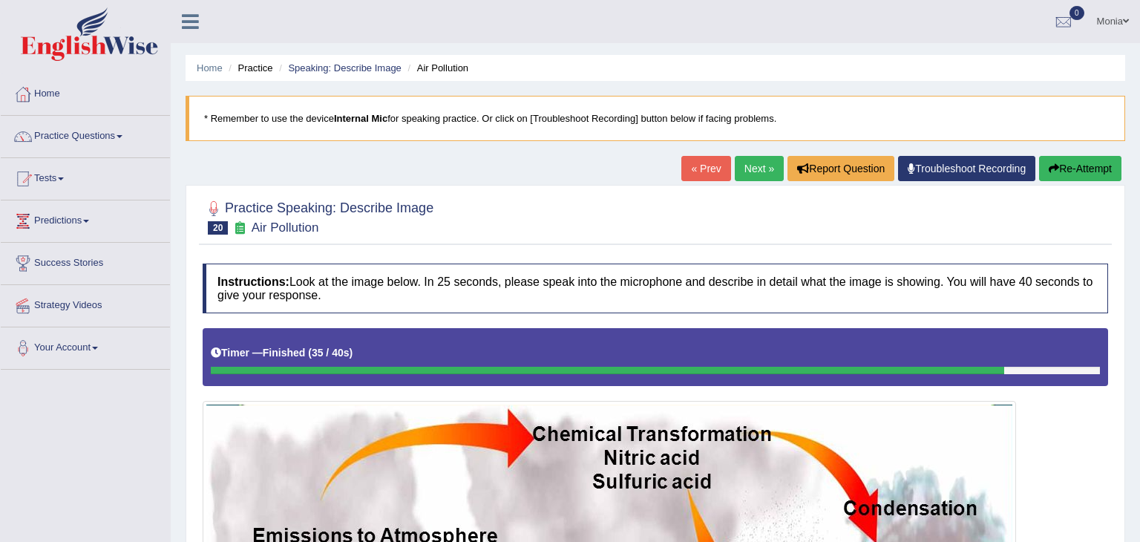
click at [119, 136] on link "Practice Questions" at bounding box center [85, 134] width 169 height 37
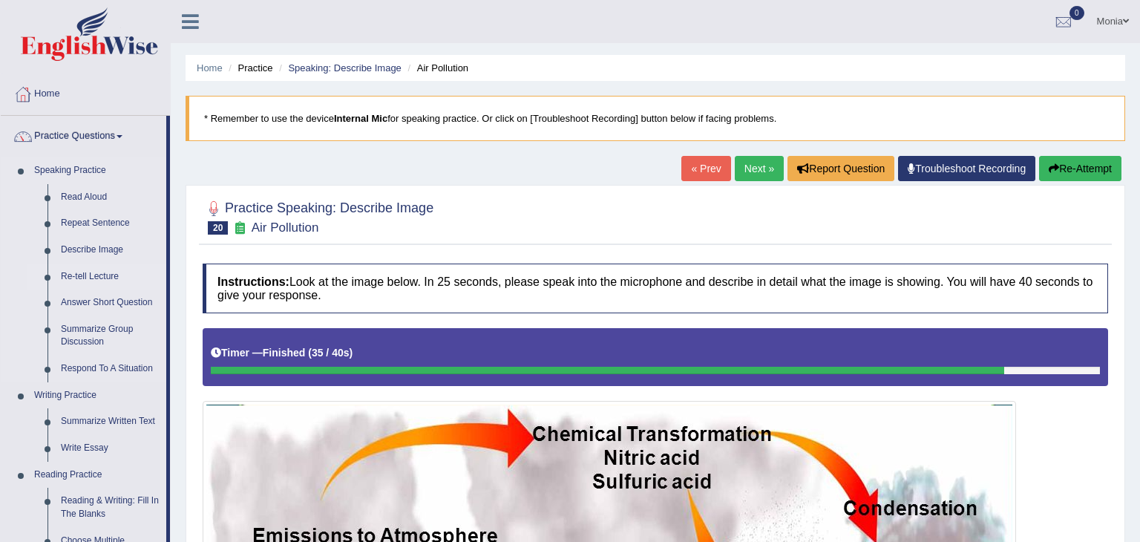
click at [91, 278] on link "Re-tell Lecture" at bounding box center [110, 276] width 112 height 27
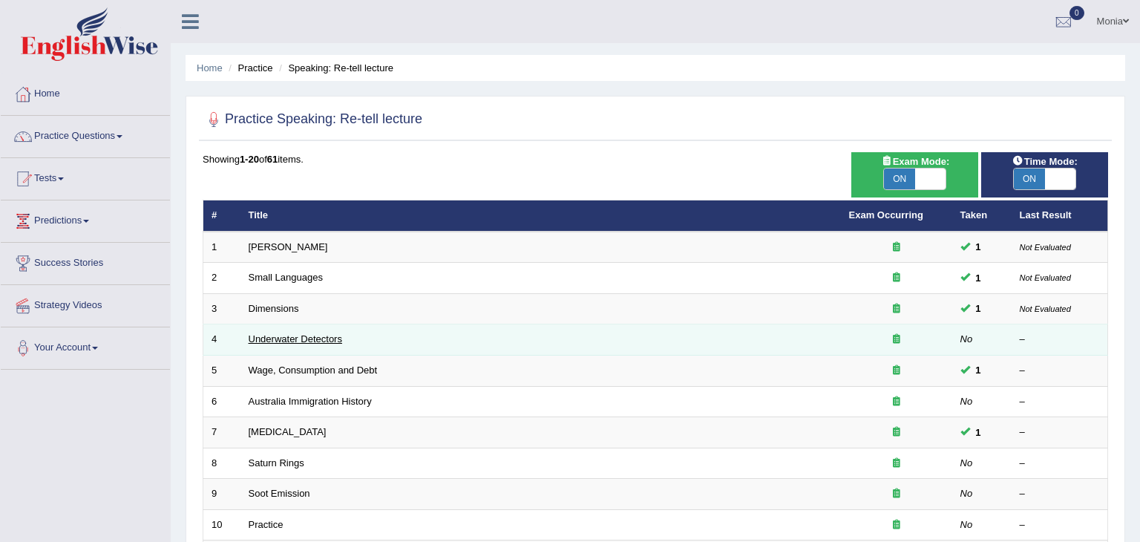
click at [284, 343] on link "Underwater Detectors" at bounding box center [295, 338] width 93 height 11
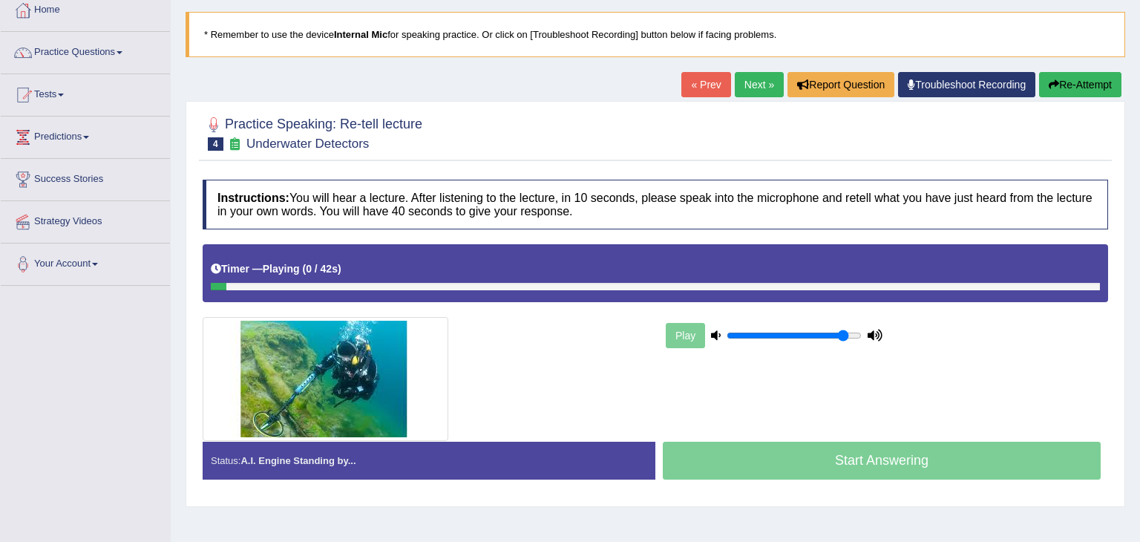
scroll to position [88, 0]
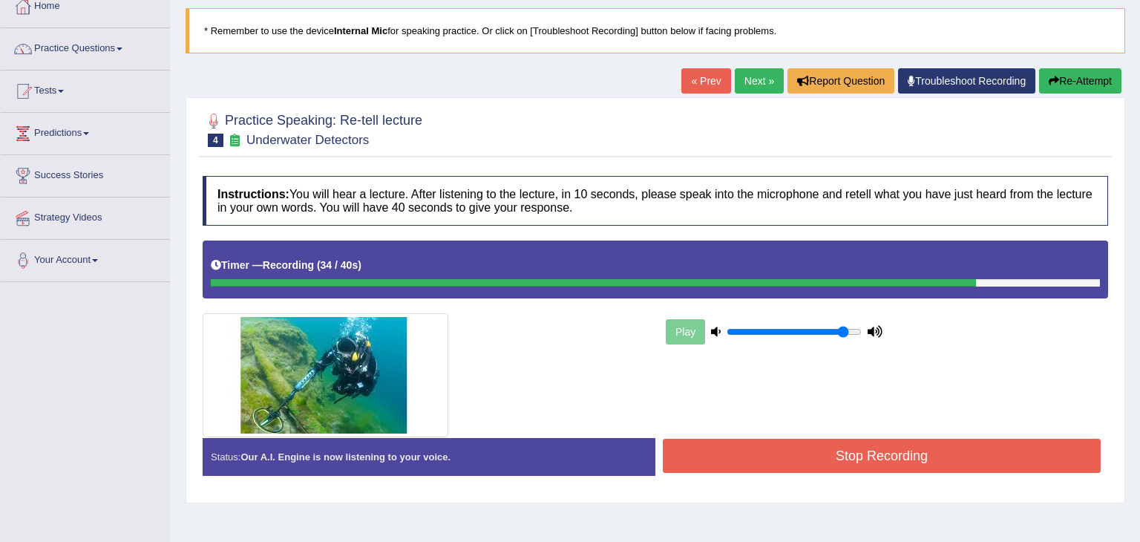
click at [880, 451] on button "Stop Recording" at bounding box center [882, 456] width 438 height 34
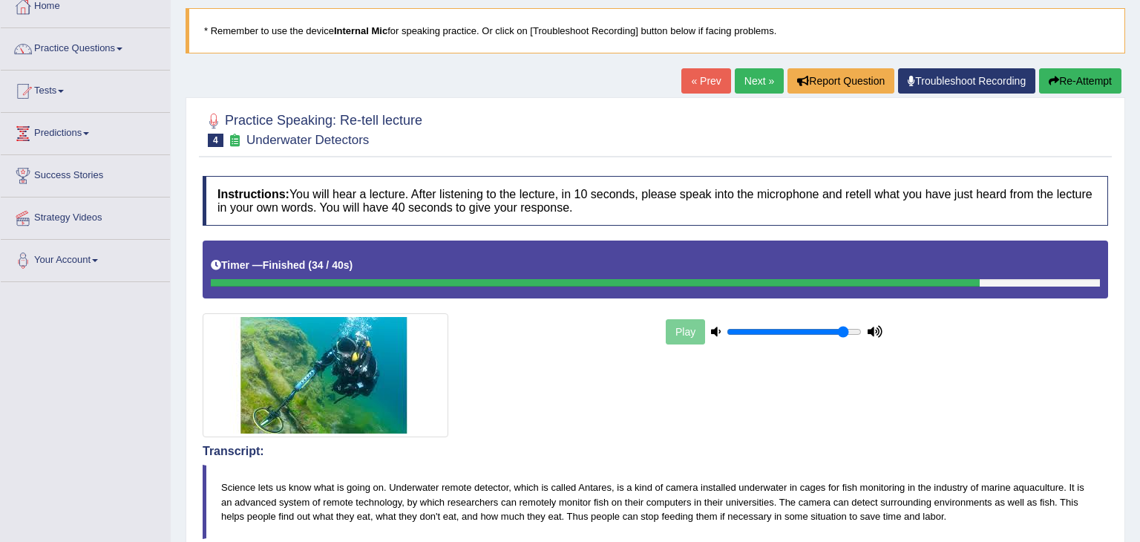
click at [880, 451] on h4 "Transcript:" at bounding box center [655, 450] width 905 height 13
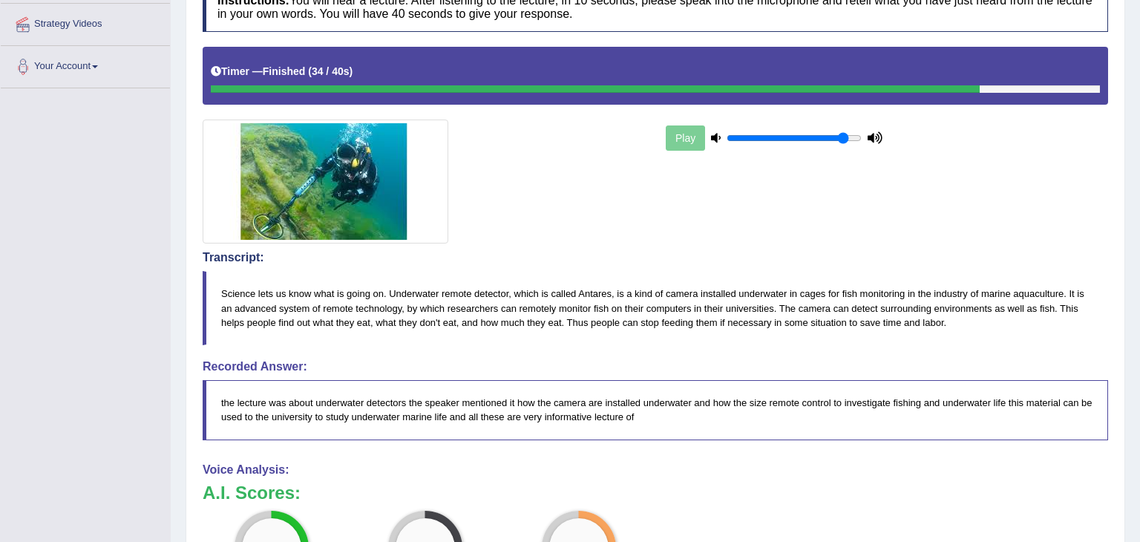
scroll to position [0, 0]
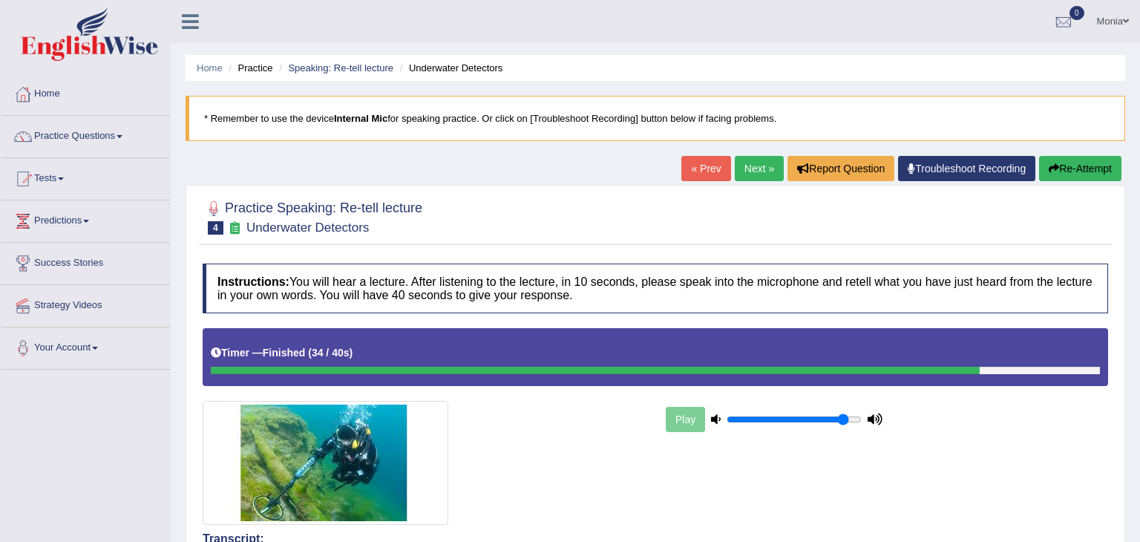
click at [749, 163] on link "Next »" at bounding box center [759, 168] width 49 height 25
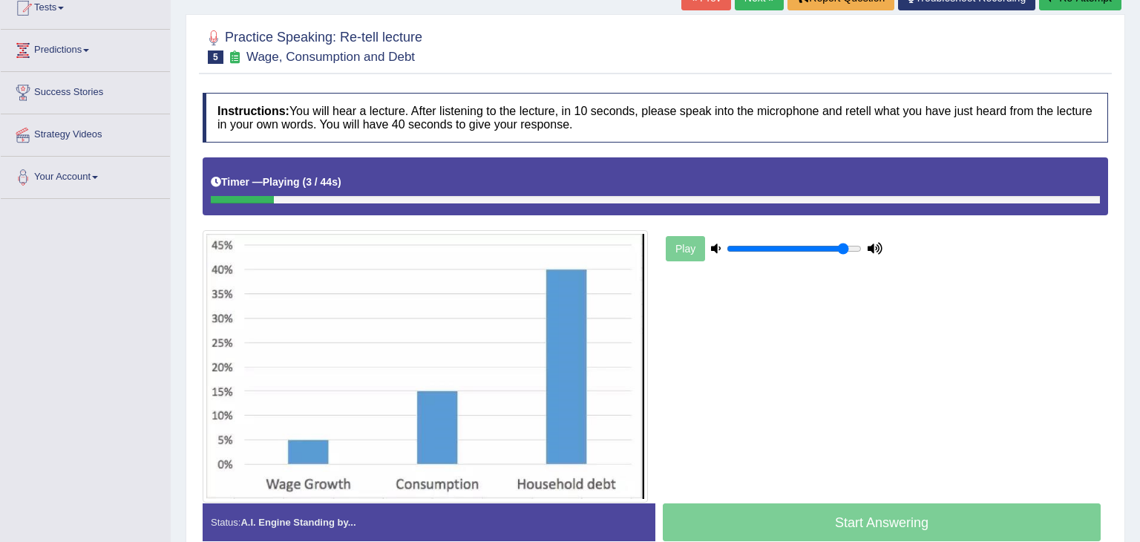
scroll to position [172, 0]
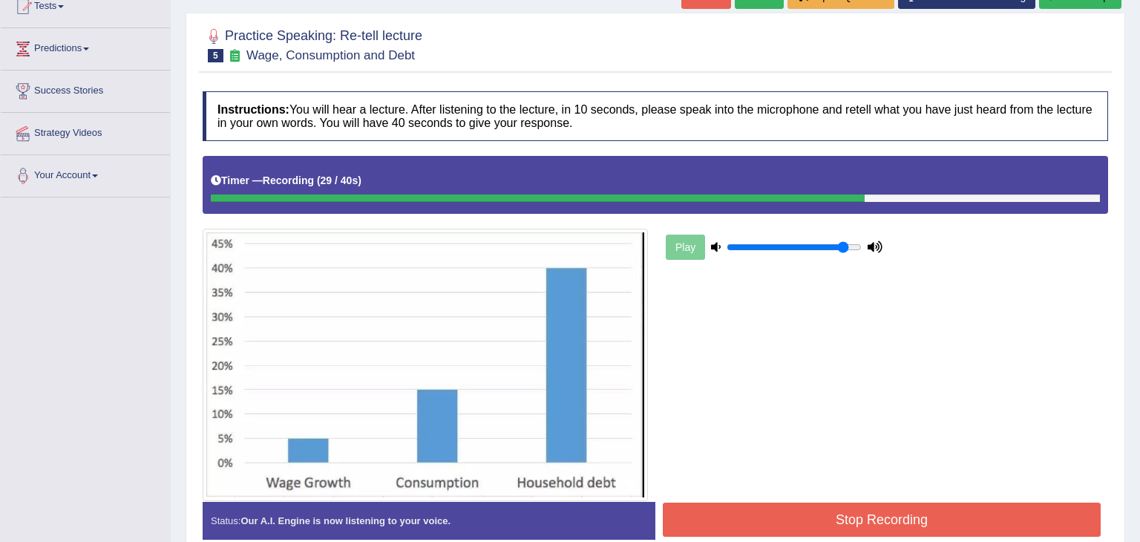
click at [942, 530] on button "Stop Recording" at bounding box center [882, 519] width 438 height 34
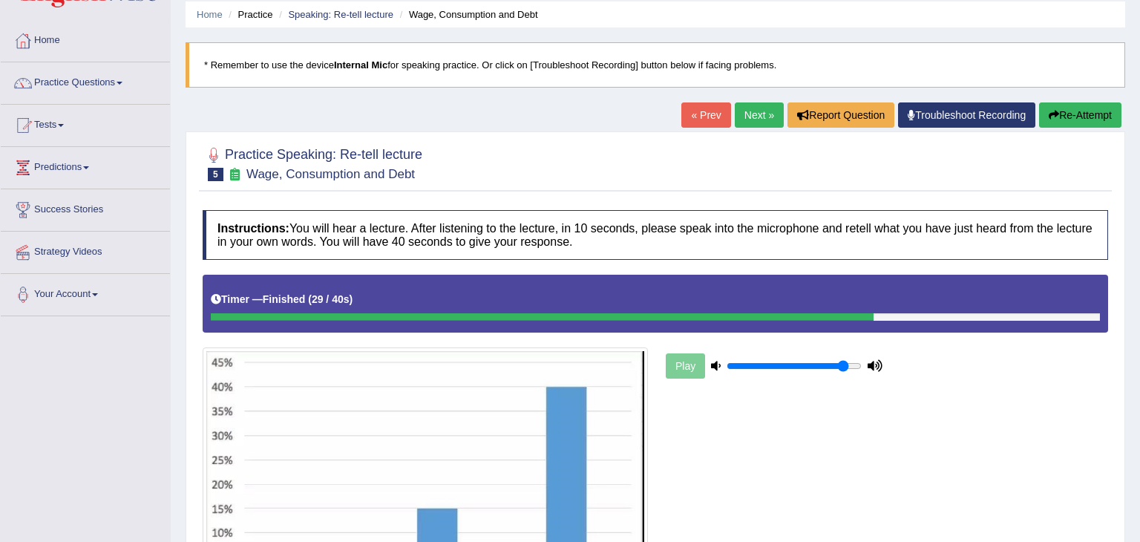
scroll to position [0, 0]
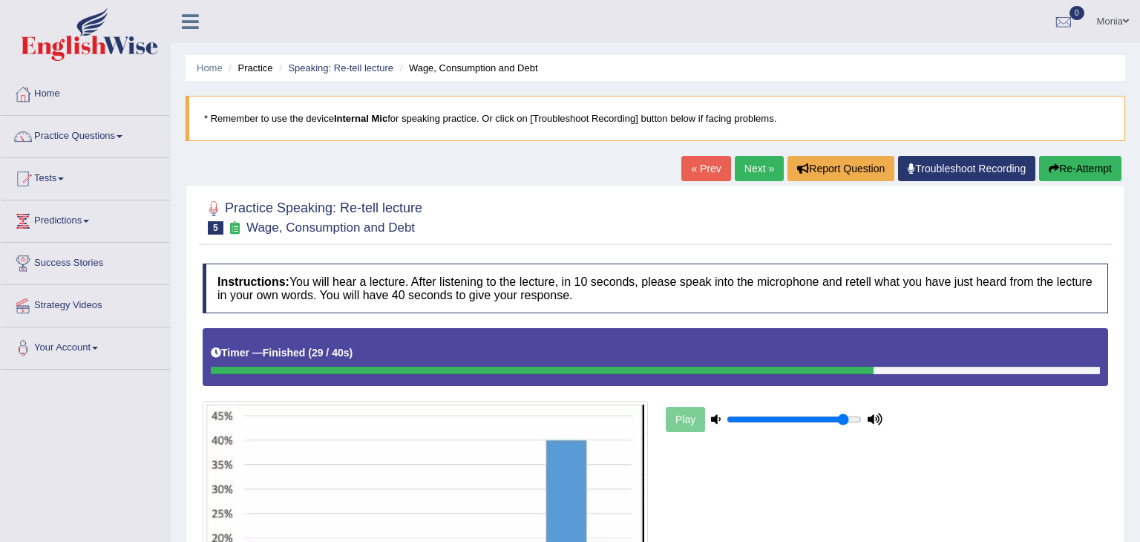
click at [756, 168] on link "Next »" at bounding box center [759, 168] width 49 height 25
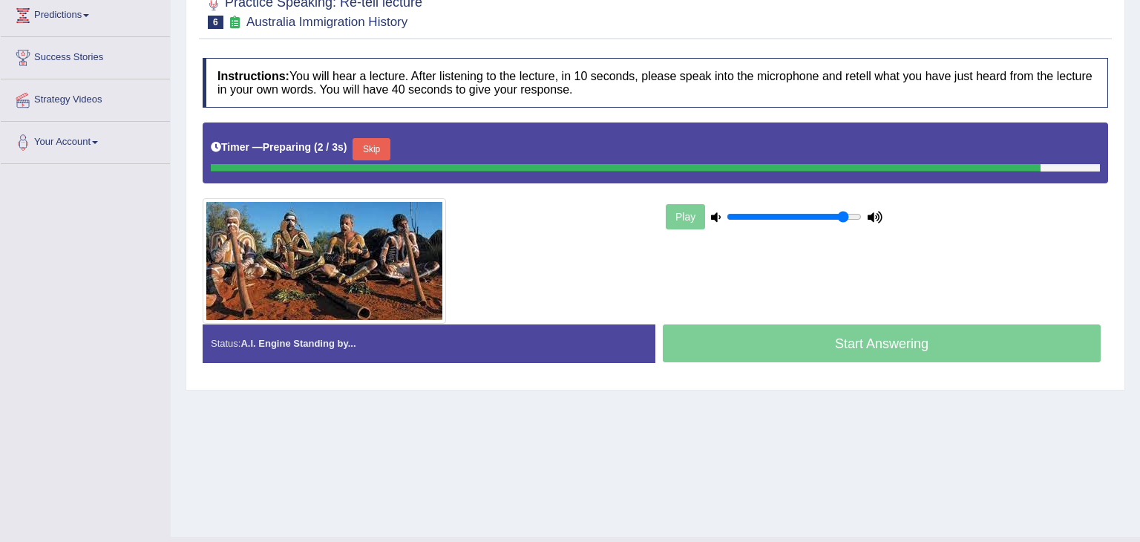
scroll to position [237, 0]
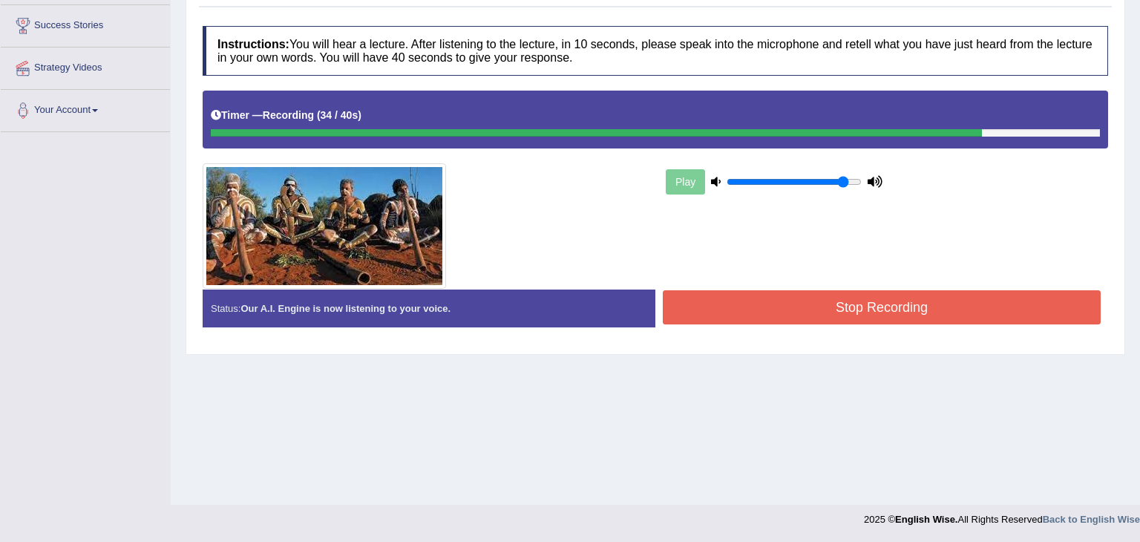
click at [911, 306] on button "Stop Recording" at bounding box center [882, 307] width 438 height 34
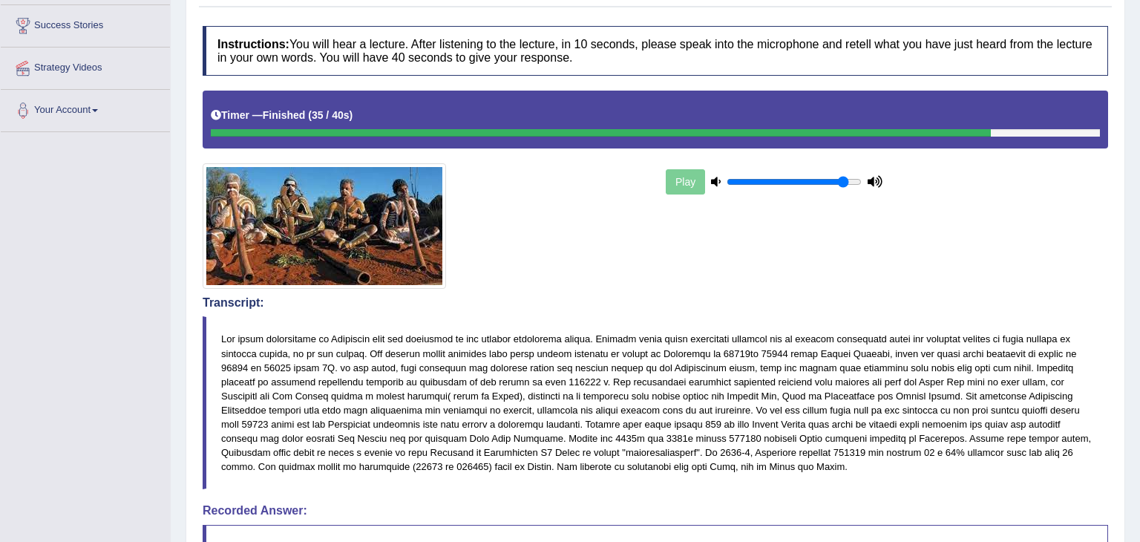
click at [0, 0] on div "Saving your answer..." at bounding box center [0, 0] width 0 height 0
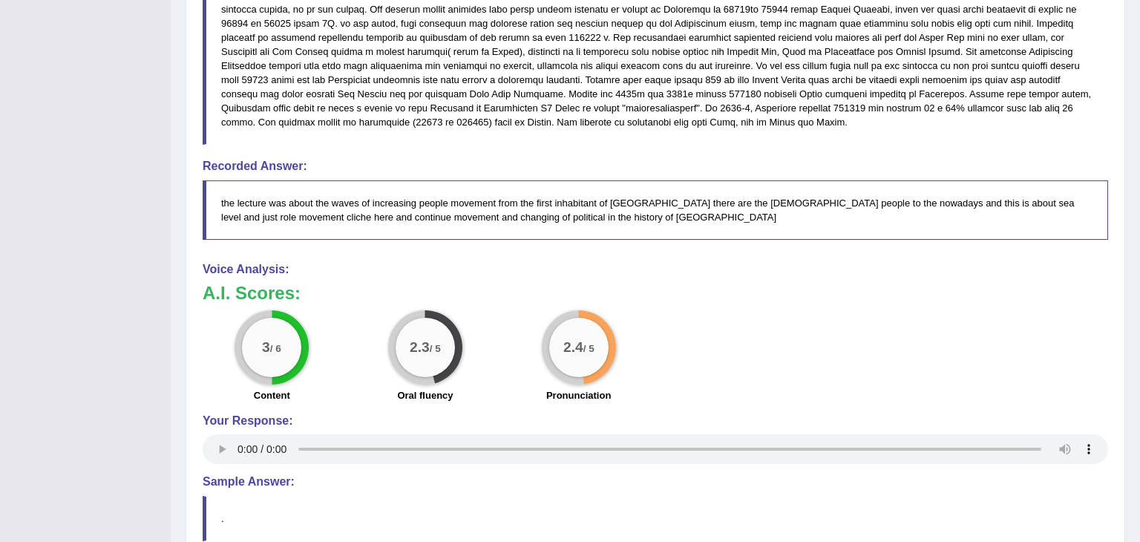
scroll to position [0, 0]
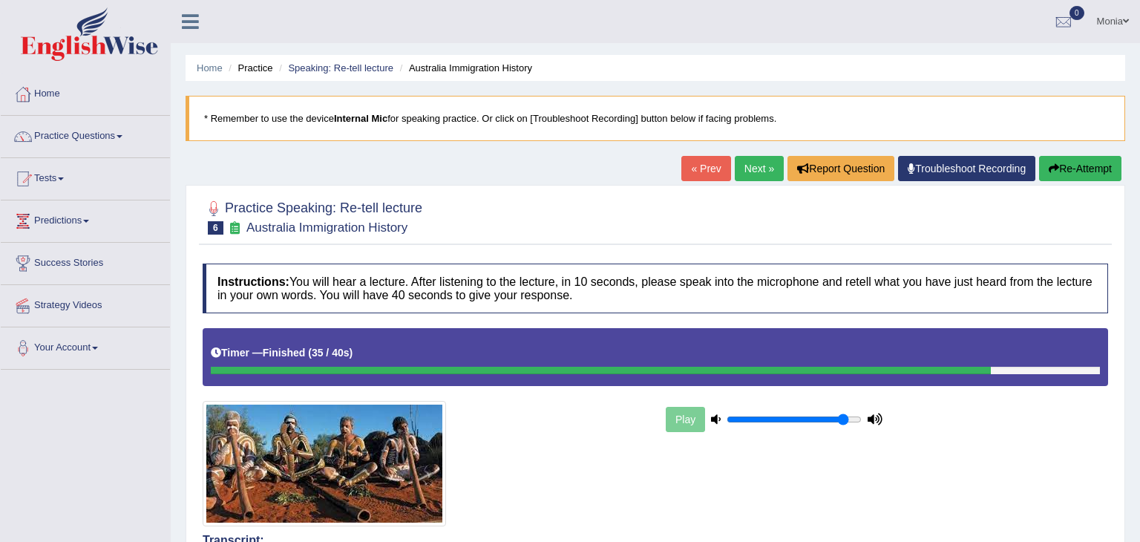
click at [755, 171] on link "Next »" at bounding box center [759, 168] width 49 height 25
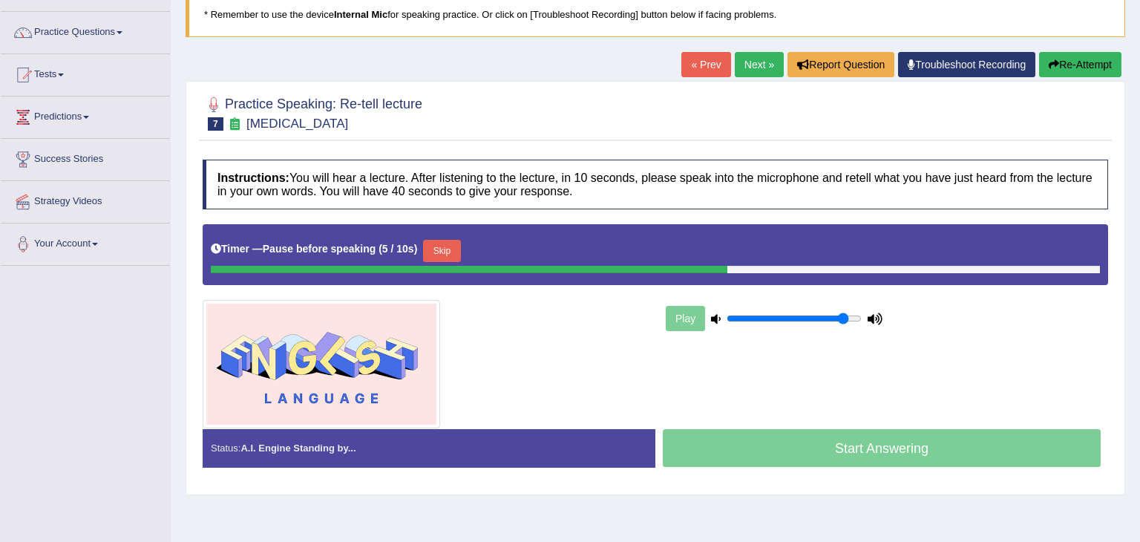
scroll to position [105, 0]
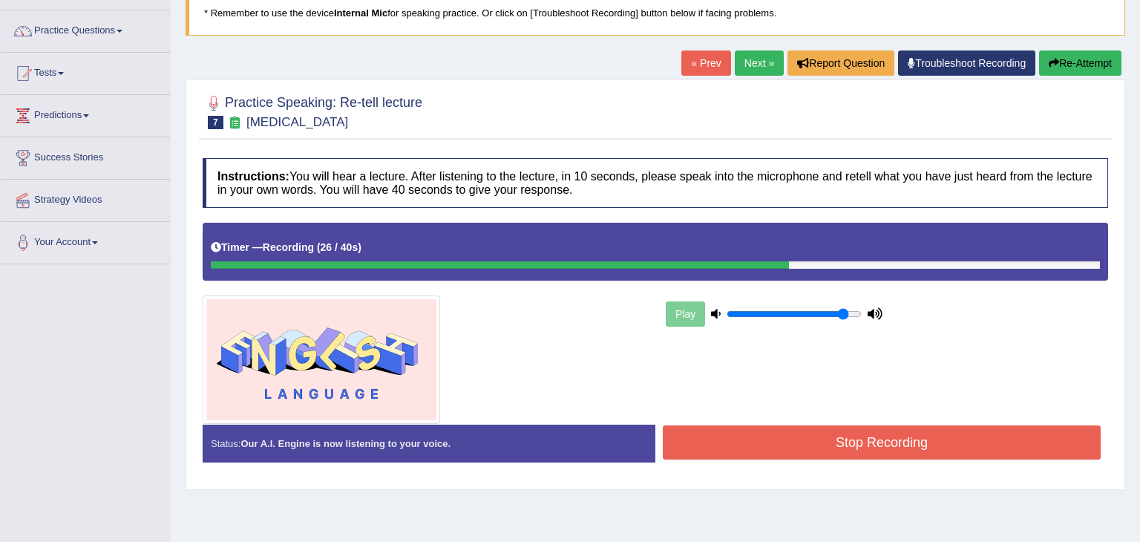
click at [957, 442] on button "Stop Recording" at bounding box center [882, 442] width 438 height 34
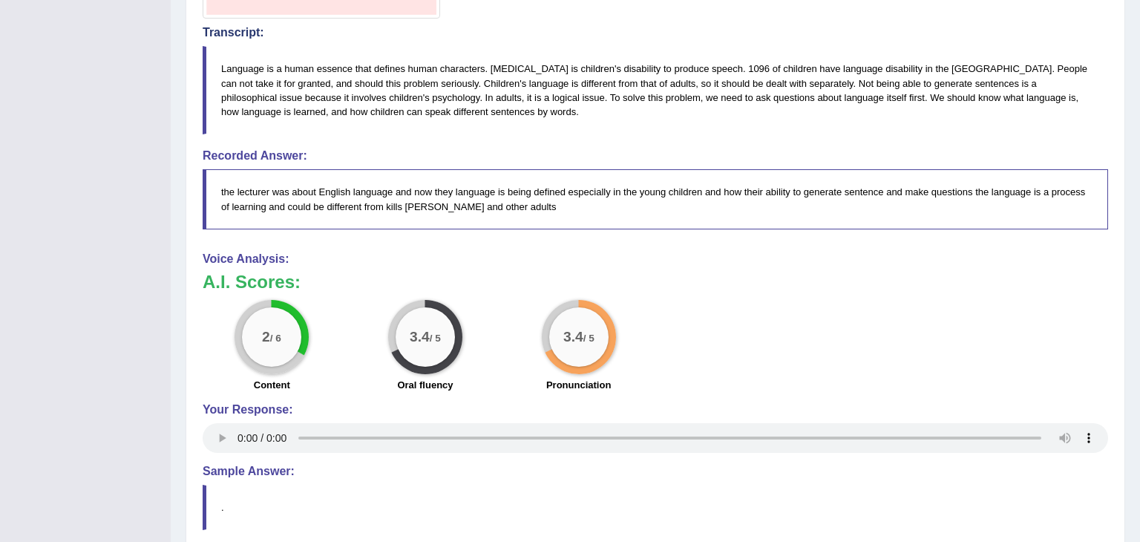
scroll to position [0, 0]
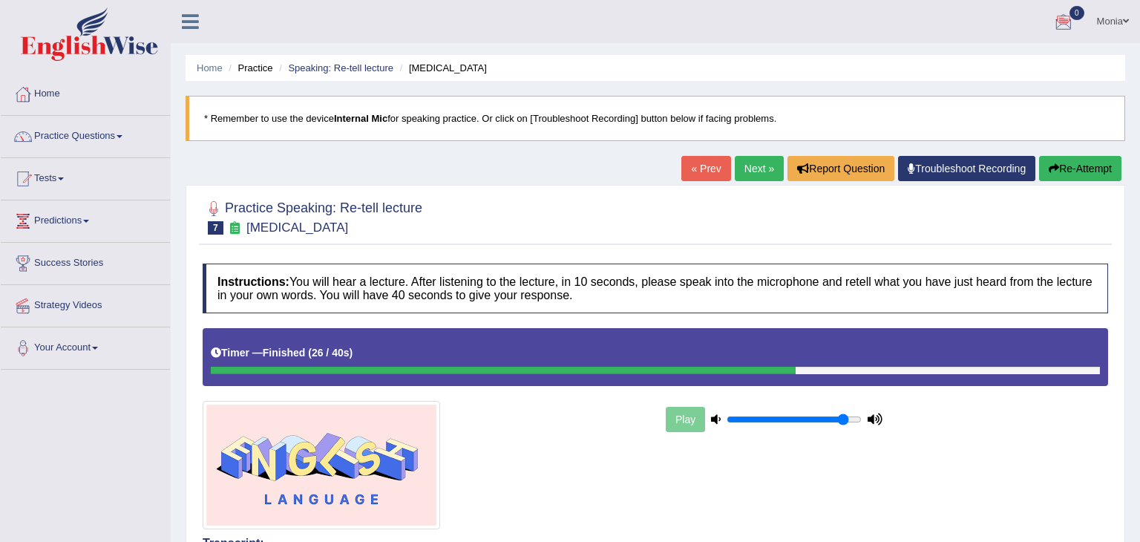
click at [124, 139] on link "Practice Questions" at bounding box center [85, 134] width 169 height 37
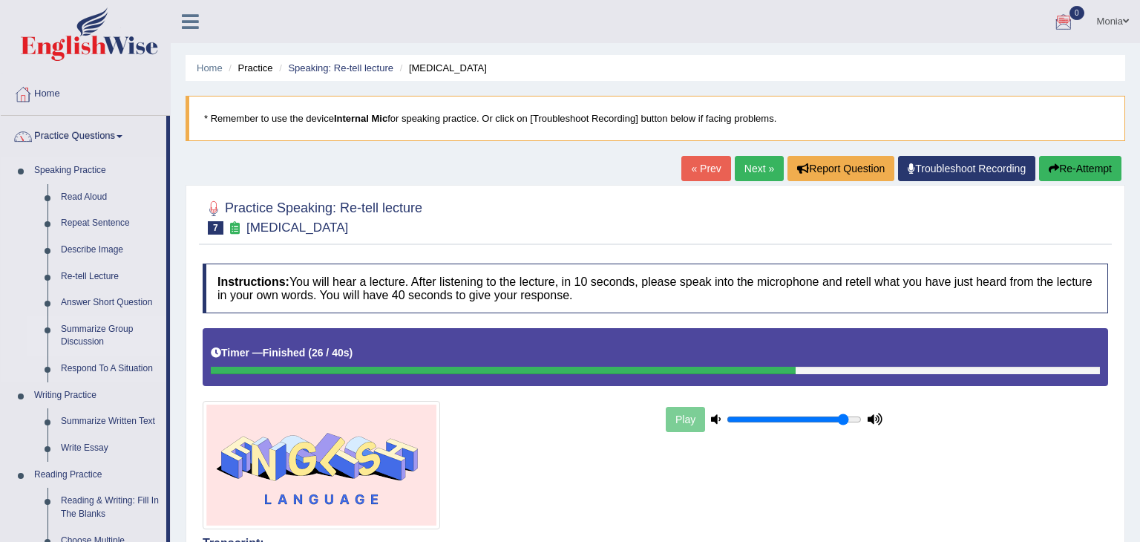
click at [96, 329] on link "Summarize Group Discussion" at bounding box center [110, 335] width 112 height 39
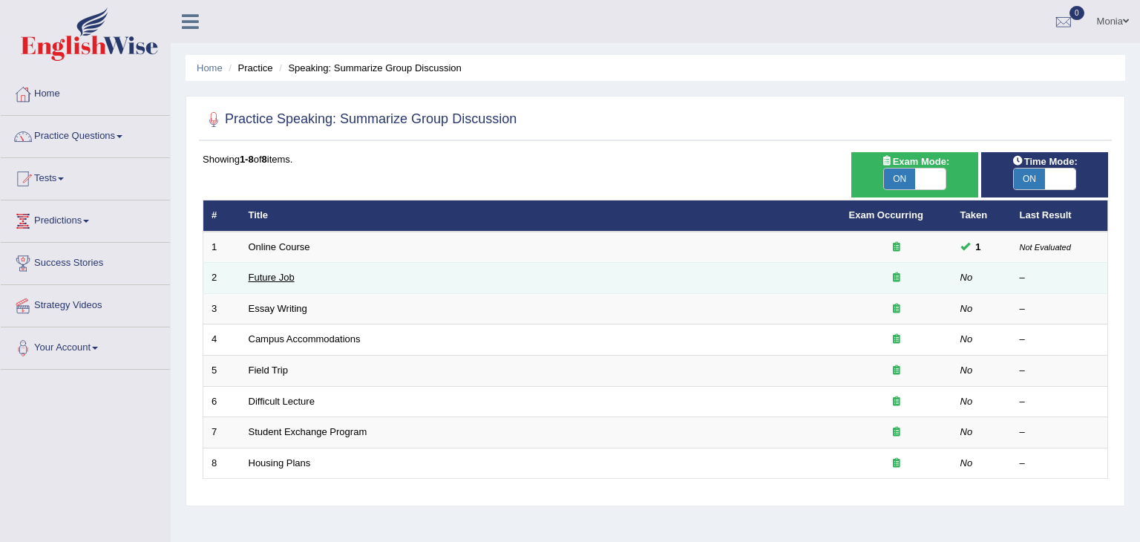
click at [279, 279] on link "Future Job" at bounding box center [272, 277] width 46 height 11
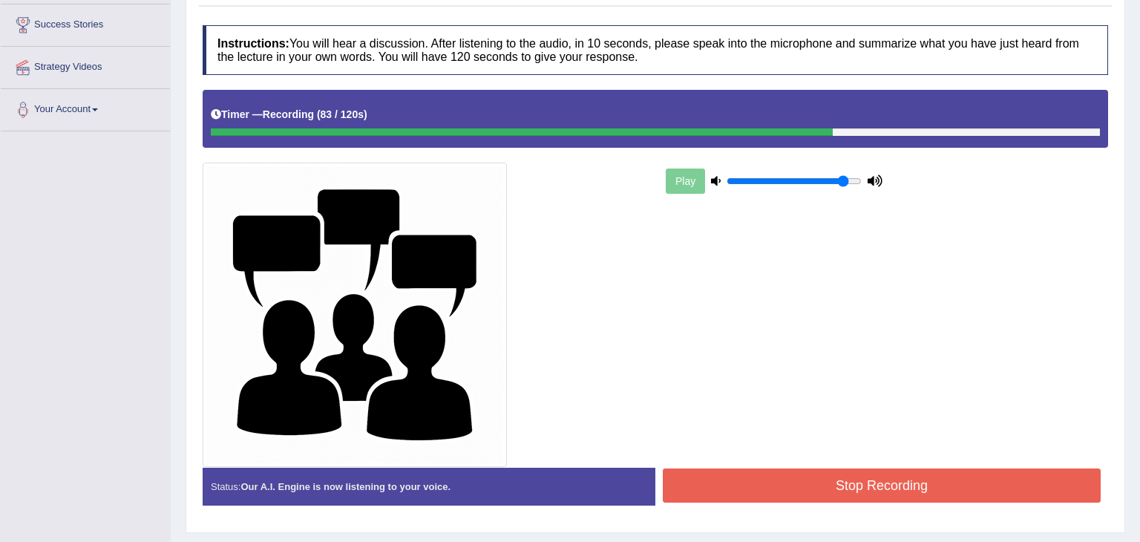
scroll to position [276, 0]
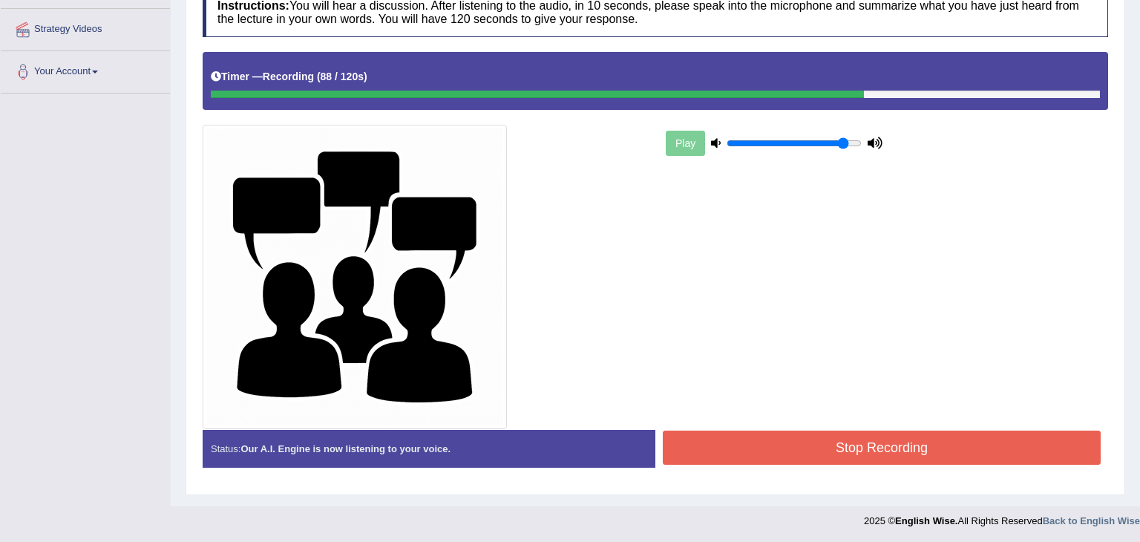
click at [932, 438] on button "Stop Recording" at bounding box center [882, 447] width 438 height 34
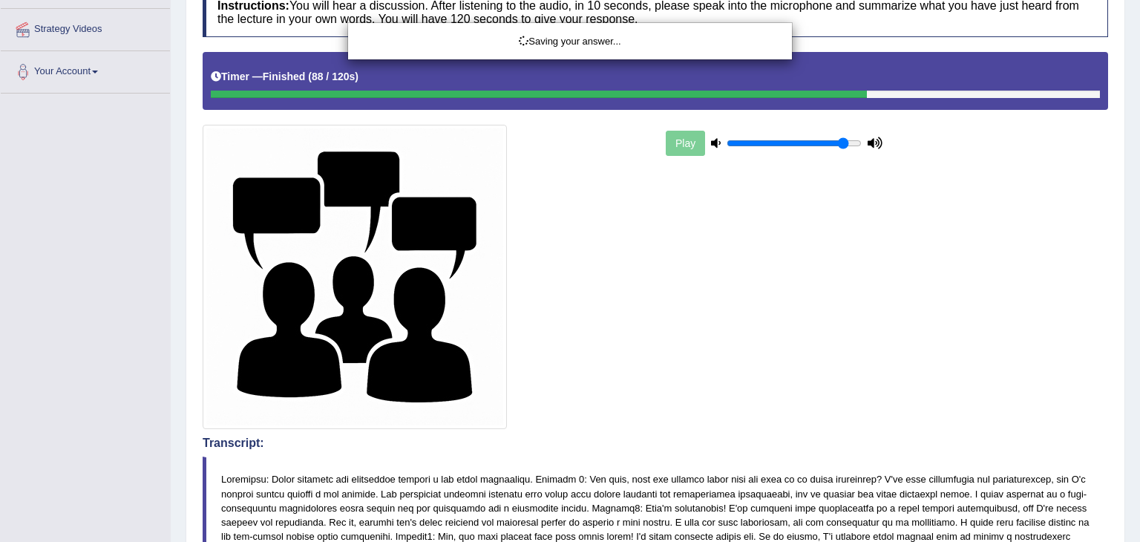
click at [1139, 146] on div "Saving your answer..." at bounding box center [570, 271] width 1140 height 542
click at [1125, 394] on div "Saving your answer..." at bounding box center [570, 271] width 1140 height 542
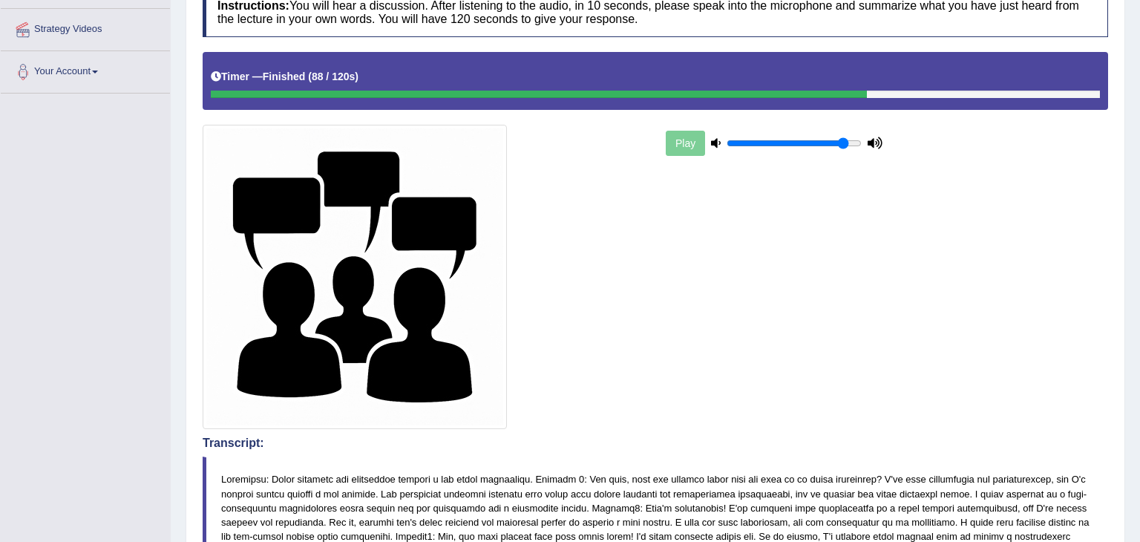
drag, startPoint x: 1139, startPoint y: 309, endPoint x: 1127, endPoint y: 428, distance: 120.1
click at [1127, 428] on div "Home Practice Speaking: Summarize Group Discussion Future Job * Remember to use…" at bounding box center [655, 470] width 969 height 1492
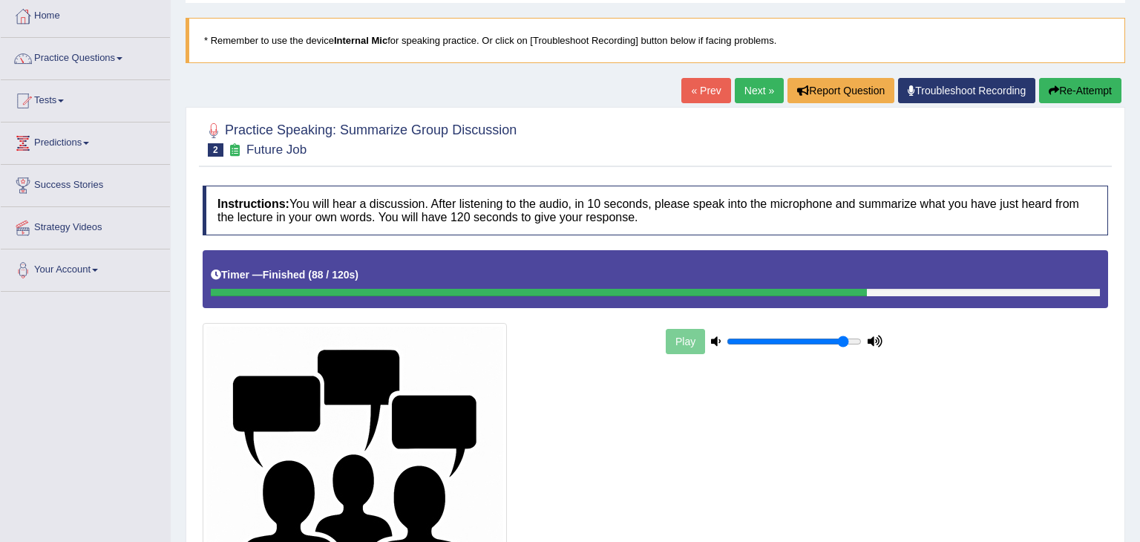
scroll to position [0, 0]
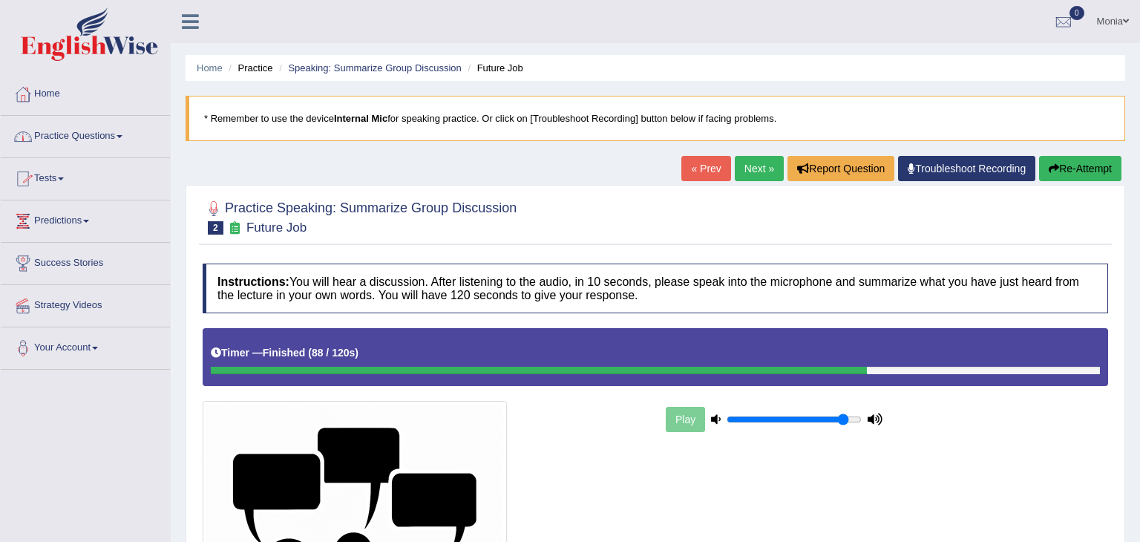
click at [122, 137] on span at bounding box center [120, 136] width 6 height 3
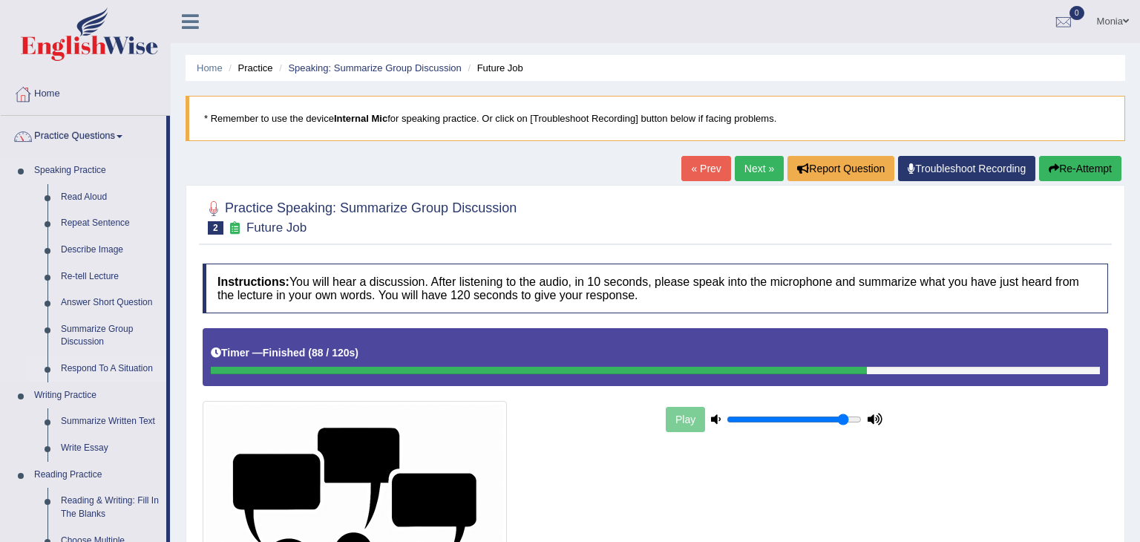
click at [119, 368] on link "Respond To A Situation" at bounding box center [110, 368] width 112 height 27
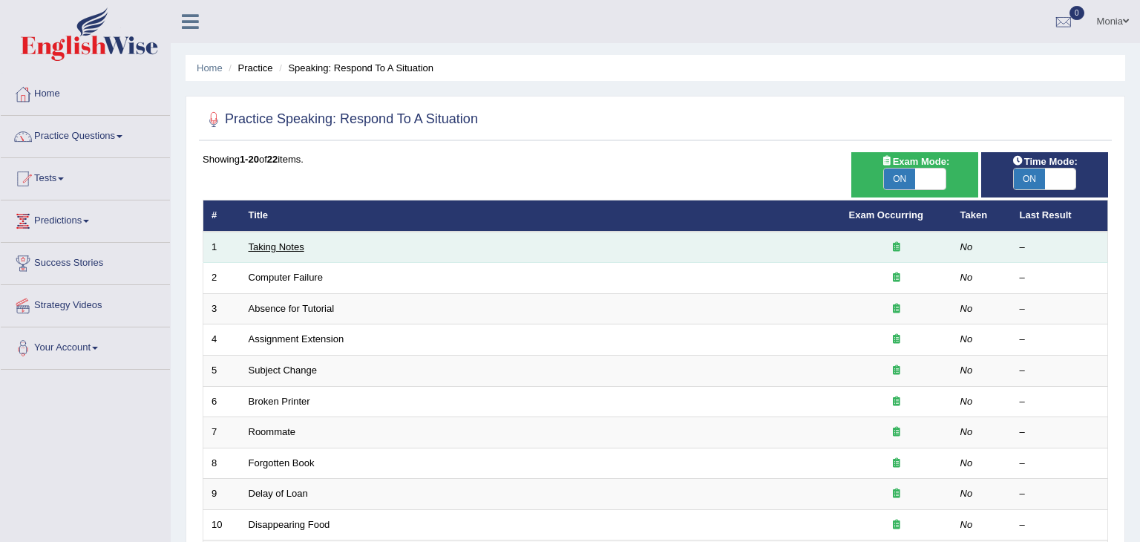
click at [274, 246] on link "Taking Notes" at bounding box center [277, 246] width 56 height 11
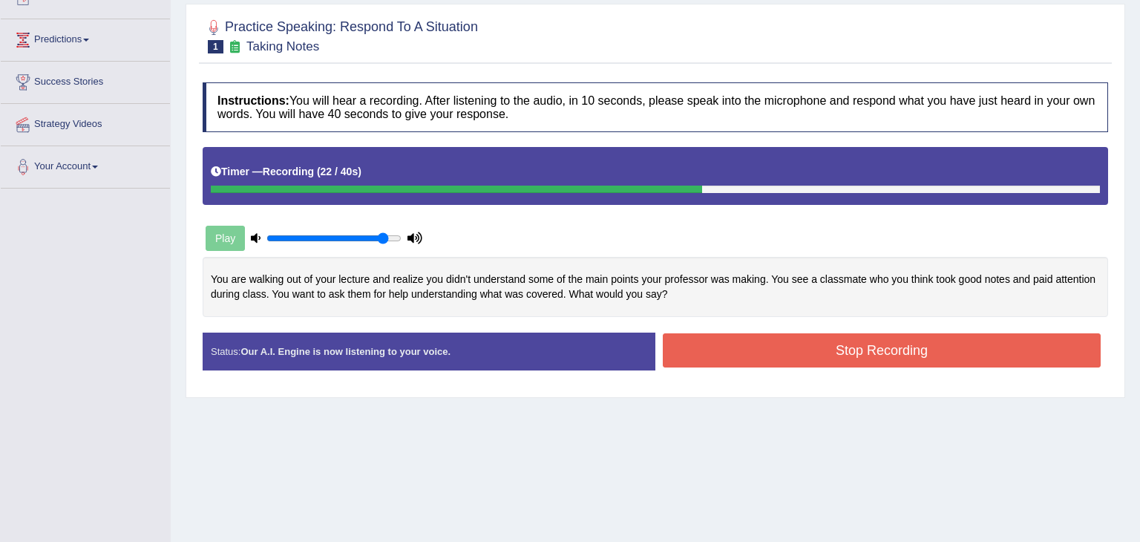
scroll to position [183, 0]
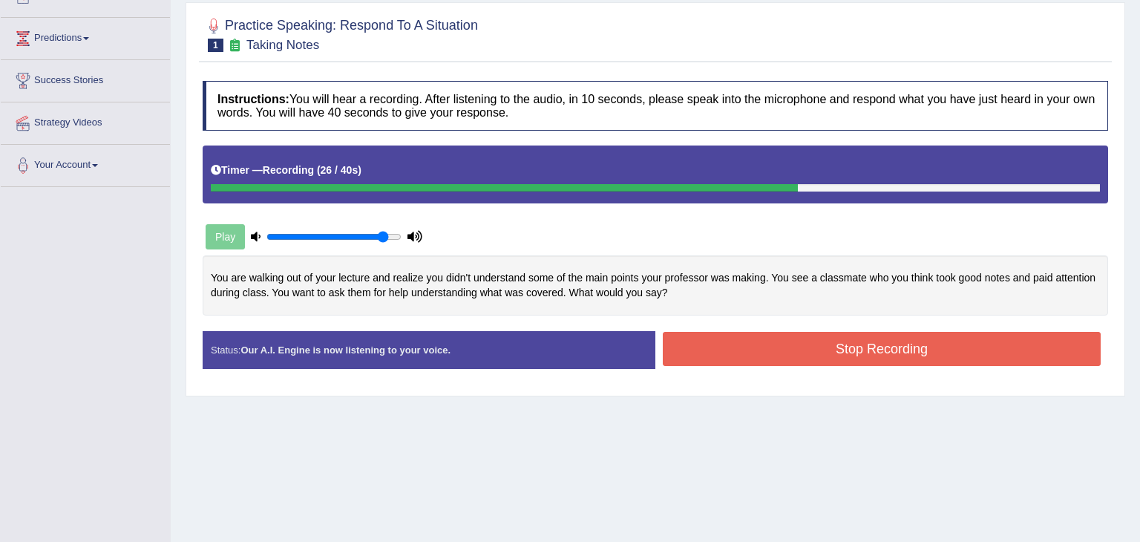
click at [868, 352] on button "Stop Recording" at bounding box center [882, 349] width 438 height 34
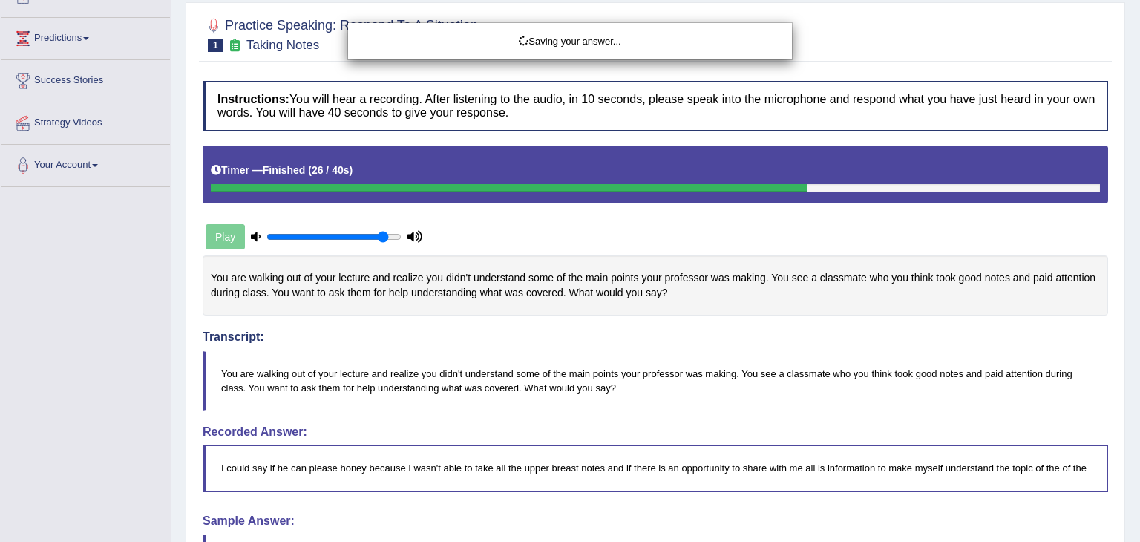
drag, startPoint x: 1139, startPoint y: 248, endPoint x: 1139, endPoint y: 410, distance: 162.5
click at [1139, 410] on div "Saving your answer..." at bounding box center [570, 271] width 1140 height 542
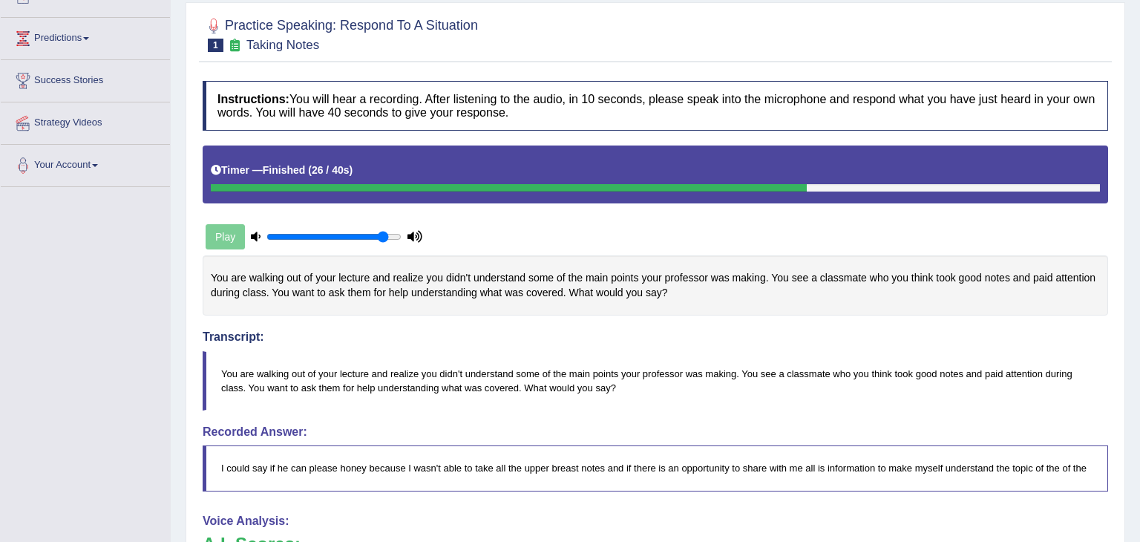
drag, startPoint x: 1138, startPoint y: 370, endPoint x: 1121, endPoint y: 569, distance: 200.3
click at [1121, 359] on html "Toggle navigation Home Practice Questions Speaking Practice Read Aloud Repeat S…" at bounding box center [570, 88] width 1140 height 542
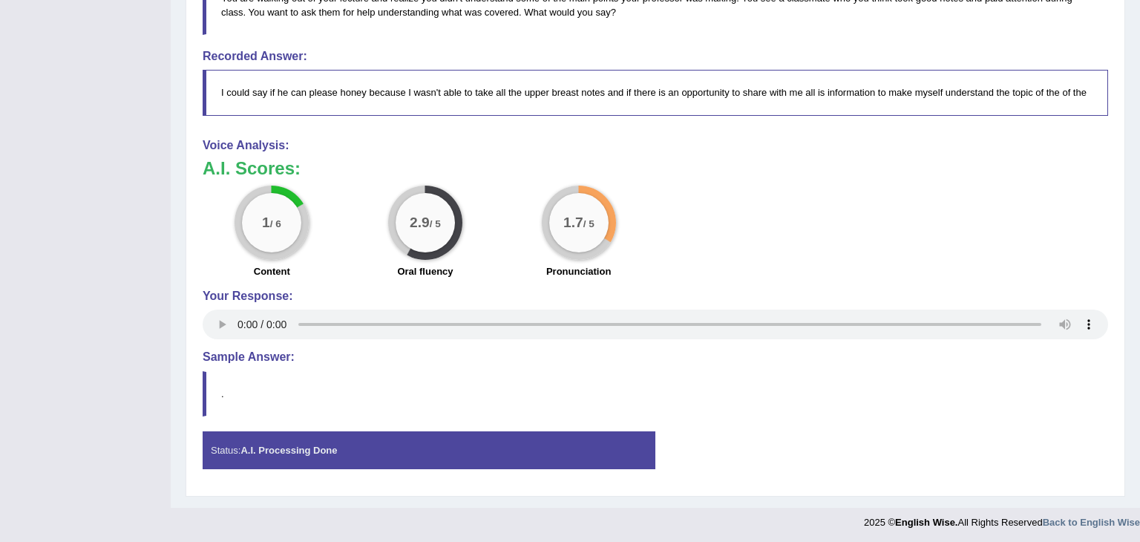
scroll to position [560, 0]
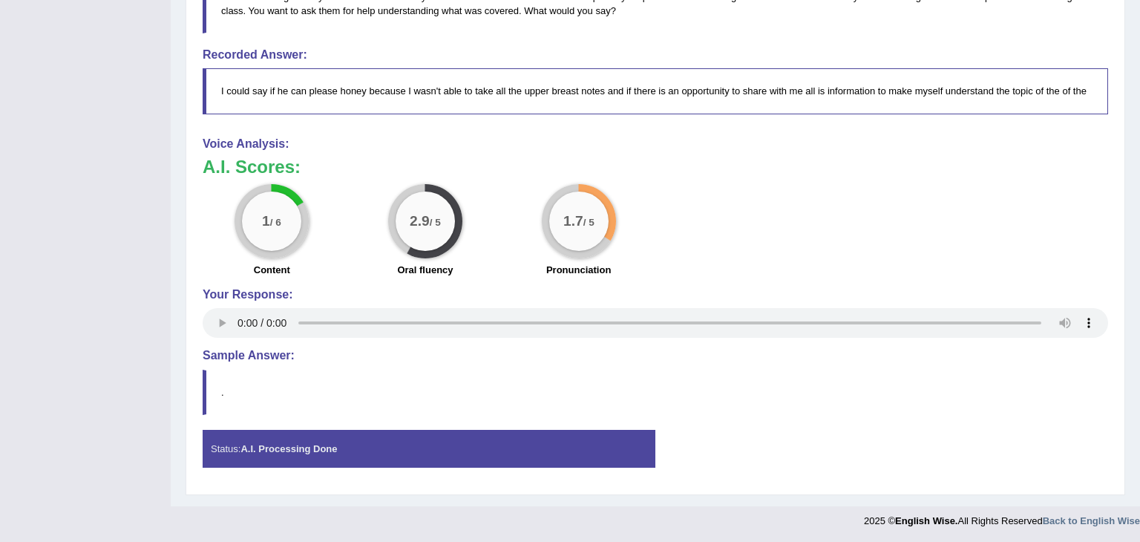
drag, startPoint x: 1139, startPoint y: 214, endPoint x: 1139, endPoint y: 24, distance: 190.7
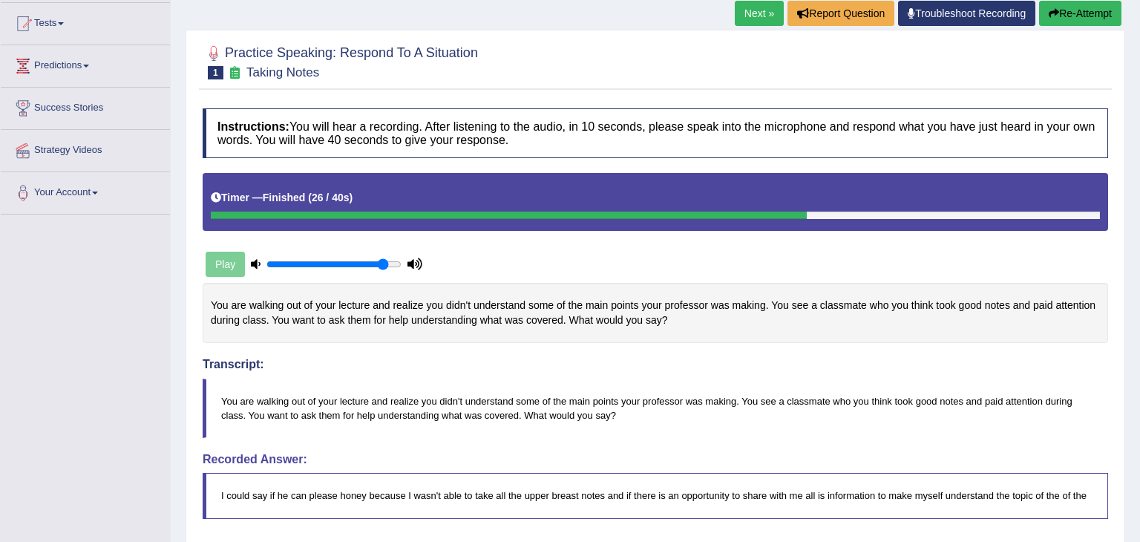
scroll to position [147, 0]
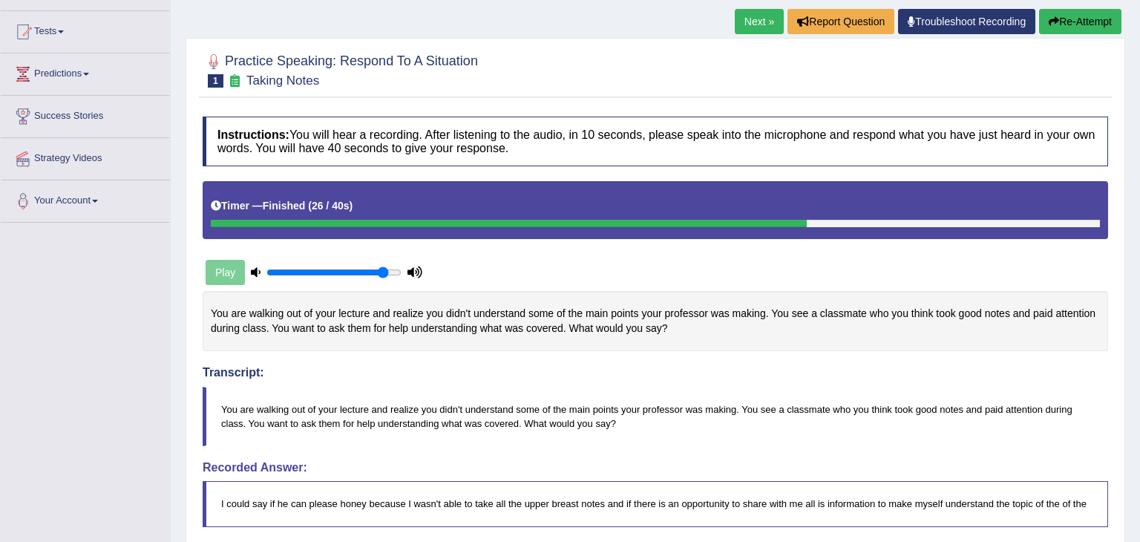
click at [1073, 22] on button "Re-Attempt" at bounding box center [1080, 21] width 82 height 25
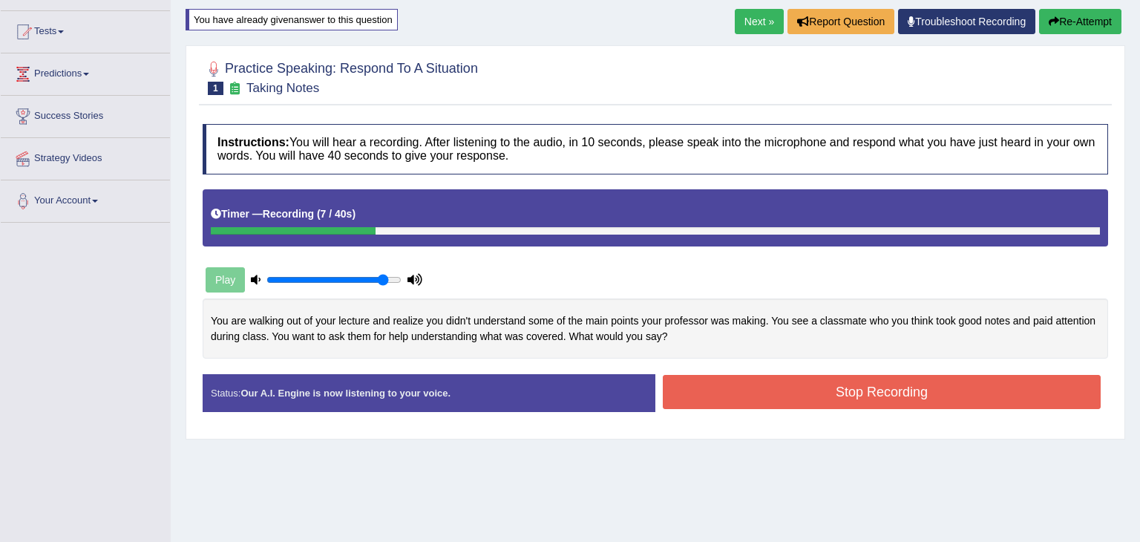
click at [888, 392] on button "Stop Recording" at bounding box center [882, 392] width 438 height 34
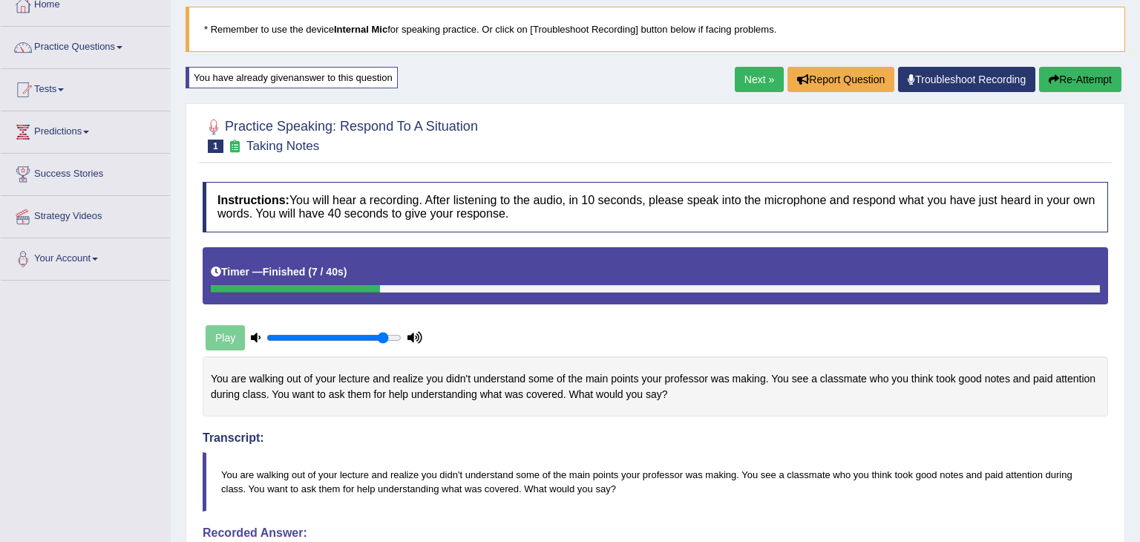
scroll to position [3, 0]
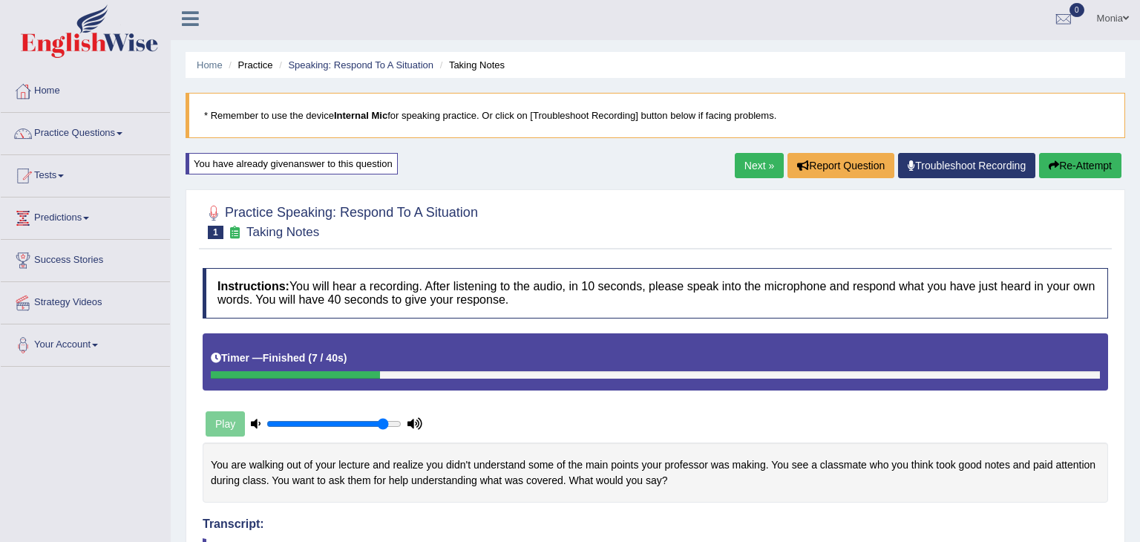
click at [737, 165] on link "Next »" at bounding box center [759, 165] width 49 height 25
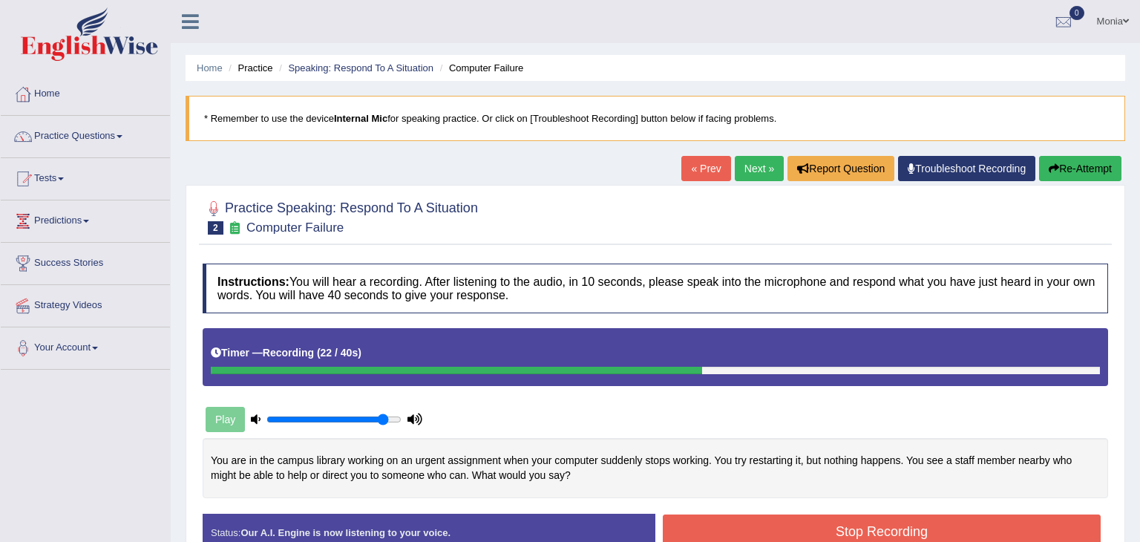
click at [925, 526] on button "Stop Recording" at bounding box center [882, 531] width 438 height 34
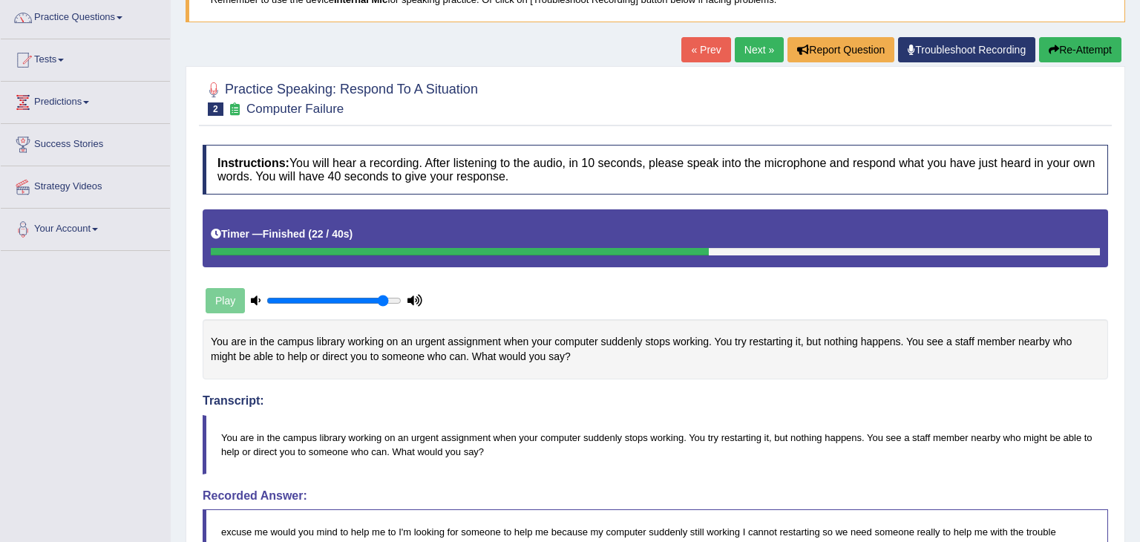
scroll to position [118, 0]
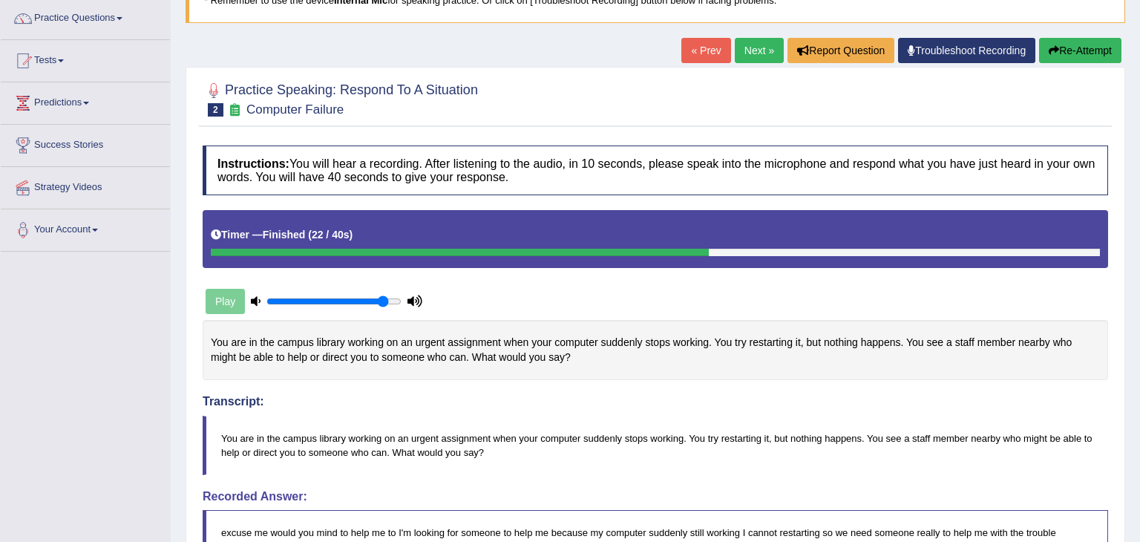
click at [759, 50] on link "Next »" at bounding box center [759, 50] width 49 height 25
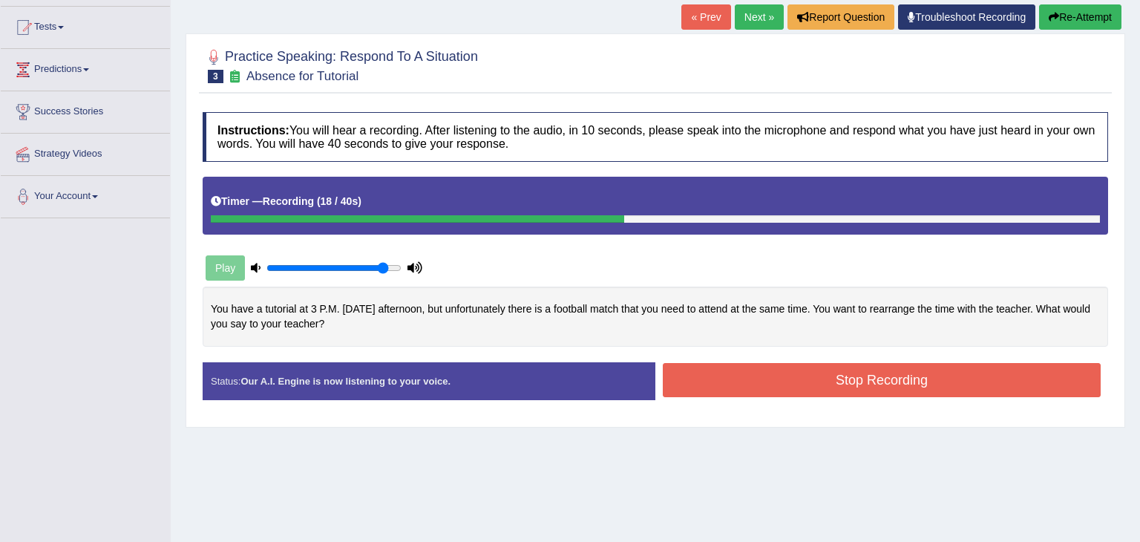
click at [933, 384] on button "Stop Recording" at bounding box center [882, 380] width 438 height 34
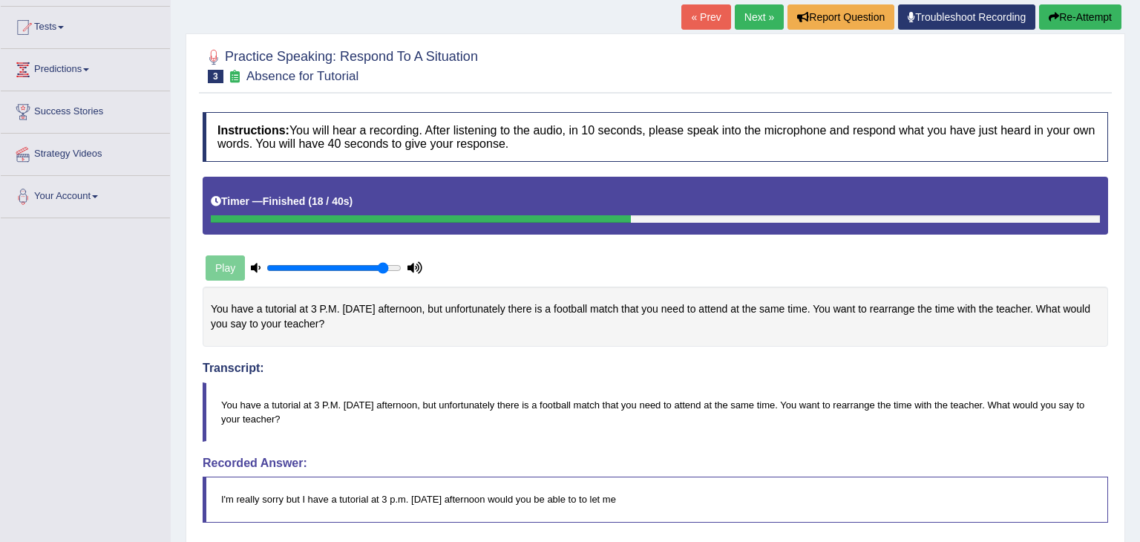
click at [933, 384] on blockquote "You have a tutorial at 3 P.M. on Monday afternoon, but unfortunately there is a…" at bounding box center [655, 411] width 905 height 59
click at [1092, 16] on button "Re-Attempt" at bounding box center [1080, 16] width 82 height 25
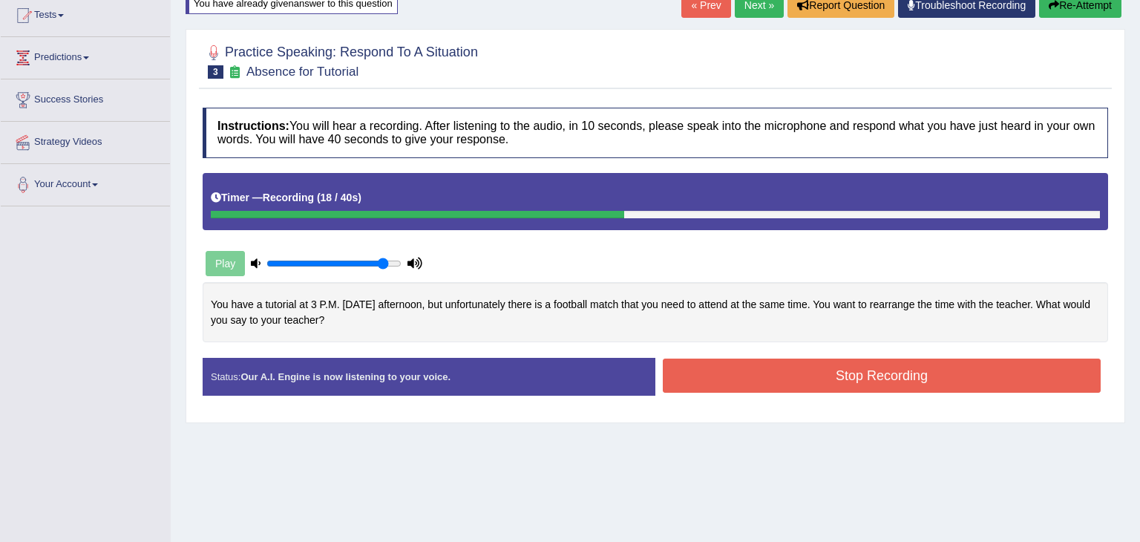
scroll to position [169, 0]
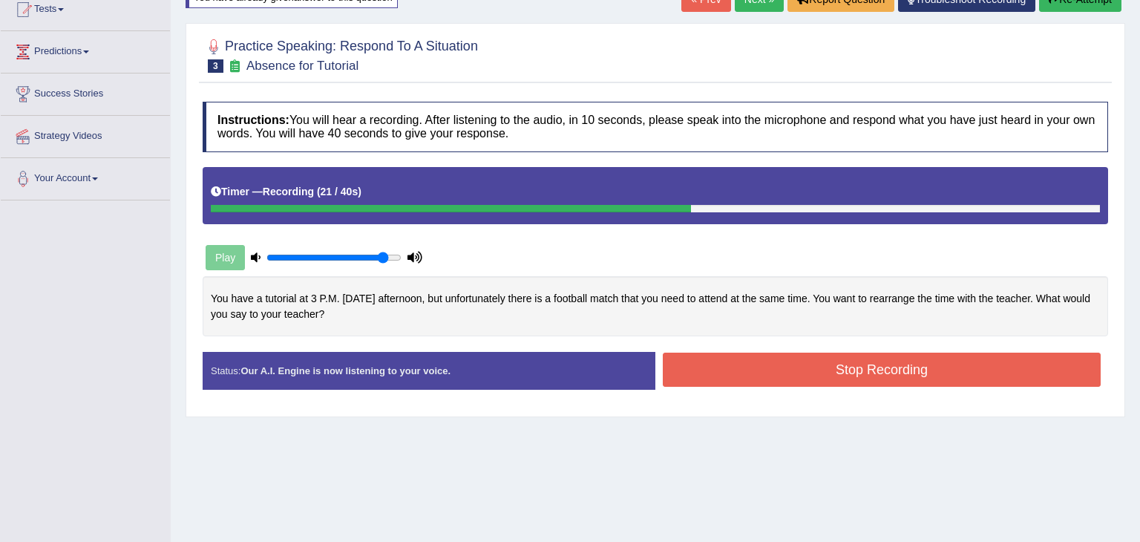
click at [965, 367] on button "Stop Recording" at bounding box center [882, 369] width 438 height 34
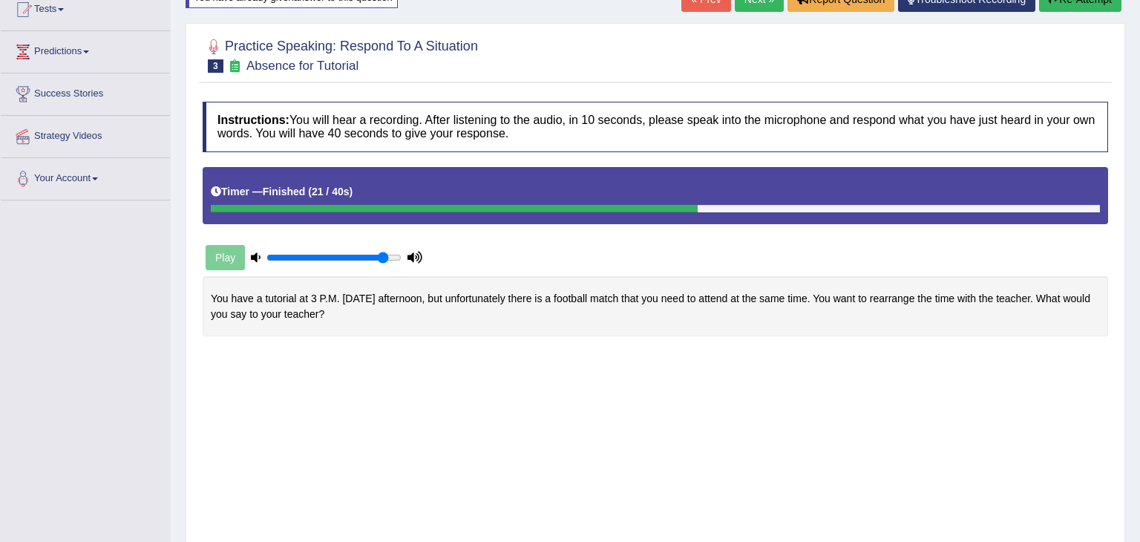
click at [0, 0] on div "Saving your answer..." at bounding box center [0, 0] width 0 height 0
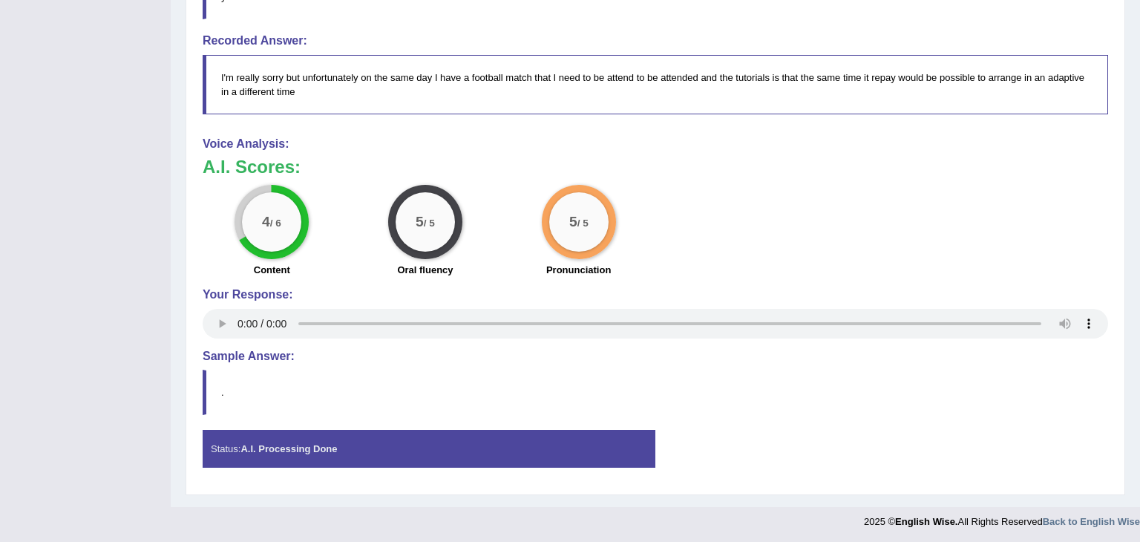
scroll to position [0, 0]
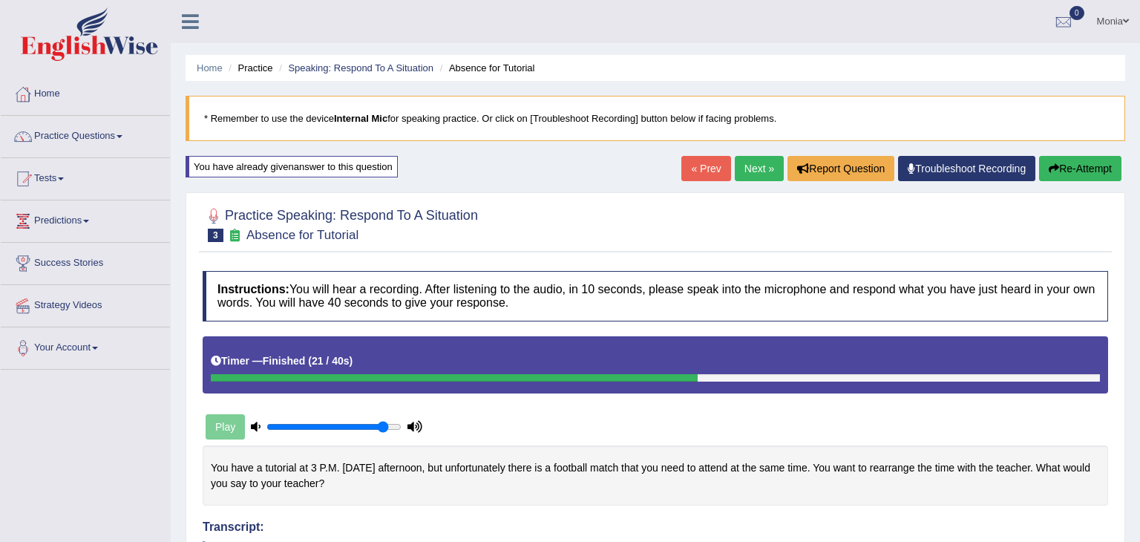
click at [122, 137] on span at bounding box center [120, 136] width 6 height 3
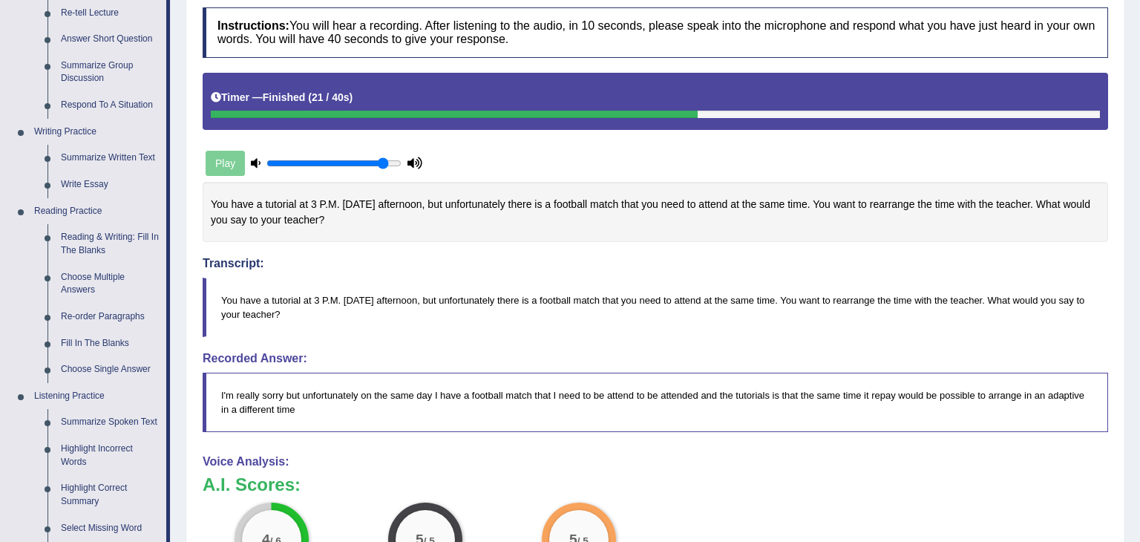
scroll to position [282, 0]
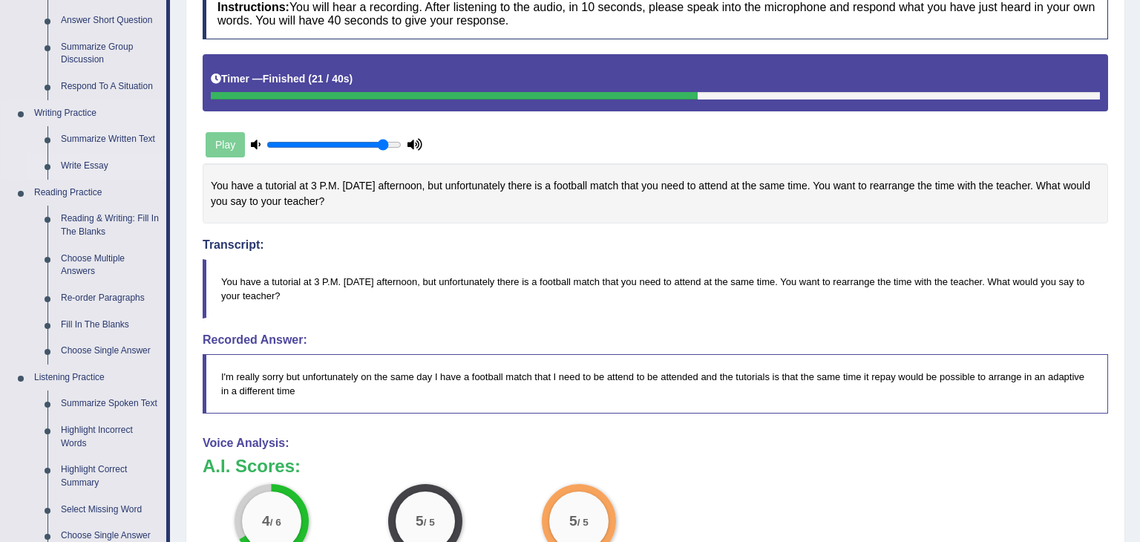
click at [78, 166] on link "Write Essay" at bounding box center [110, 166] width 112 height 27
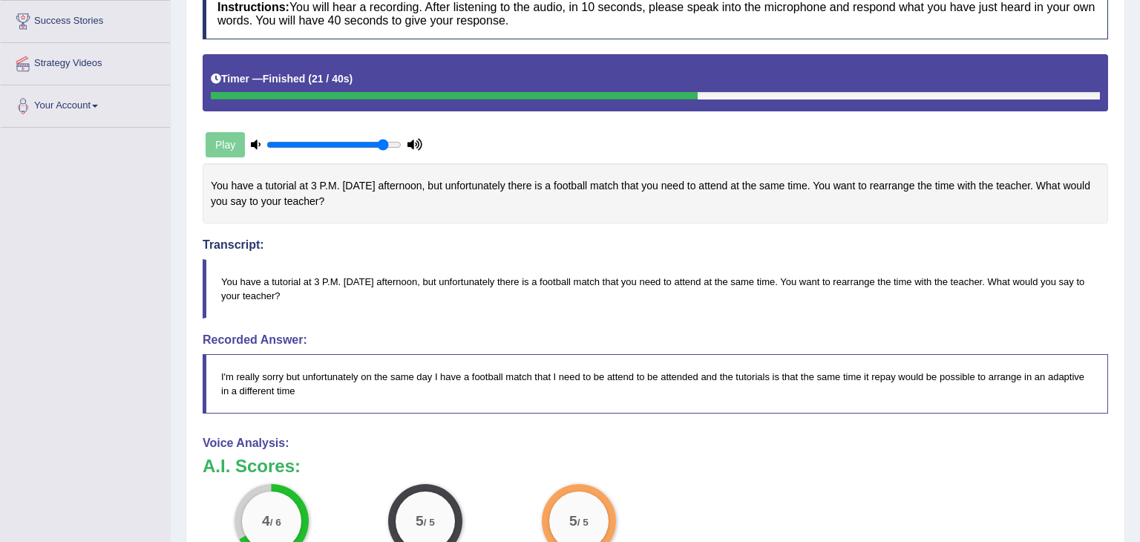
scroll to position [285, 0]
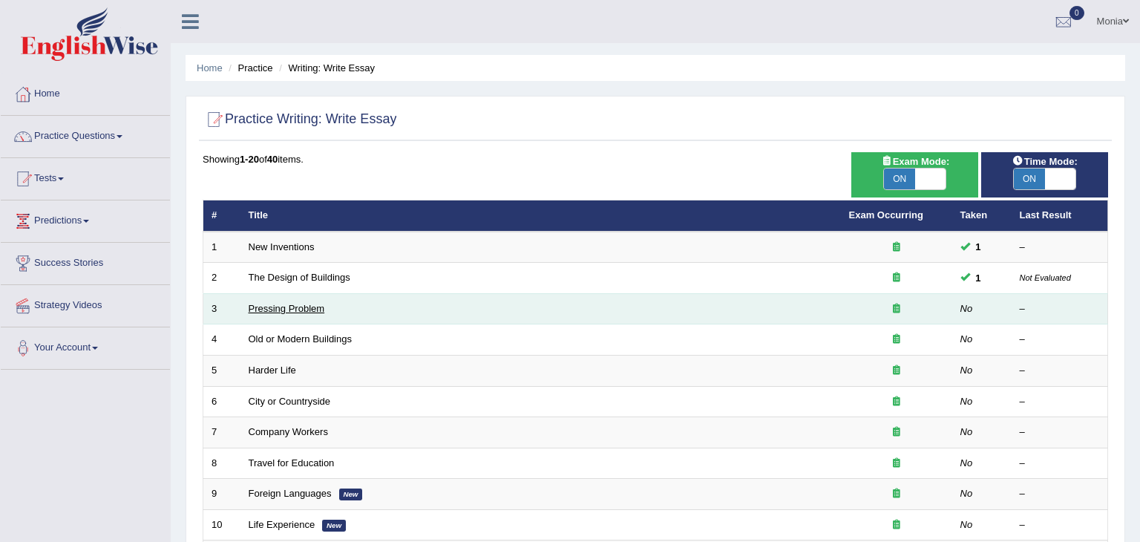
click at [278, 306] on link "Pressing Problem" at bounding box center [287, 308] width 76 height 11
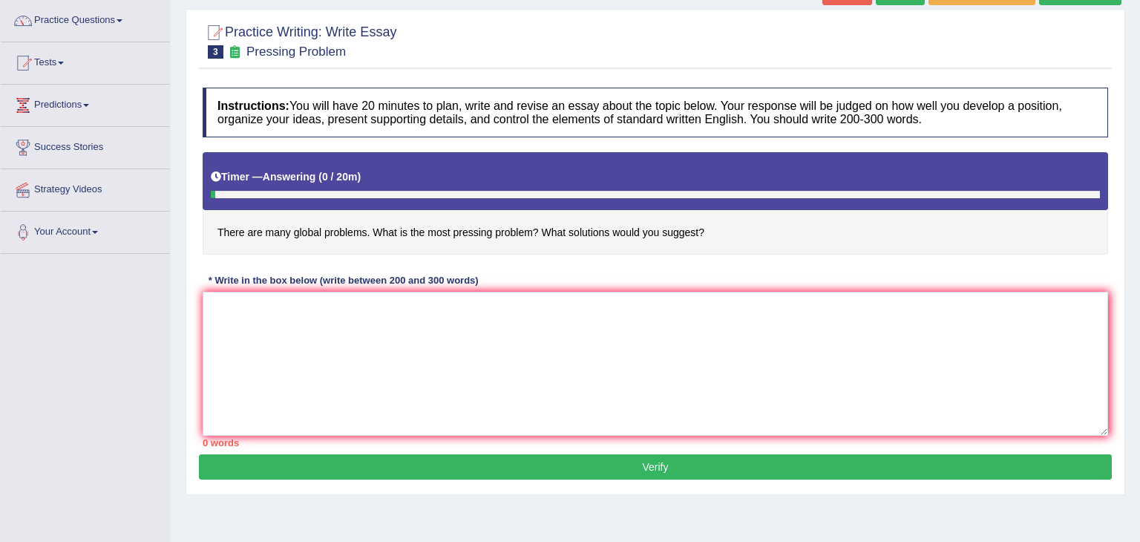
scroll to position [117, 0]
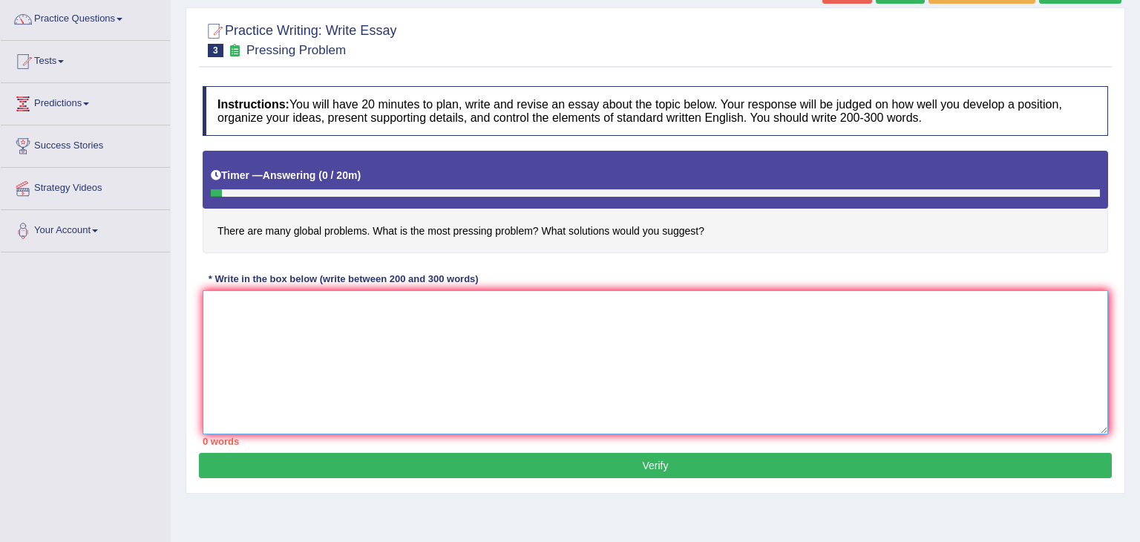
click at [221, 321] on textarea at bounding box center [655, 362] width 905 height 144
click at [451, 306] on textarea "The increasing influences of global problems in ours lives" at bounding box center [655, 362] width 905 height 144
click at [475, 306] on textarea "The increasing influences of global problems in our lives" at bounding box center [655, 362] width 905 height 144
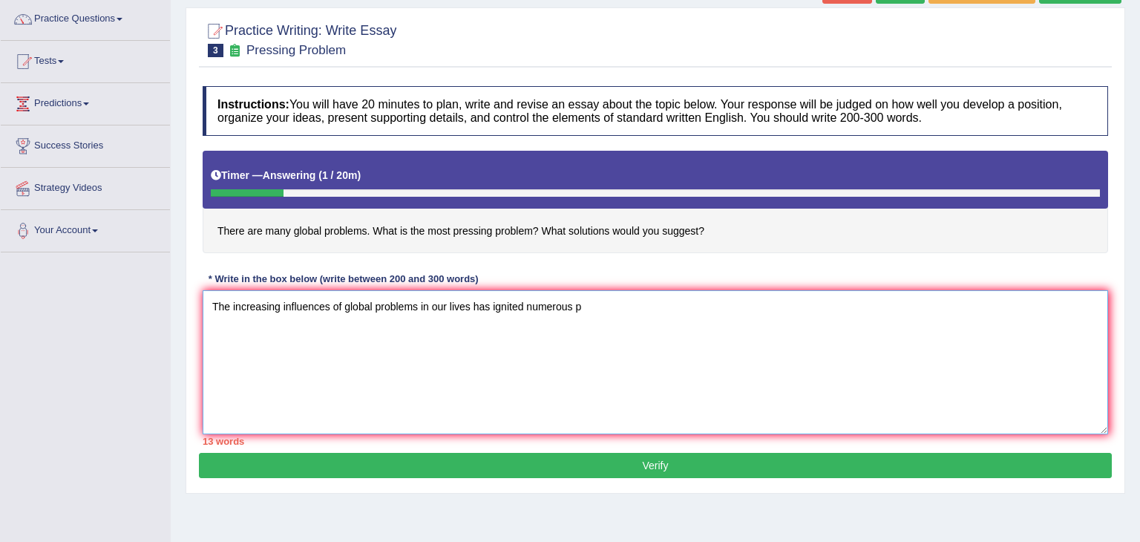
click at [417, 304] on textarea "The increasing influences of global problems in our lives has ignited numerous p" at bounding box center [655, 362] width 905 height 144
click at [582, 306] on textarea "The increasing influences of global problems in our lives has ignited numerous p" at bounding box center [655, 362] width 905 height 144
click at [638, 305] on textarea "The increasing influences of global problems in our lives has ignited numerous …" at bounding box center [655, 362] width 905 height 144
click at [790, 304] on textarea "The increasing influences of global problems in our lives has ignited numerous …" at bounding box center [655, 362] width 905 height 144
click at [793, 306] on textarea "The increasing influences of global problems in our lives has ignited numerous …" at bounding box center [655, 362] width 905 height 144
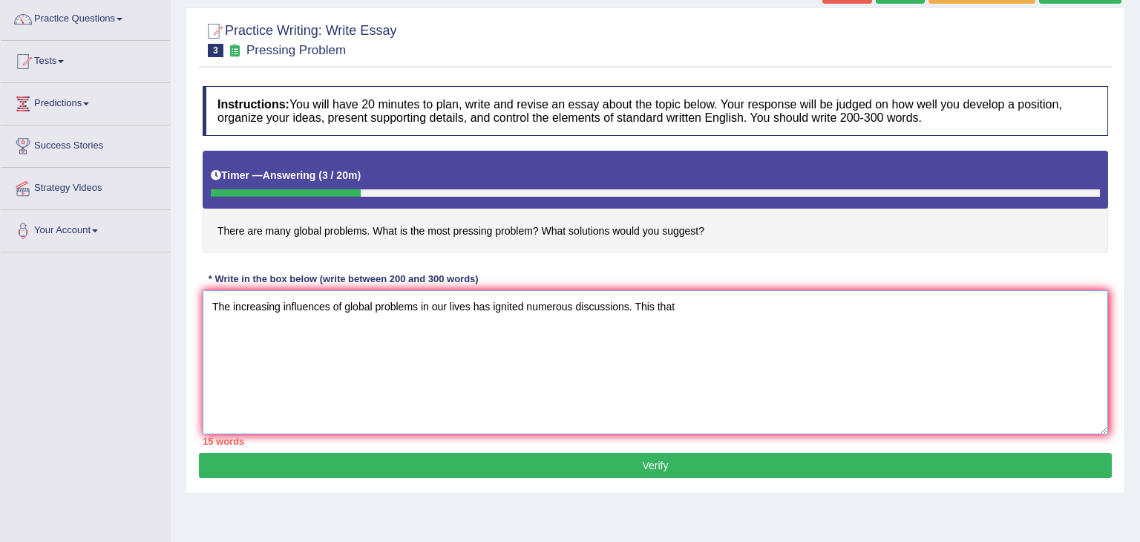
click at [674, 308] on textarea "The increasing influences of global problems in our lives has ignited numerous …" at bounding box center [655, 362] width 905 height 144
click at [669, 307] on textarea "The increasing influences of global problems in our lives has ignited numerous …" at bounding box center [655, 362] width 905 height 144
click at [671, 305] on textarea "The increasing influences of global problems in our lives has ignited numerous …" at bounding box center [655, 362] width 905 height 144
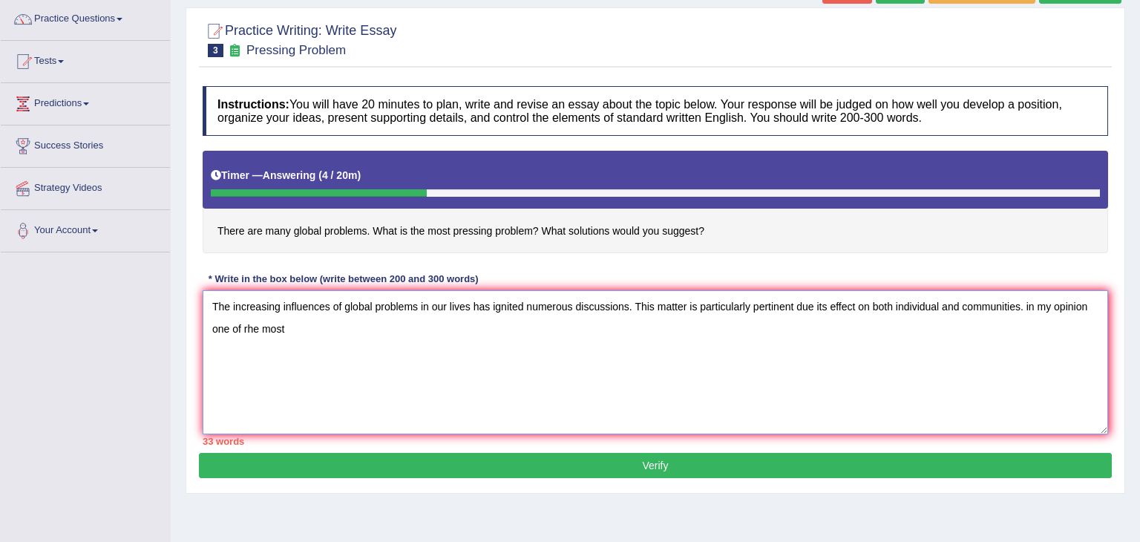
click at [1034, 306] on textarea "The increasing influences of global problems in our lives has ignited numerous …" at bounding box center [655, 362] width 905 height 144
click at [288, 328] on textarea "The increasing influences of global problems in our lives has ignited numerous …" at bounding box center [655, 362] width 905 height 144
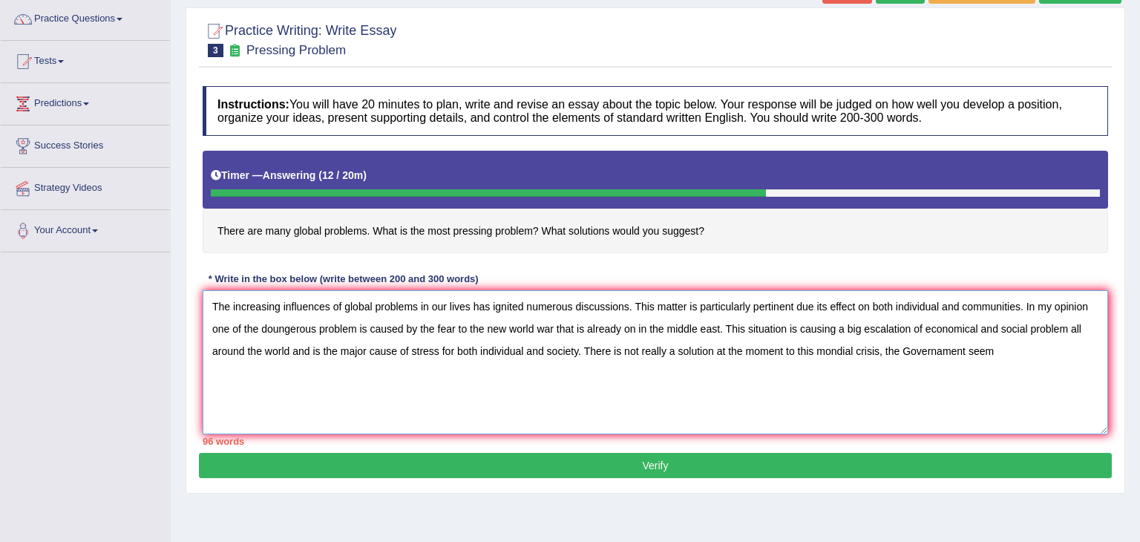
click at [966, 350] on textarea "The increasing influences of global problems in our lives has ignited numerous …" at bounding box center [655, 362] width 905 height 144
click at [1005, 348] on textarea "The increasing influences of global problems in our lives has ignited numerous …" at bounding box center [655, 362] width 905 height 144
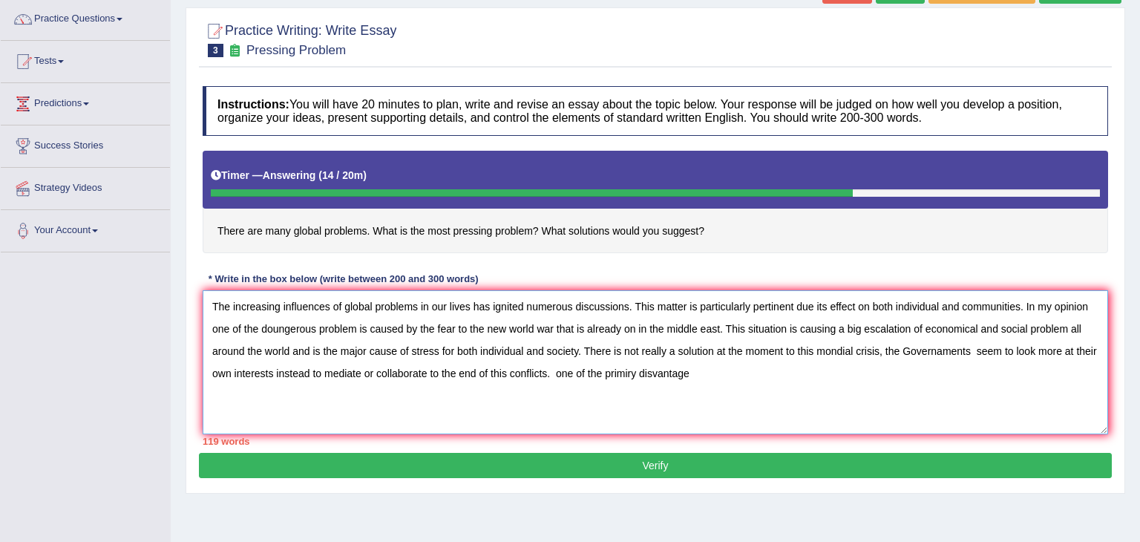
click at [666, 373] on textarea "The increasing influences of global problems in our lives has ignited numerous …" at bounding box center [655, 362] width 905 height 144
click at [656, 369] on textarea "The increasing influences of global problems in our lives has ignited numerous …" at bounding box center [655, 362] width 905 height 144
click at [657, 371] on textarea "The increasing influences of global problems in our lives has ignited numerous …" at bounding box center [655, 362] width 905 height 144
click at [691, 371] on textarea "The increasing influences of global problems in our lives has ignited numerous …" at bounding box center [655, 362] width 905 height 144
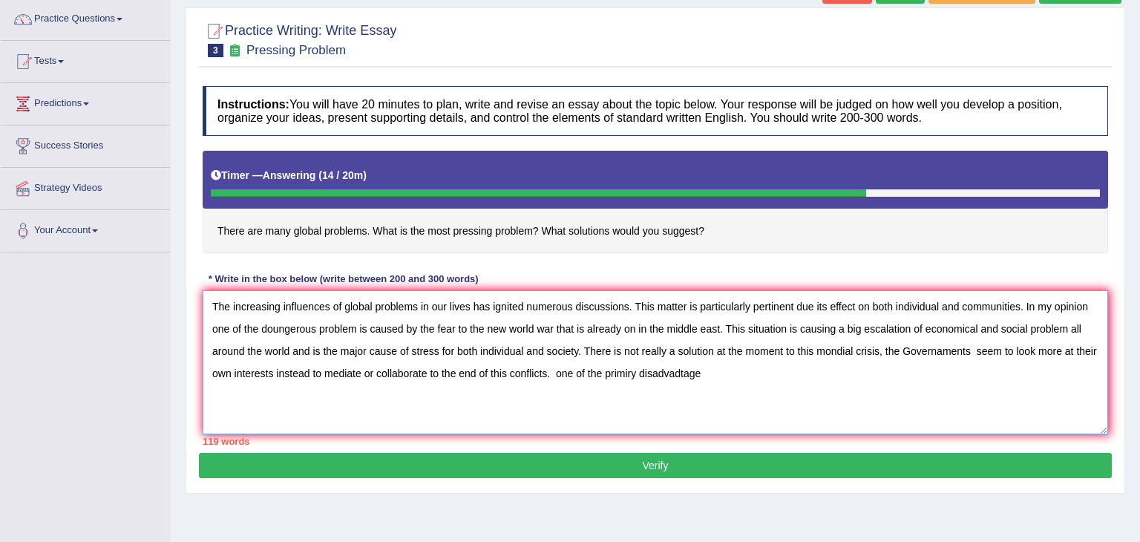
click at [565, 373] on textarea "The increasing influences of global problems in our lives has ignited numerous …" at bounding box center [655, 362] width 905 height 144
click at [557, 372] on textarea "The increasing influences of global problems in our lives has ignited numerous …" at bounding box center [655, 362] width 905 height 144
click at [560, 372] on textarea "The increasing influences of global problems in our lives has ignited numerous …" at bounding box center [655, 362] width 905 height 144
click at [707, 373] on textarea "The increasing influences of global problems in our lives has ignited numerous …" at bounding box center [655, 362] width 905 height 144
click at [977, 368] on textarea "The increasing influences of global problems in our lives has ignited numerous …" at bounding box center [655, 362] width 905 height 144
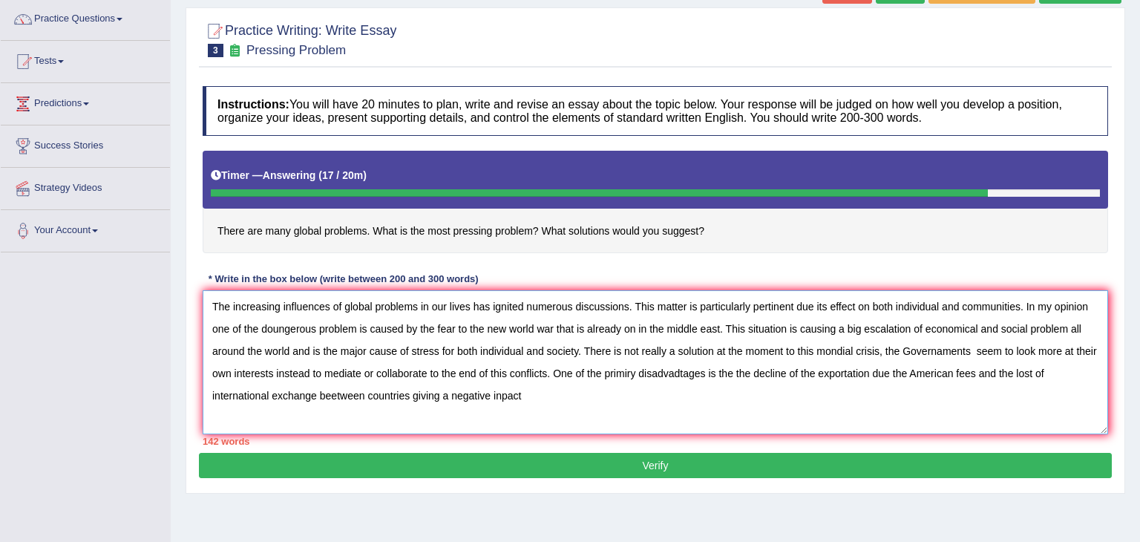
click at [630, 373] on textarea "The increasing influences of global problems in our lives has ignited numerous …" at bounding box center [655, 362] width 905 height 144
click at [524, 398] on textarea "The increasing influences of global problems in our lives has ignited numerous …" at bounding box center [655, 362] width 905 height 144
click at [626, 395] on textarea "The increasing influences of global problems in our lives has ignited numerous …" at bounding box center [655, 362] width 905 height 144
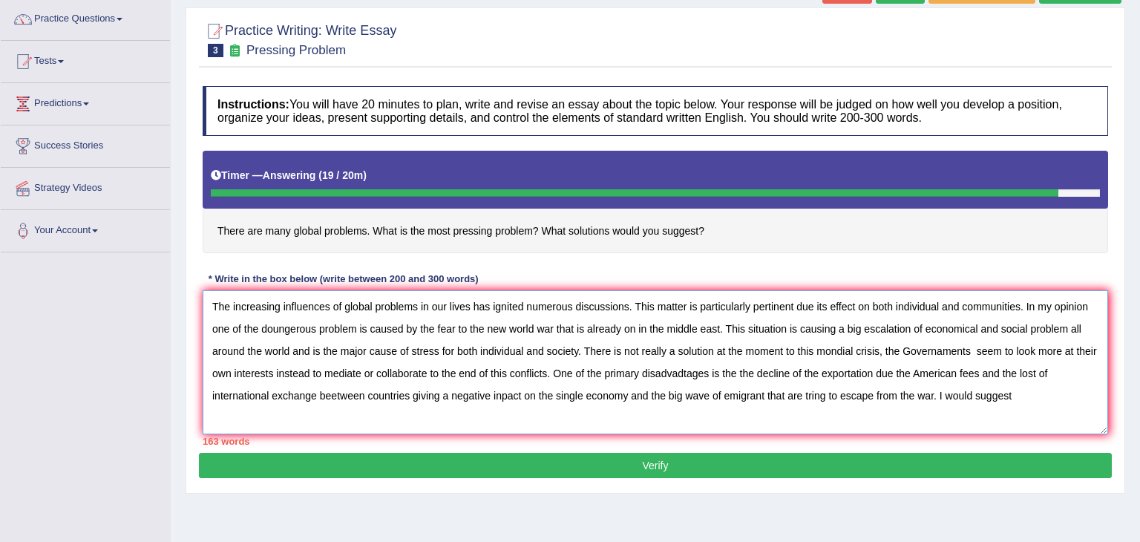
click at [1011, 399] on textarea "The increasing influences of global problems in our lives has ignited numerous …" at bounding box center [655, 362] width 905 height 144
type textarea "The increasing influences of global problems in our lives has ignited numerous …"
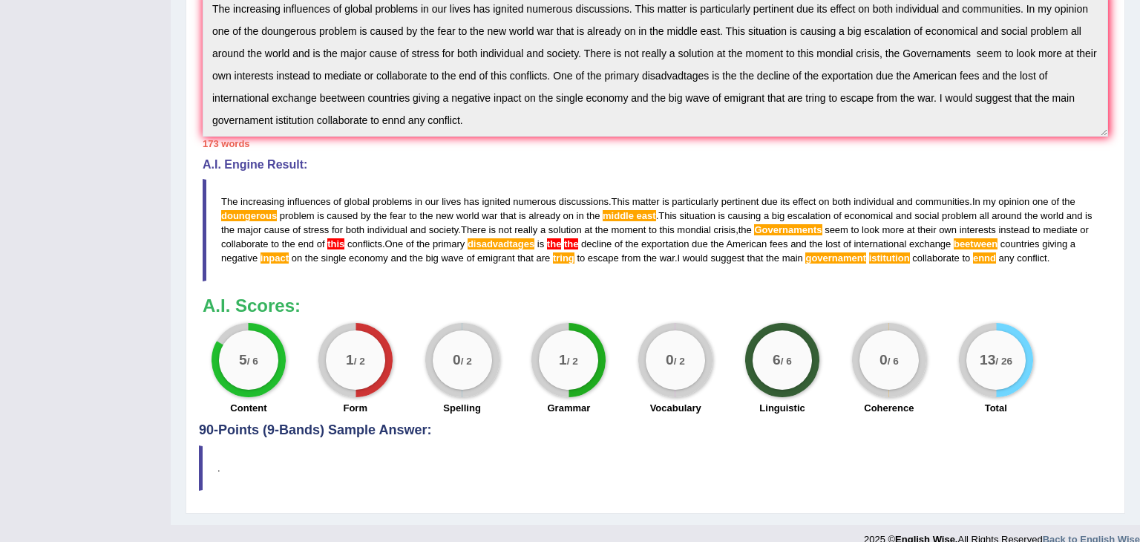
scroll to position [411, 0]
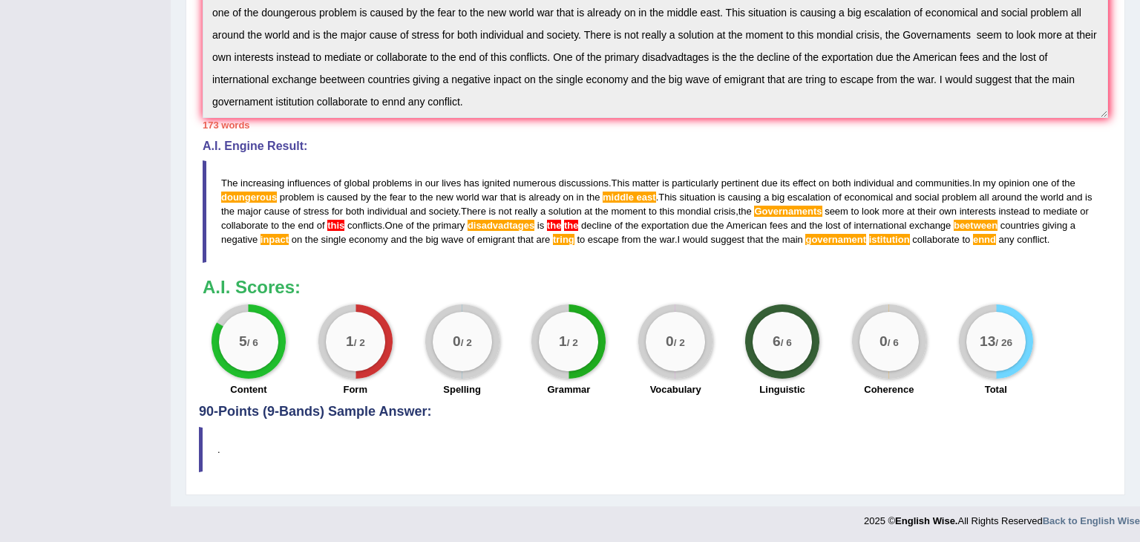
drag, startPoint x: 1125, startPoint y: 392, endPoint x: 1139, endPoint y: 232, distance: 160.9
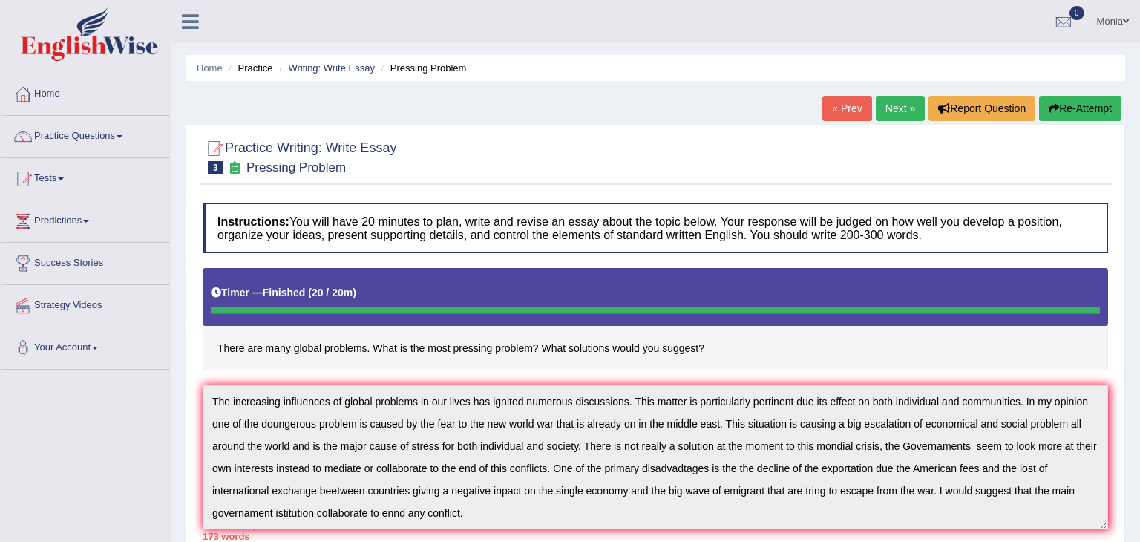
click at [115, 138] on link "Practice Questions" at bounding box center [85, 134] width 169 height 37
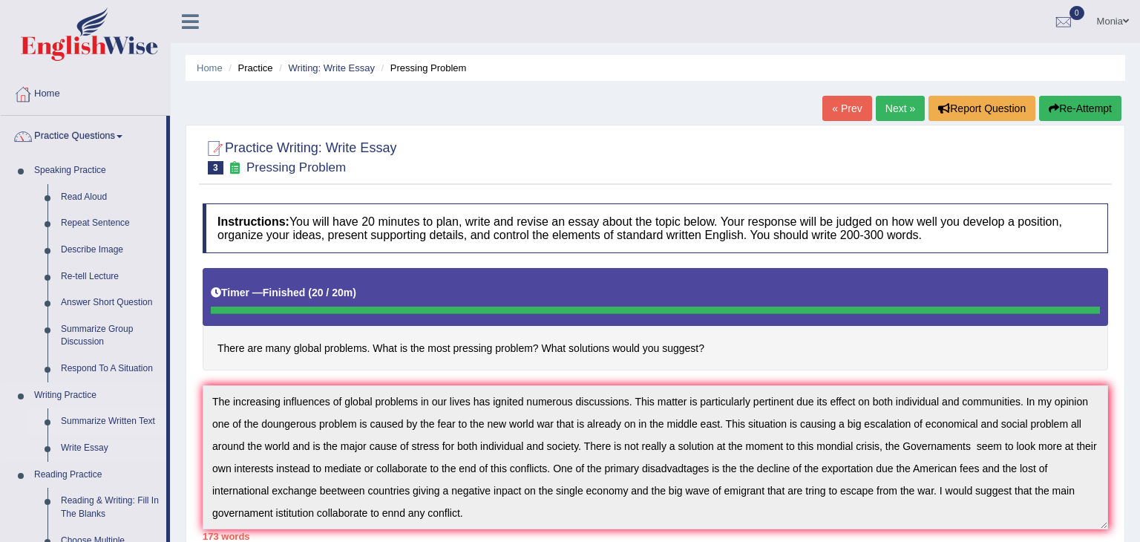
click at [149, 421] on link "Summarize Written Text" at bounding box center [110, 421] width 112 height 27
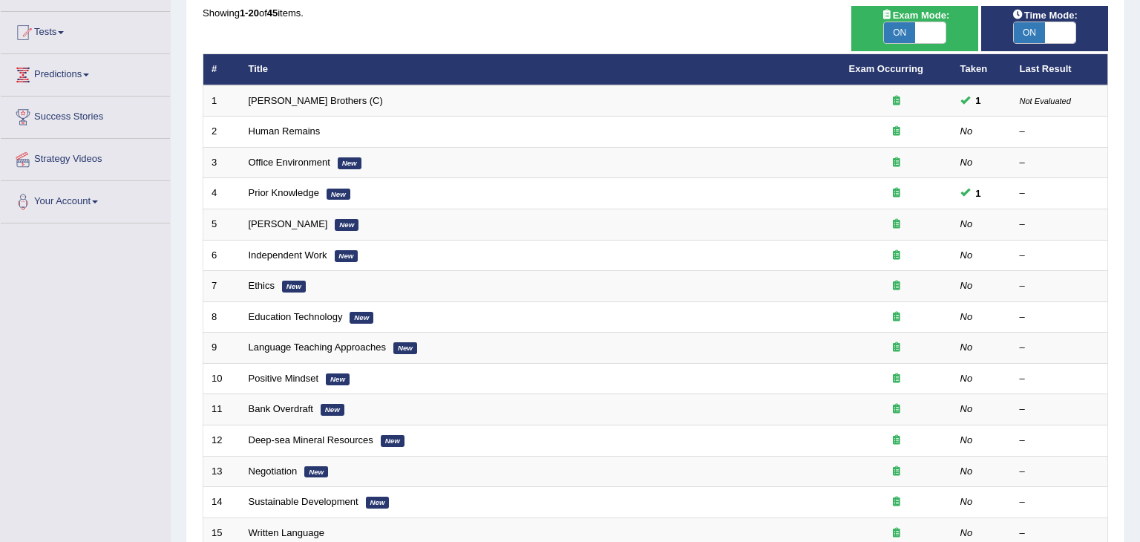
scroll to position [129, 0]
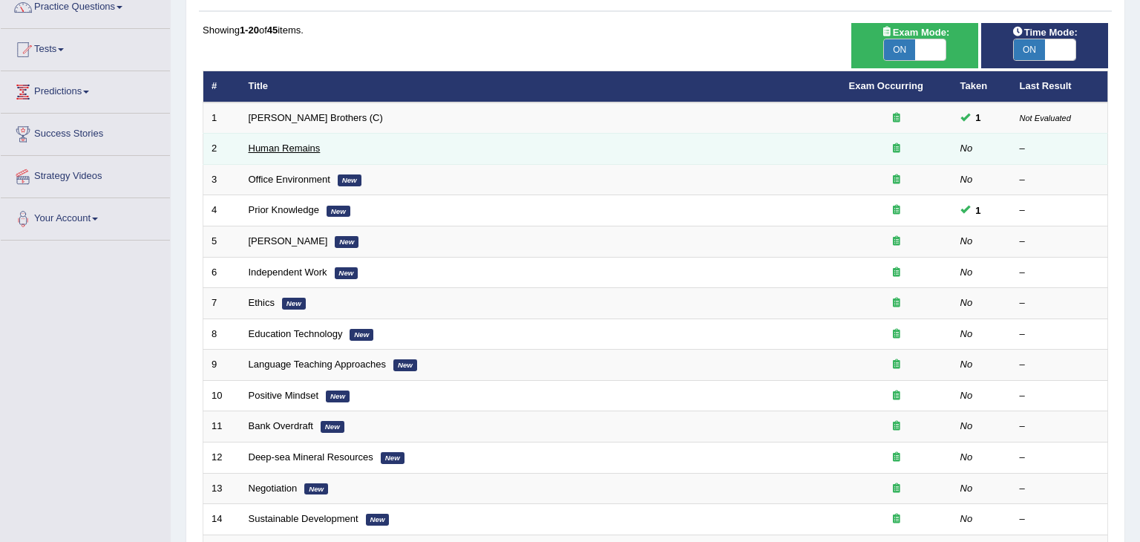
click at [298, 146] on link "Human Remains" at bounding box center [285, 147] width 72 height 11
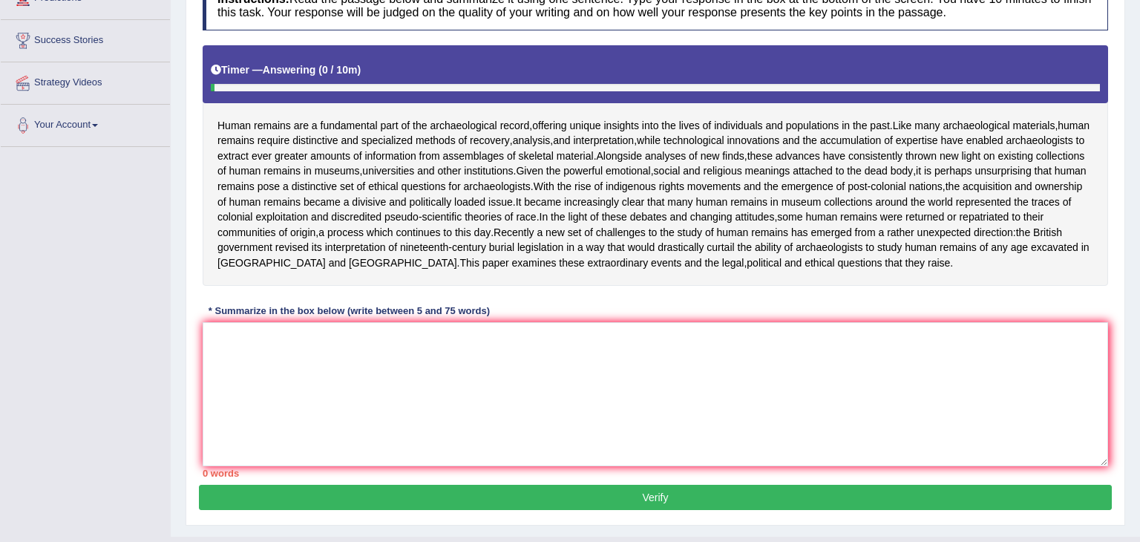
drag, startPoint x: 1139, startPoint y: 228, endPoint x: 1139, endPoint y: 373, distance: 145.4
click at [1139, 319] on html "Toggle navigation Home Practice Questions Speaking Practice Read Aloud Repeat S…" at bounding box center [570, 48] width 1140 height 542
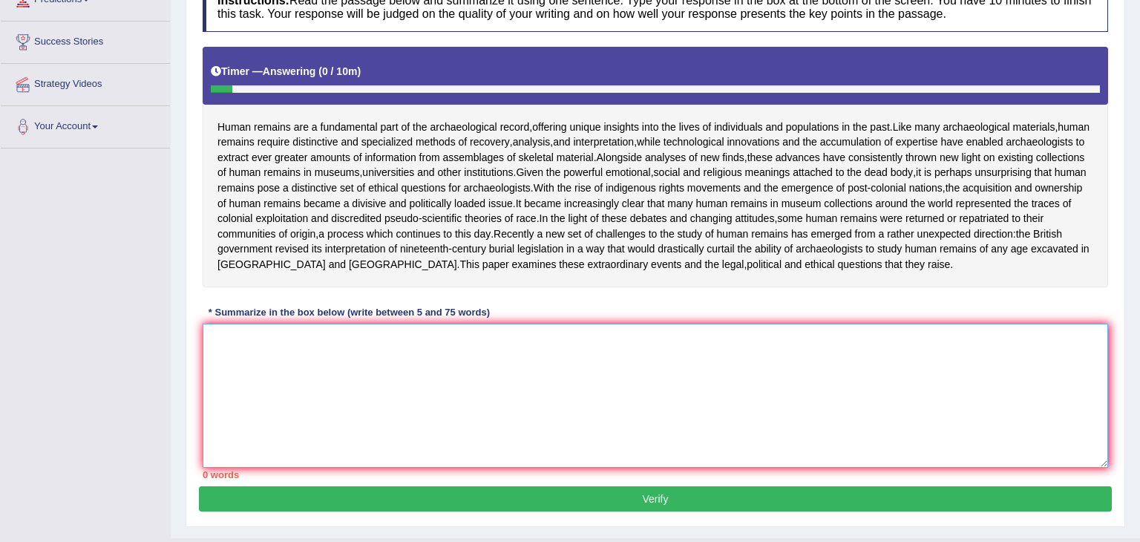
click at [312, 413] on textarea at bounding box center [655, 396] width 905 height 144
type textarea "h"
click at [298, 374] on textarea "Human remain" at bounding box center [655, 396] width 905 height 144
click at [287, 370] on textarea "Human remainsrequire" at bounding box center [655, 396] width 905 height 144
click at [323, 368] on textarea "Human remains require" at bounding box center [655, 396] width 905 height 144
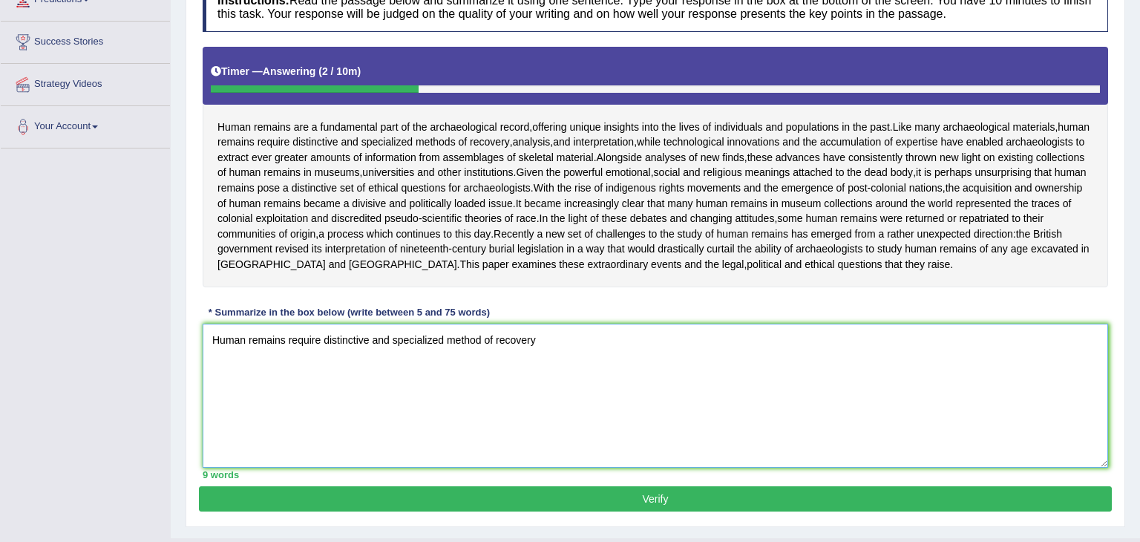
click at [485, 373] on textarea "Human remains require distinctive and specialized method of recovery" at bounding box center [655, 396] width 905 height 144
click at [545, 371] on textarea "Human remains require distinctive and specialized methods of recovery" at bounding box center [655, 396] width 905 height 144
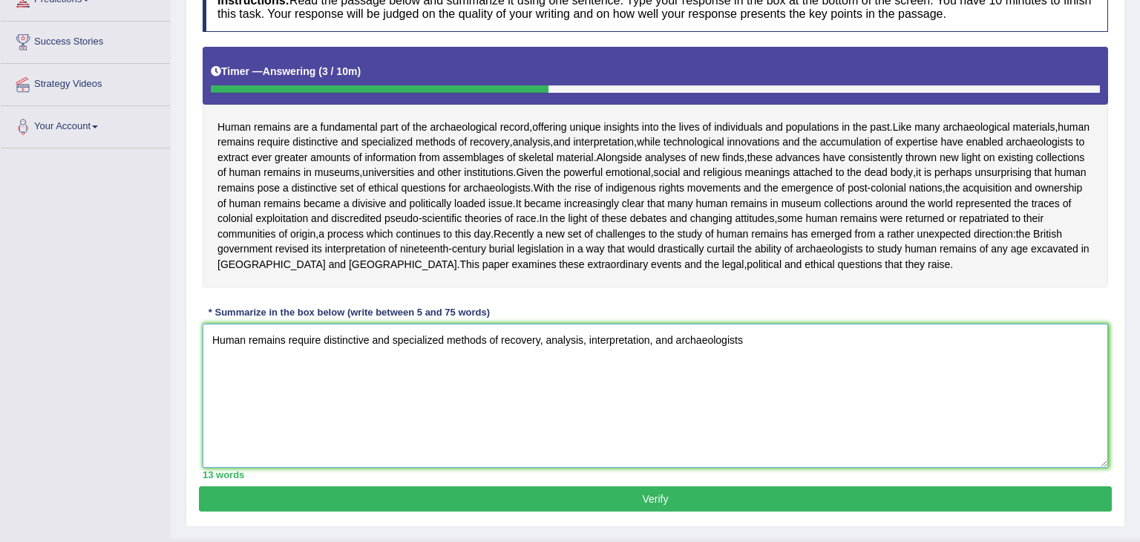
click at [676, 368] on textarea "Human remains require distinctive and specialized methods of recovery, analysis…" at bounding box center [655, 396] width 905 height 144
click at [783, 367] on textarea "Human remains require distinctive and specialized methods of recovery, analysis…" at bounding box center [655, 396] width 905 height 144
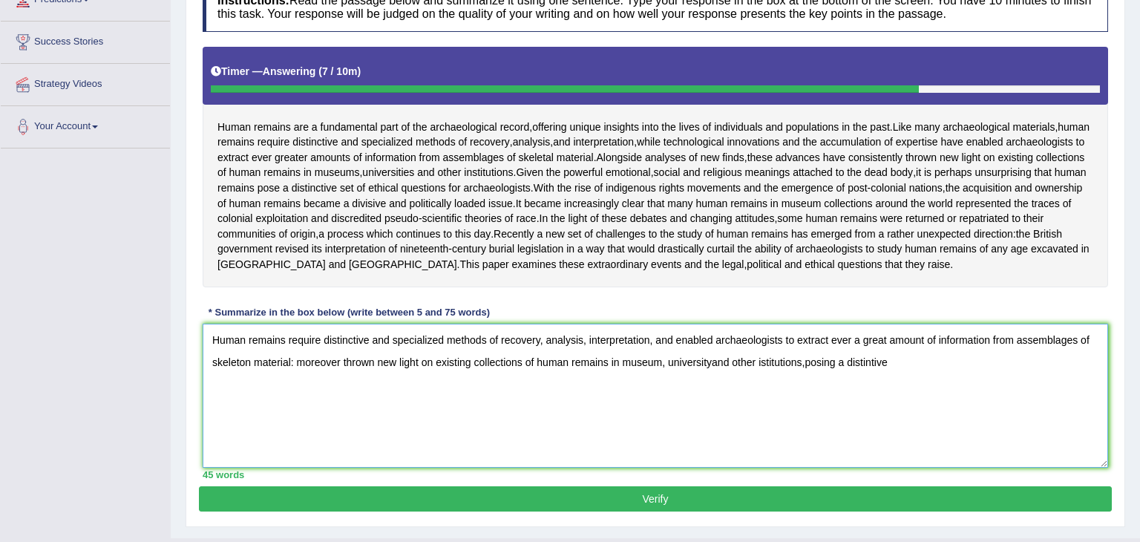
click at [876, 391] on textarea "Human remains require distinctive and specialized methods of recovery, analysis…" at bounding box center [655, 396] width 905 height 144
click at [899, 393] on textarea "Human remains require distinctive and specialized methods of recovery, analysis…" at bounding box center [655, 396] width 905 height 144
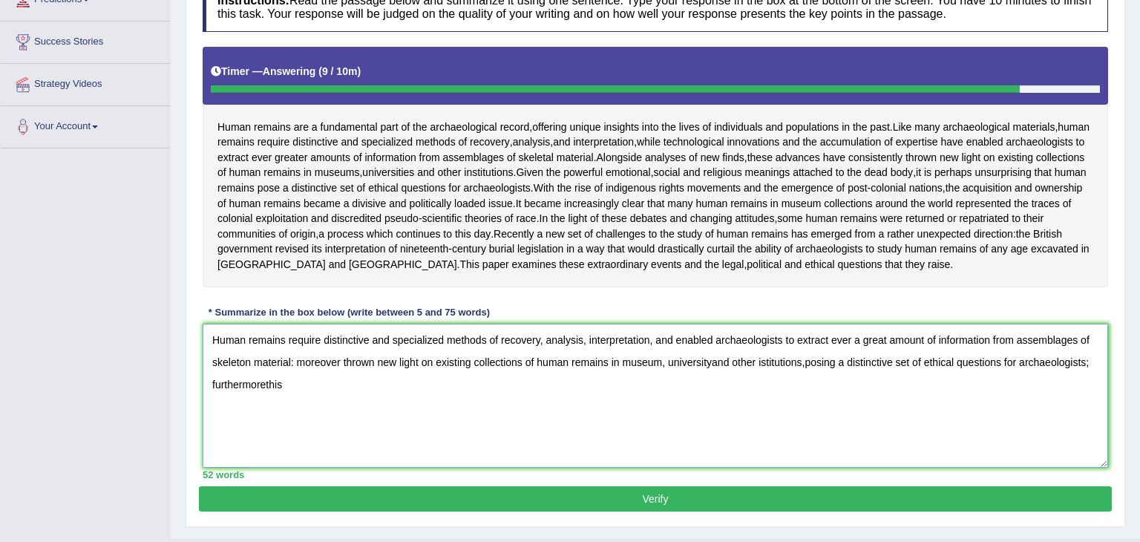
click at [268, 416] on textarea "Human remains require distinctive and specialized methods of recovery, analysis…" at bounding box center [655, 396] width 905 height 144
click at [289, 417] on textarea "Human remains require distinctive and specialized methods of recovery, analysis…" at bounding box center [655, 396] width 905 height 144
click at [383, 415] on textarea "Human remains require distinctive and specialized methods of recovery, analysis…" at bounding box center [655, 396] width 905 height 144
type textarea "Human remains require distinctive and specialized methods of recovery, analysis…"
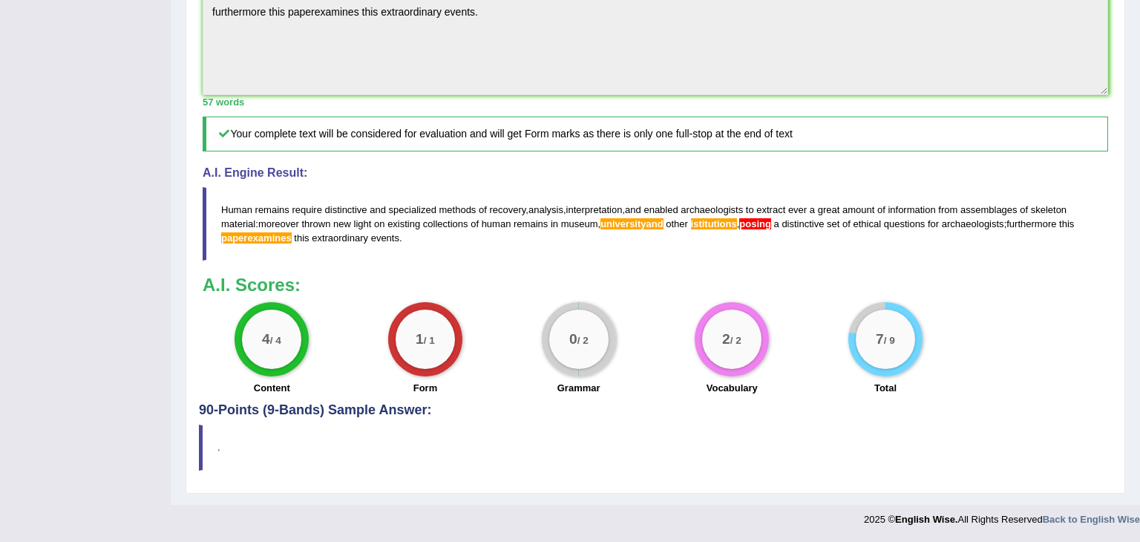
scroll to position [576, 0]
drag, startPoint x: 1139, startPoint y: 276, endPoint x: 1139, endPoint y: 444, distance: 168.4
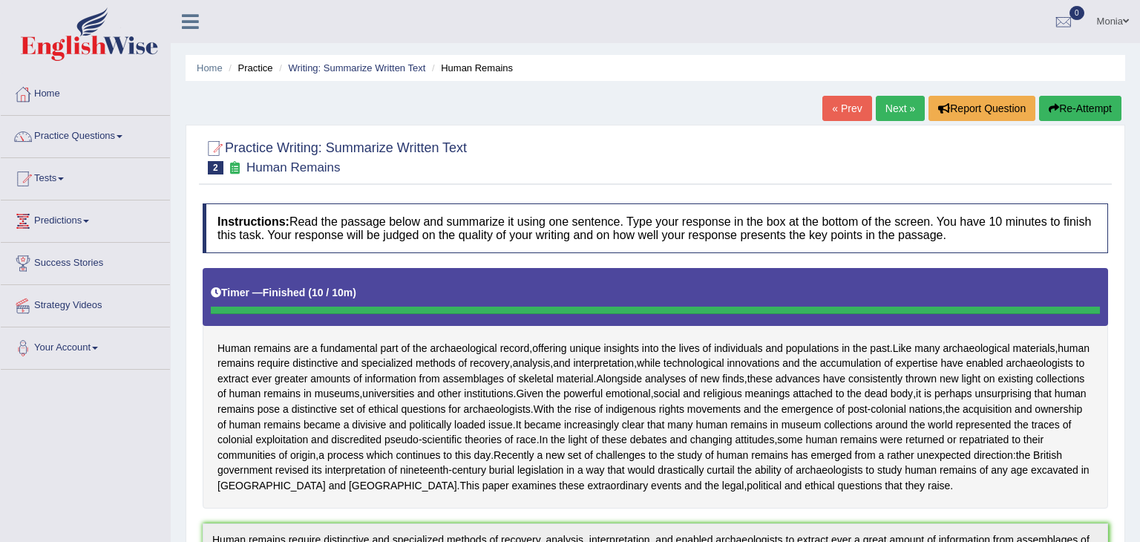
drag, startPoint x: 1139, startPoint y: 423, endPoint x: 1135, endPoint y: -40, distance: 463.1
click at [1135, 0] on html "Toggle navigation Home Practice Questions Speaking Practice Read Aloud Repeat S…" at bounding box center [570, 271] width 1140 height 542
